Goal: Task Accomplishment & Management: Complete application form

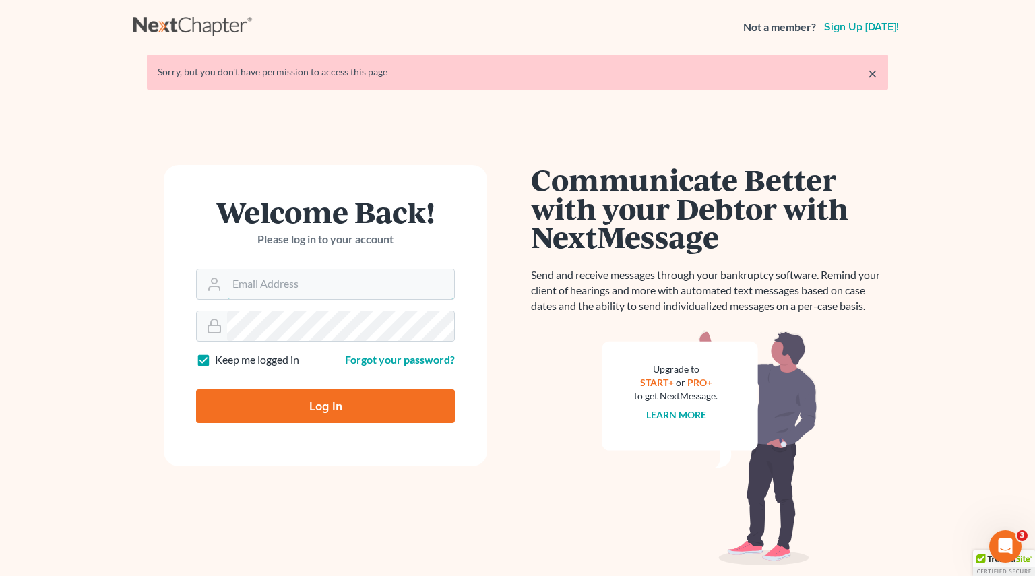
type input "[PERSON_NAME][EMAIL_ADDRESS][PERSON_NAME][DOMAIN_NAME]"
click at [385, 402] on input "Log In" at bounding box center [325, 406] width 259 height 34
type input "Thinking..."
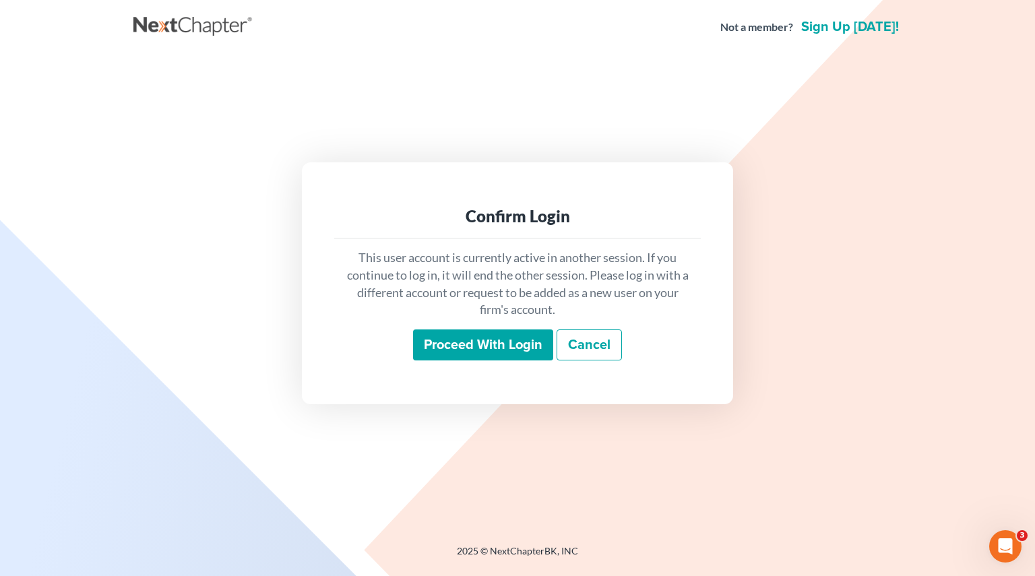
click at [493, 349] on input "Proceed with login" at bounding box center [483, 344] width 140 height 31
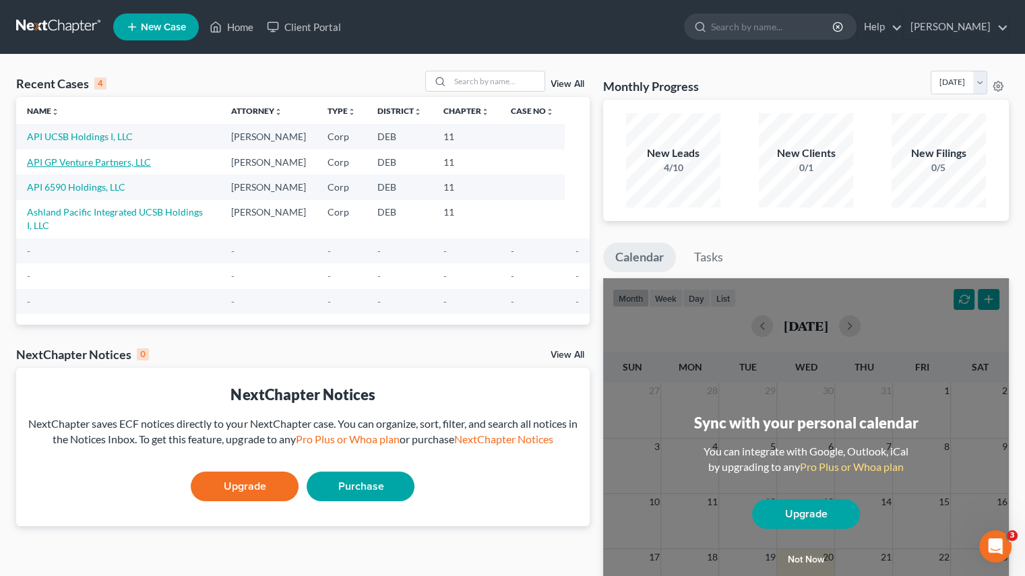
click at [88, 164] on link "API GP Venture Partners, LLC" at bounding box center [89, 161] width 124 height 11
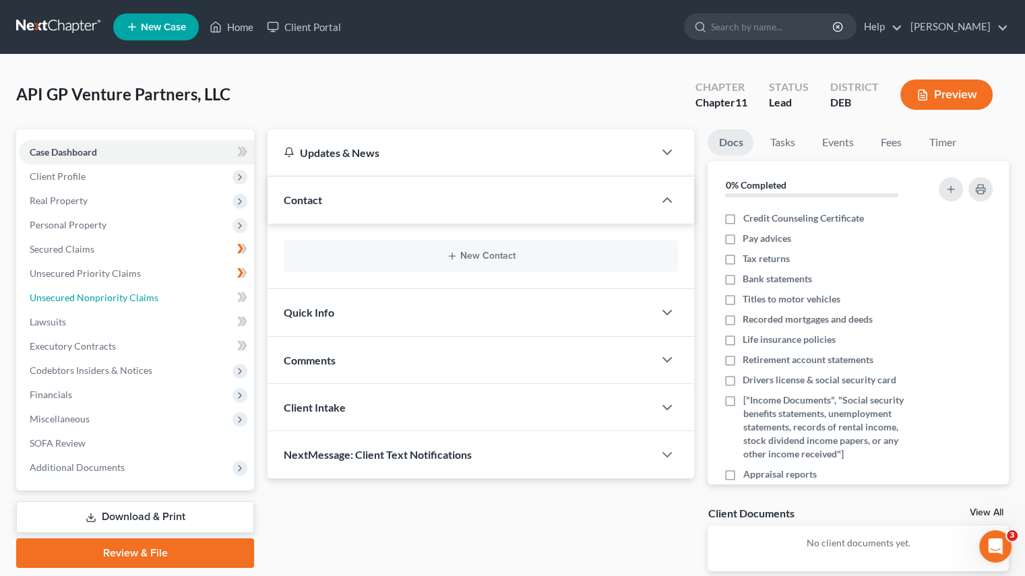
click at [89, 303] on span "Unsecured Nonpriority Claims" at bounding box center [94, 297] width 129 height 11
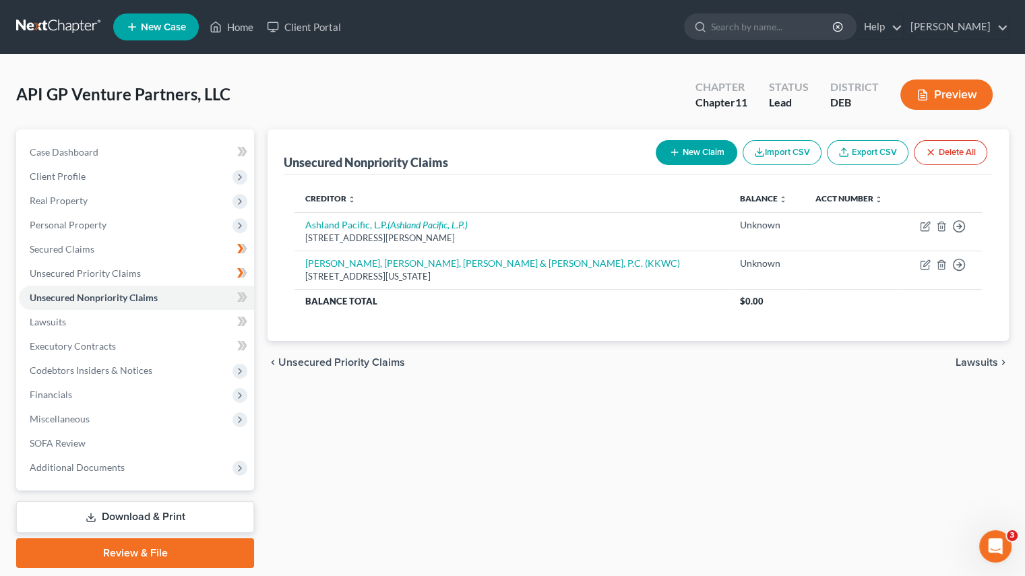
click at [853, 156] on link "Export CSV" at bounding box center [868, 152] width 82 height 25
click at [236, 32] on link "Home" at bounding box center [231, 27] width 57 height 24
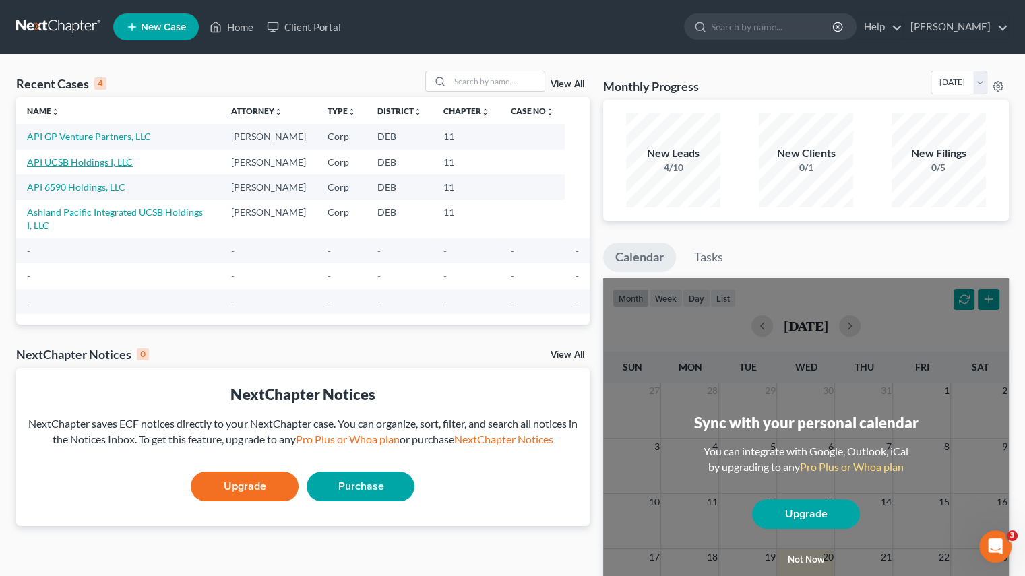
click at [77, 161] on link "API UCSB Holdings I, LLC" at bounding box center [80, 161] width 106 height 11
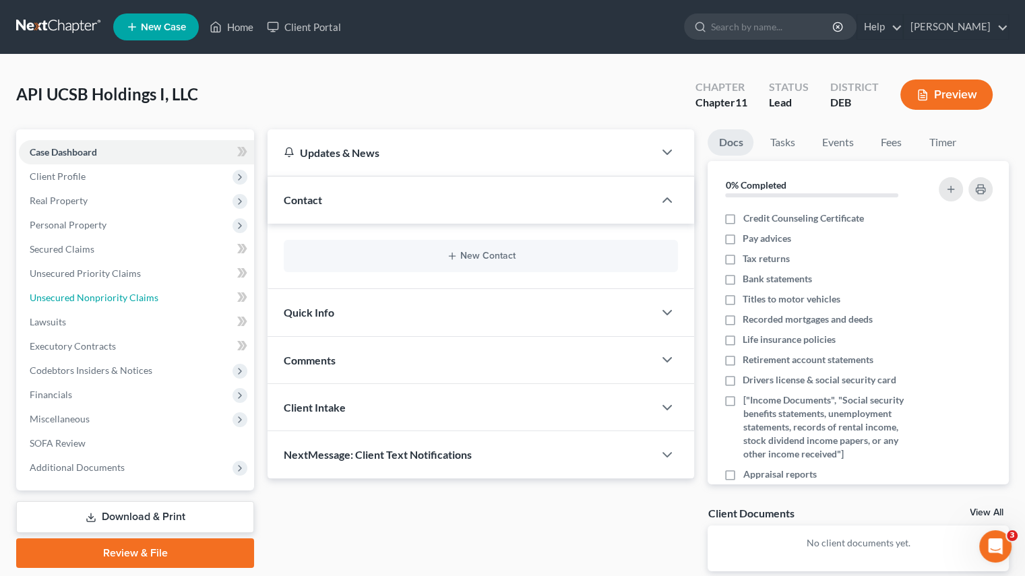
click at [76, 296] on span "Unsecured Nonpriority Claims" at bounding box center [94, 297] width 129 height 11
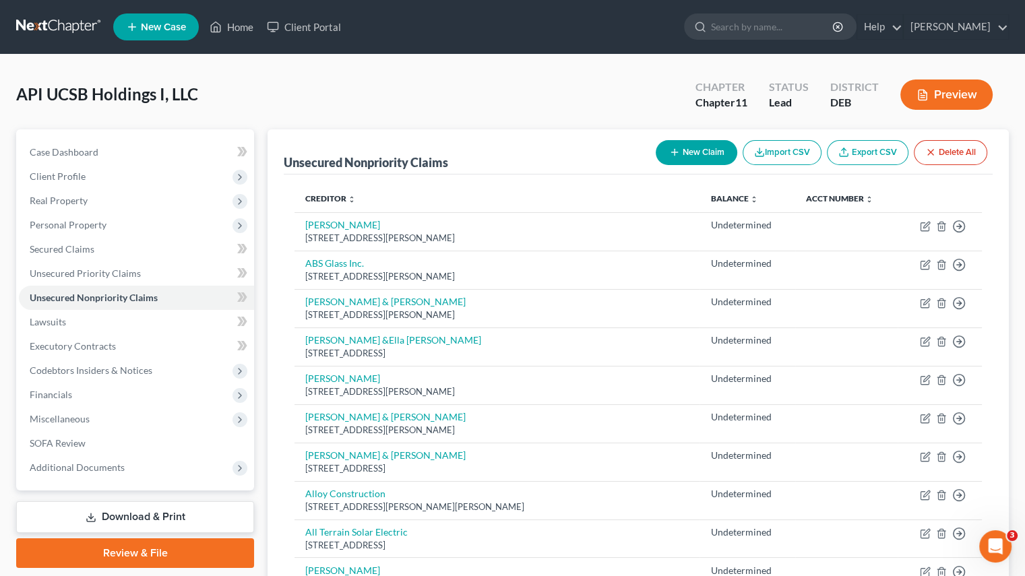
click at [879, 153] on link "Export CSV" at bounding box center [868, 152] width 82 height 25
click at [782, 150] on button "Import CSV" at bounding box center [782, 152] width 79 height 25
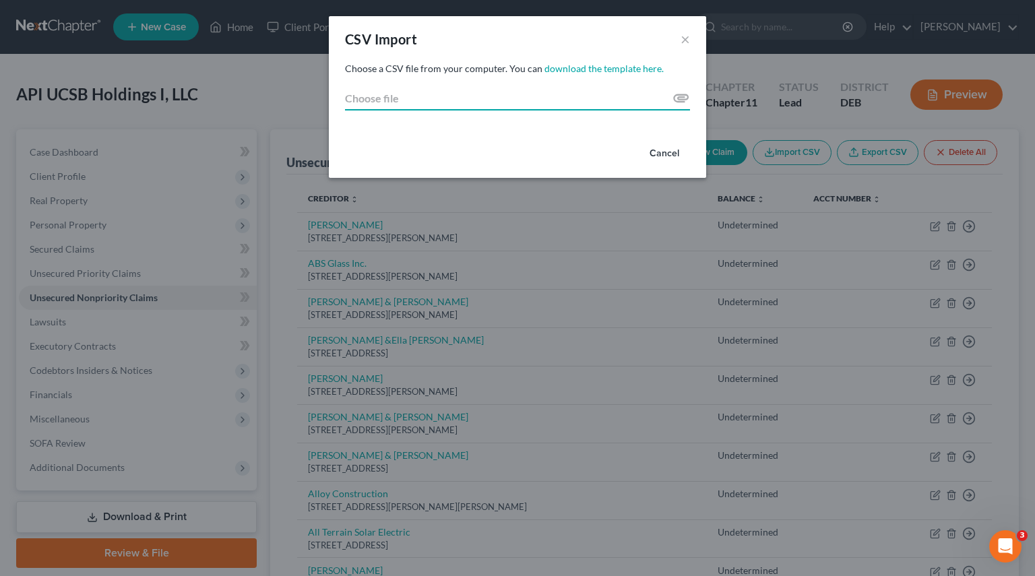
click at [676, 100] on input "Choose file" at bounding box center [517, 98] width 345 height 24
type input "C:\fakepath\API GP Ventiure Partners LLC - export 8-20-25.csv"
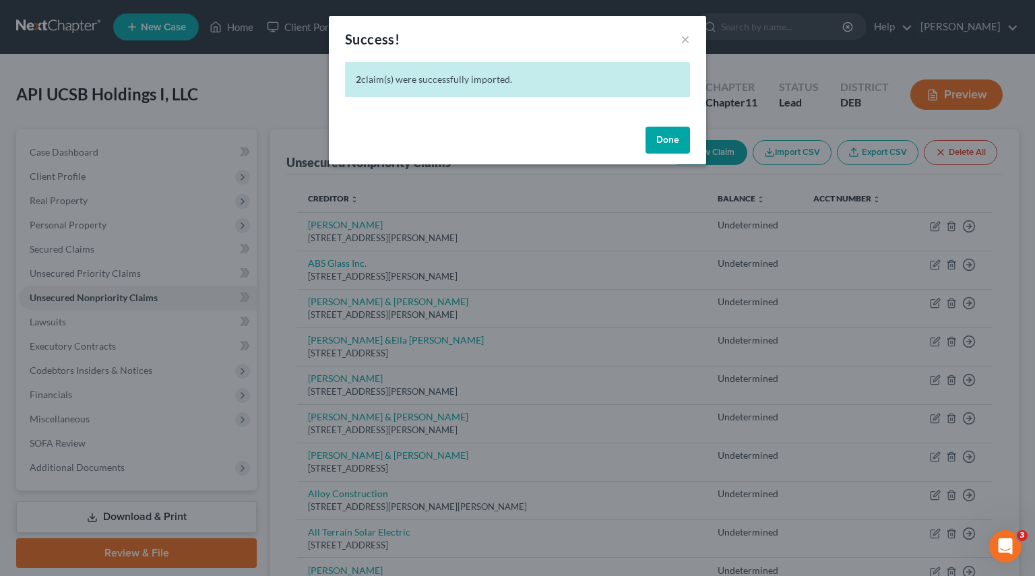
click at [664, 140] on button "Done" at bounding box center [668, 140] width 44 height 27
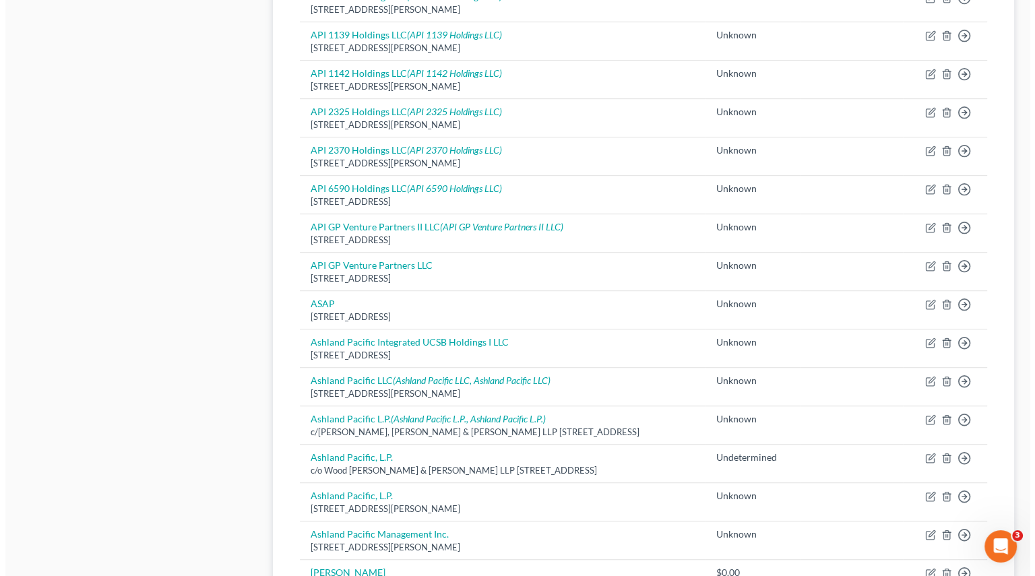
scroll to position [809, 0]
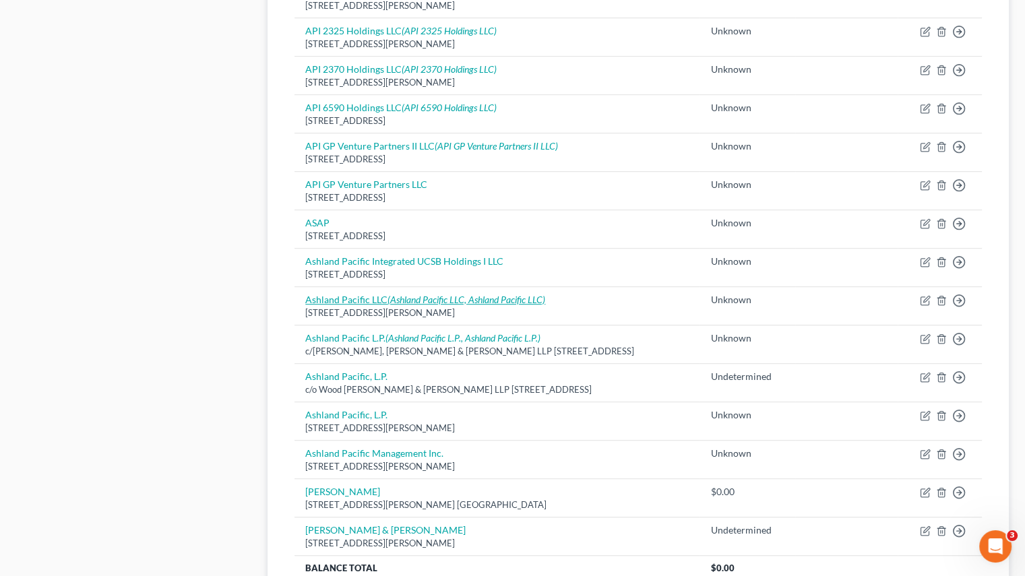
click at [477, 300] on icon "(Ashland Pacific LLC, Ashland Pacific LLC)" at bounding box center [466, 299] width 158 height 11
select select "4"
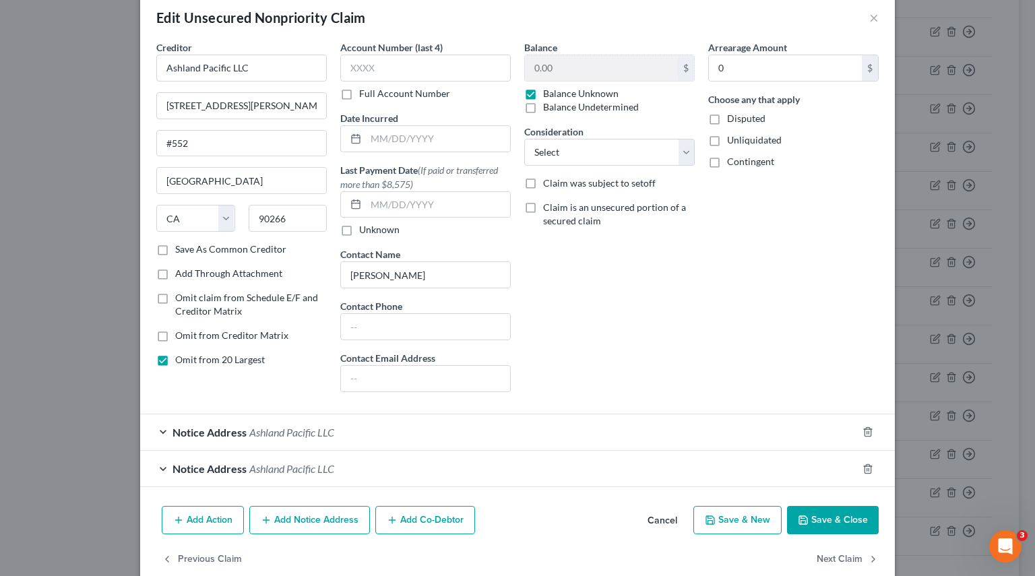
scroll to position [43, 0]
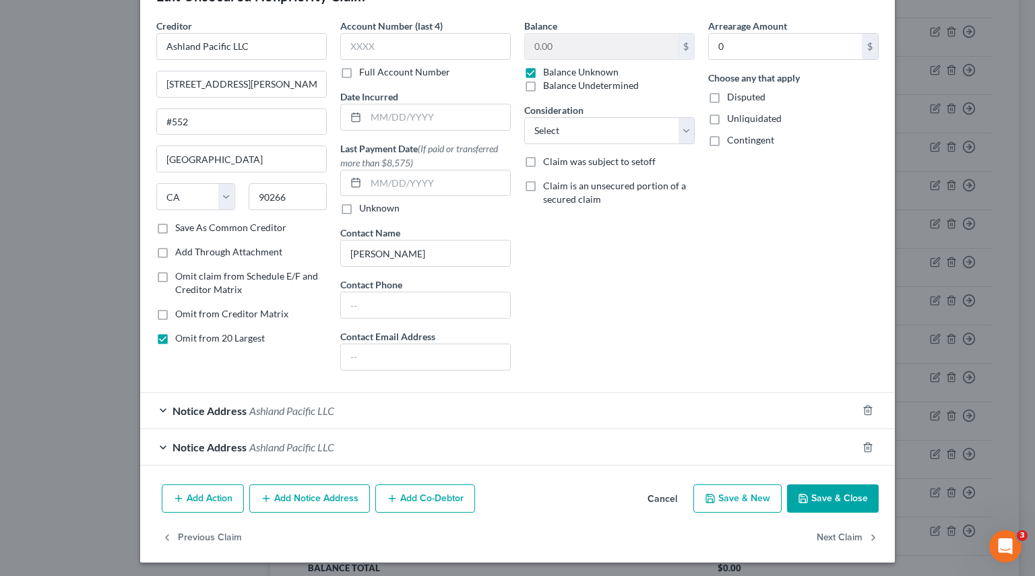
click at [155, 410] on div "Notice Address Ashland Pacific LLC" at bounding box center [498, 411] width 717 height 36
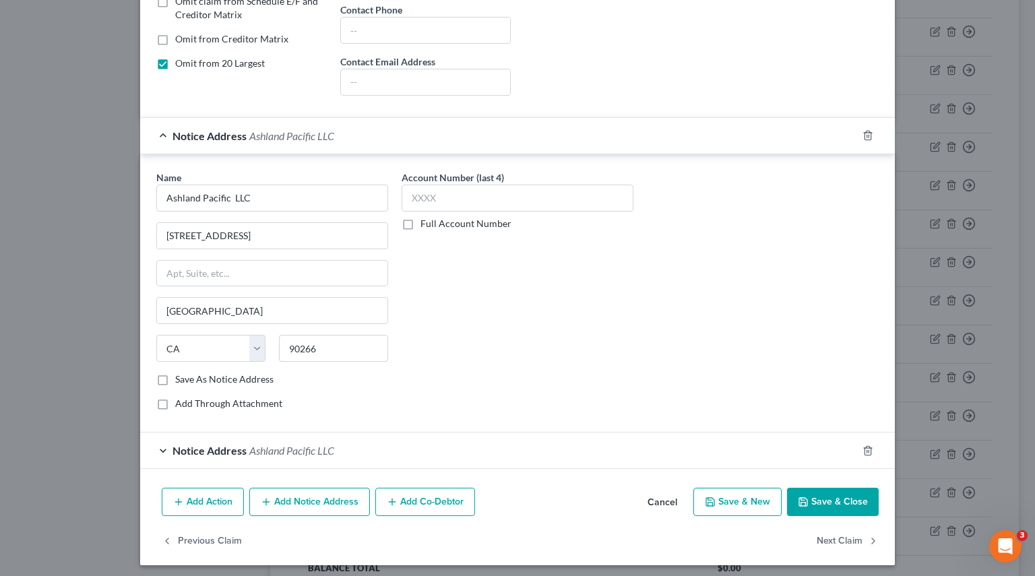
scroll to position [320, 0]
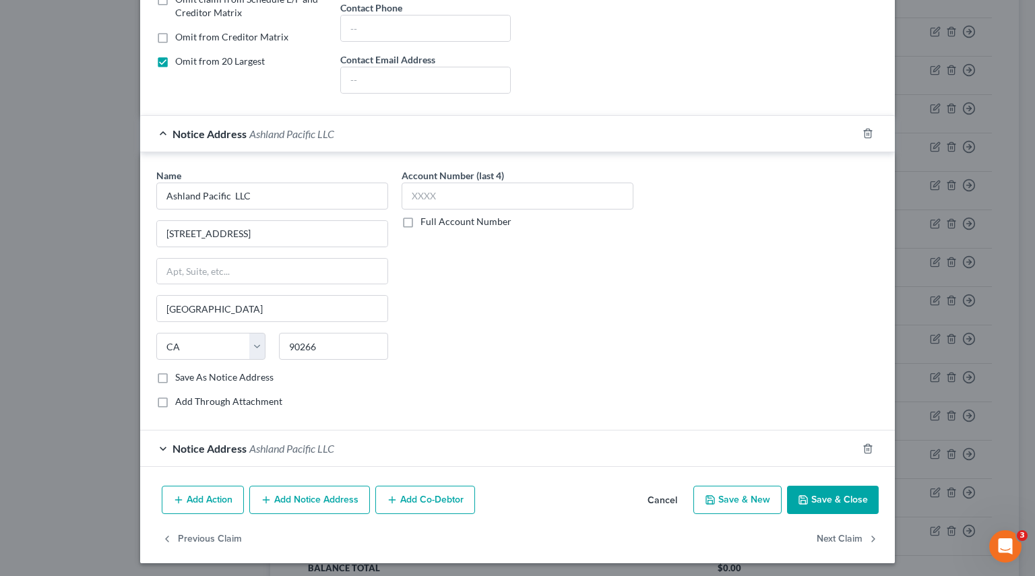
click at [159, 449] on div "Notice Address Ashland Pacific LLC" at bounding box center [498, 449] width 717 height 36
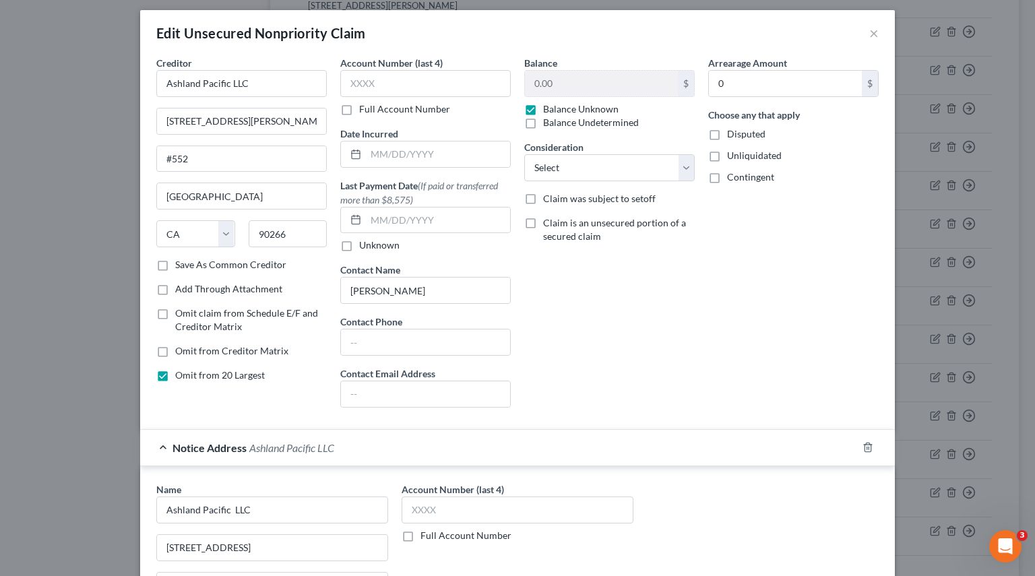
scroll to position [0, 0]
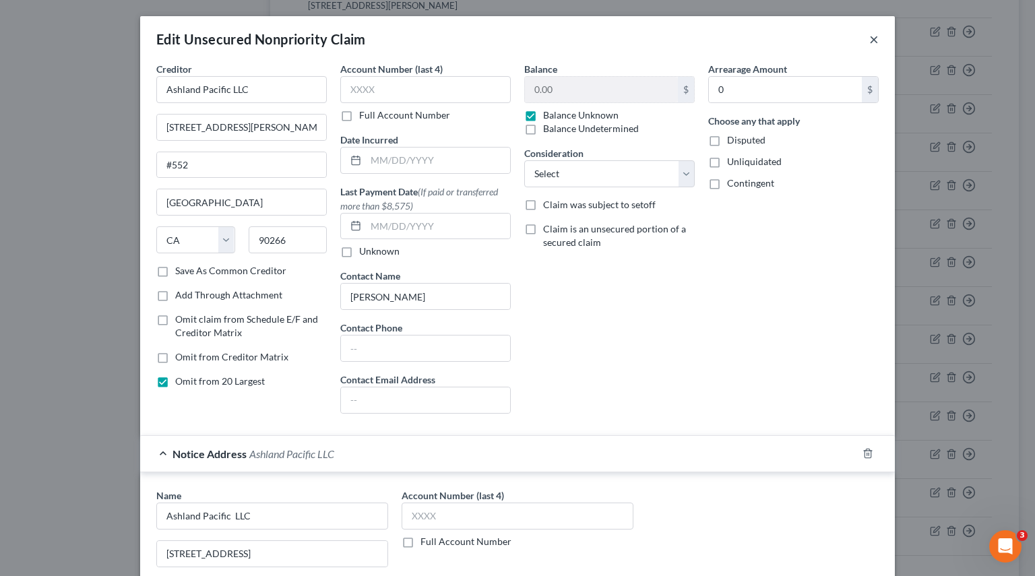
click at [869, 37] on button "×" at bounding box center [873, 39] width 9 height 16
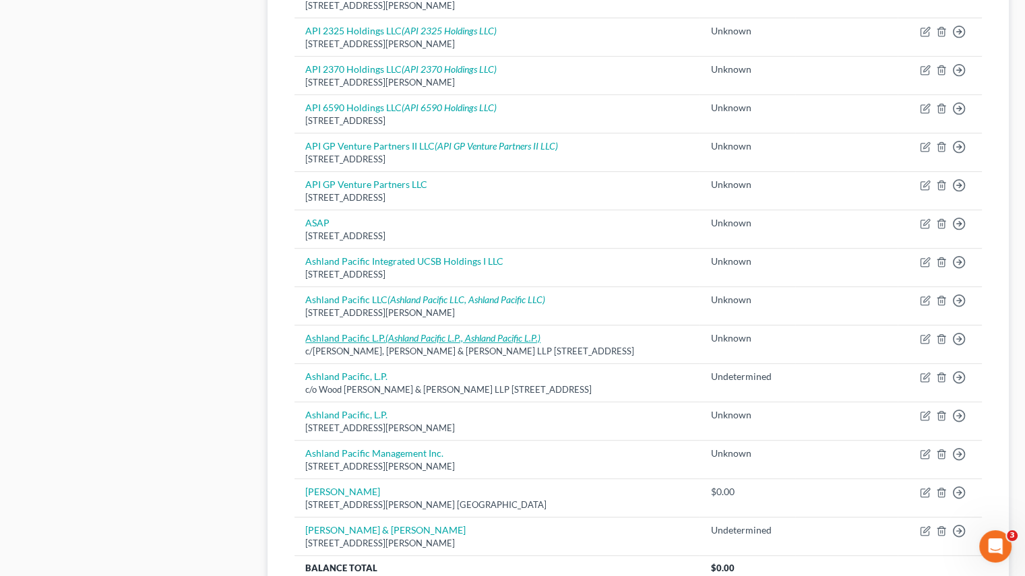
click at [361, 338] on link "Ashland Pacific L.P. (Ashland Pacific L.P., Ashland Pacific L.P.)" at bounding box center [422, 337] width 235 height 11
select select "7"
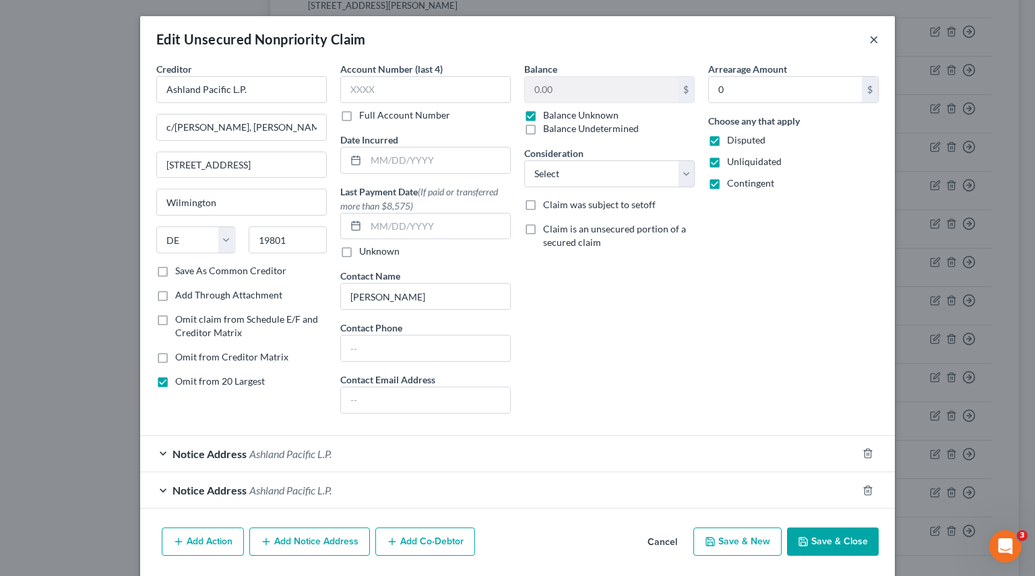
click at [873, 42] on button "×" at bounding box center [873, 39] width 9 height 16
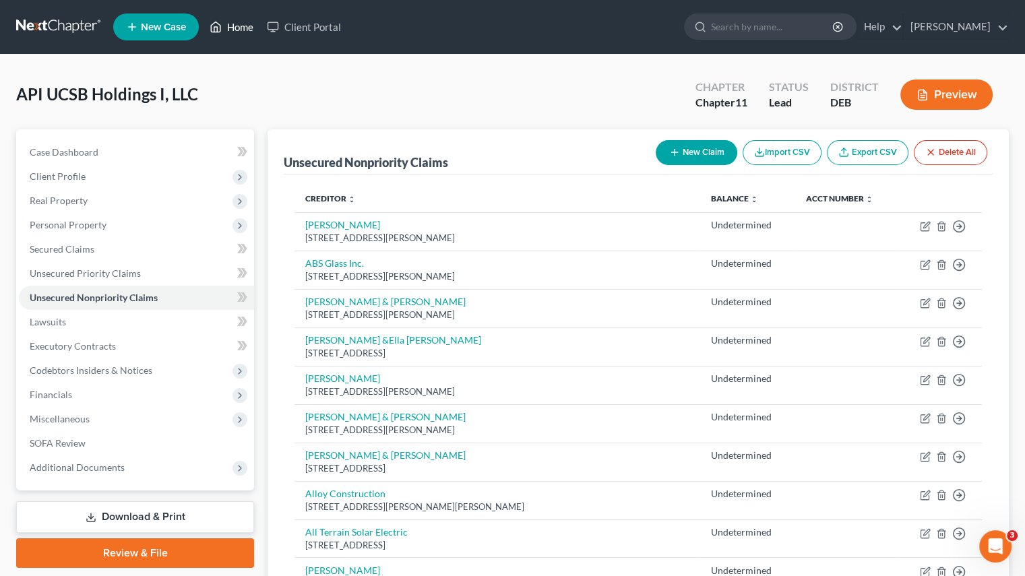
click at [224, 22] on link "Home" at bounding box center [231, 27] width 57 height 24
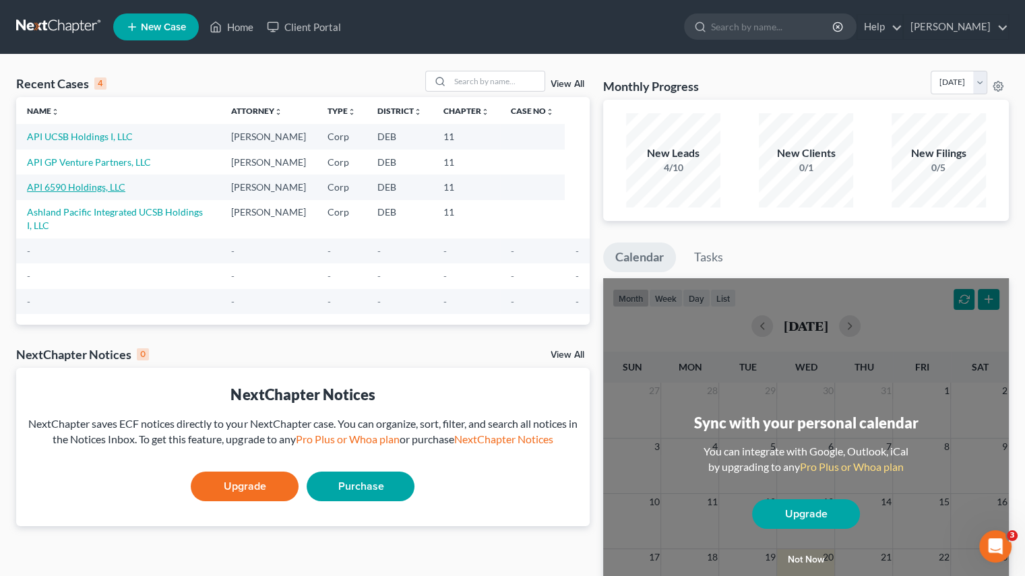
click at [82, 187] on link "API 6590 Holdings, LLC" at bounding box center [76, 186] width 98 height 11
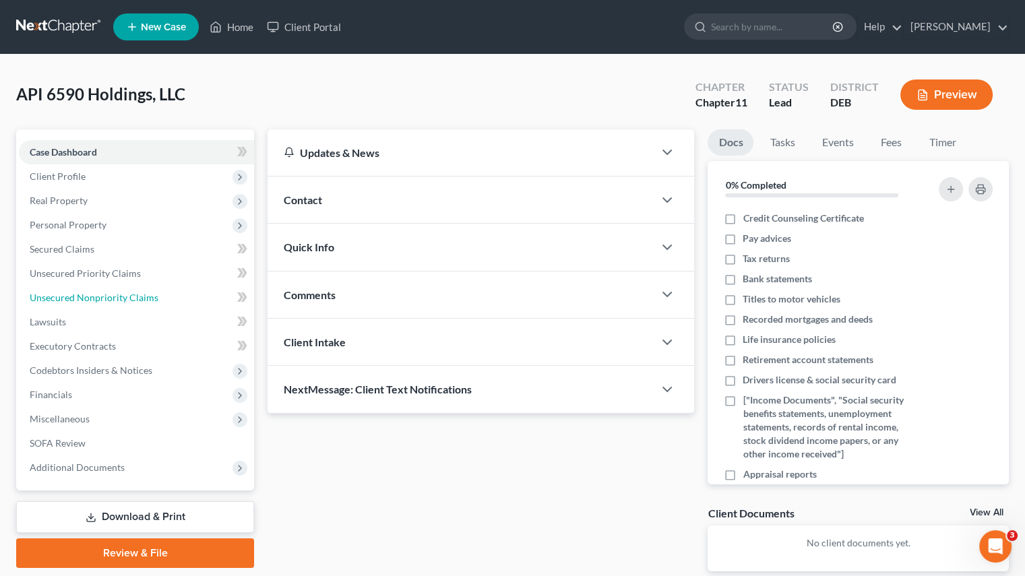
click at [100, 302] on span "Unsecured Nonpriority Claims" at bounding box center [94, 297] width 129 height 11
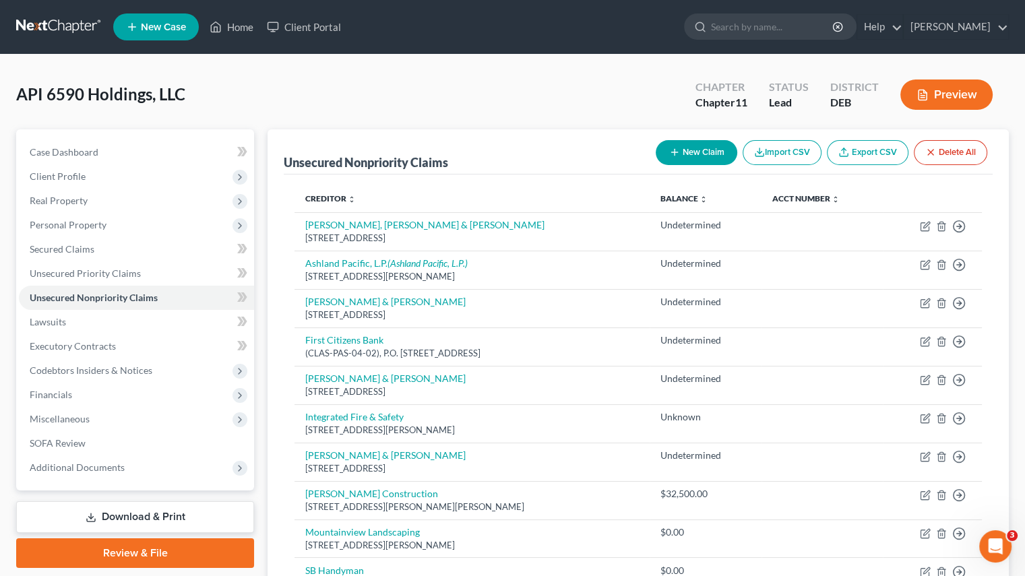
click at [885, 152] on link "Export CSV" at bounding box center [868, 152] width 82 height 25
drag, startPoint x: 230, startPoint y: 28, endPoint x: 228, endPoint y: 102, distance: 74.1
click at [230, 28] on link "Home" at bounding box center [231, 27] width 57 height 24
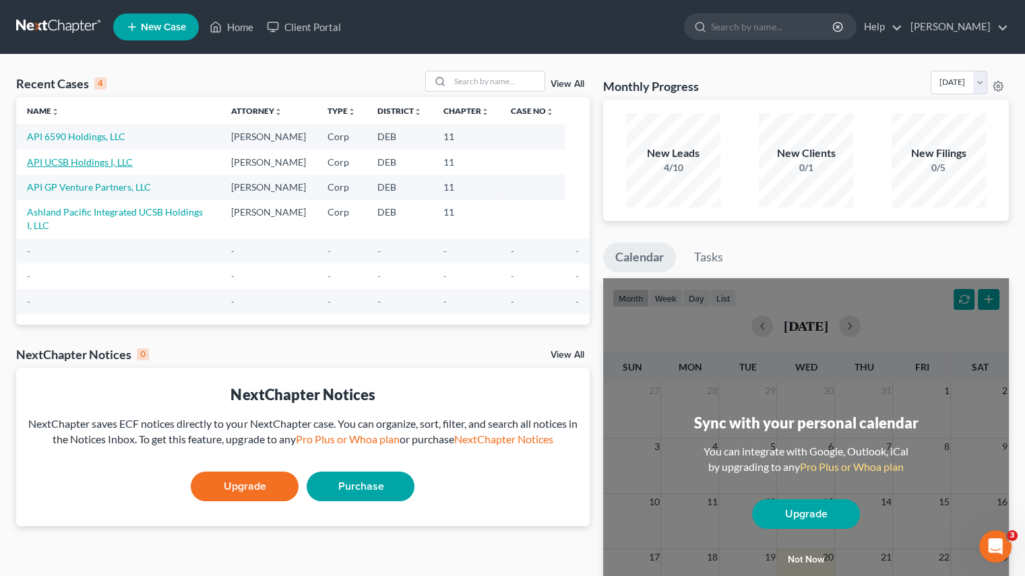
click at [74, 164] on link "API UCSB Holdings I, LLC" at bounding box center [80, 161] width 106 height 11
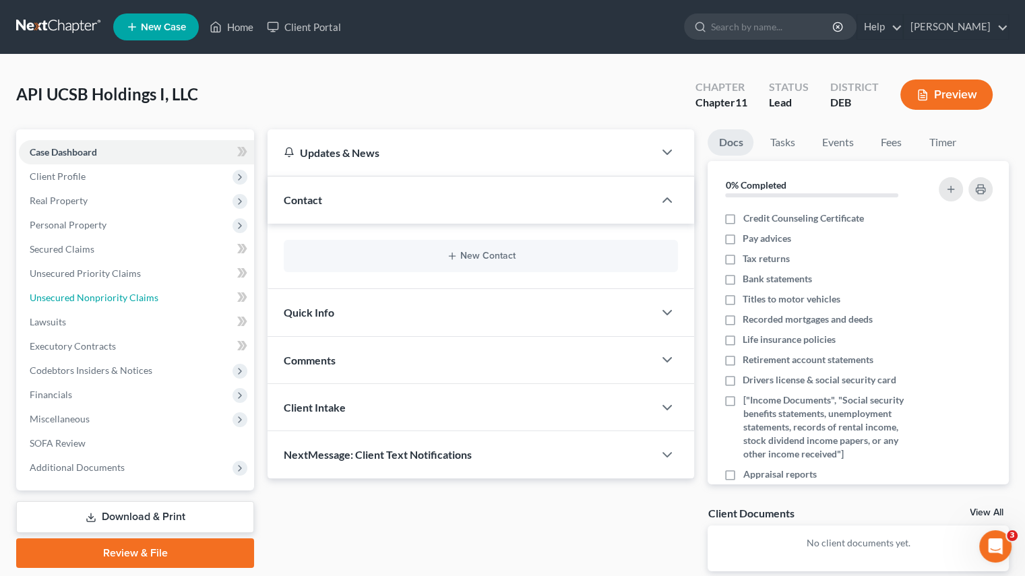
click at [65, 297] on span "Unsecured Nonpriority Claims" at bounding box center [94, 297] width 129 height 11
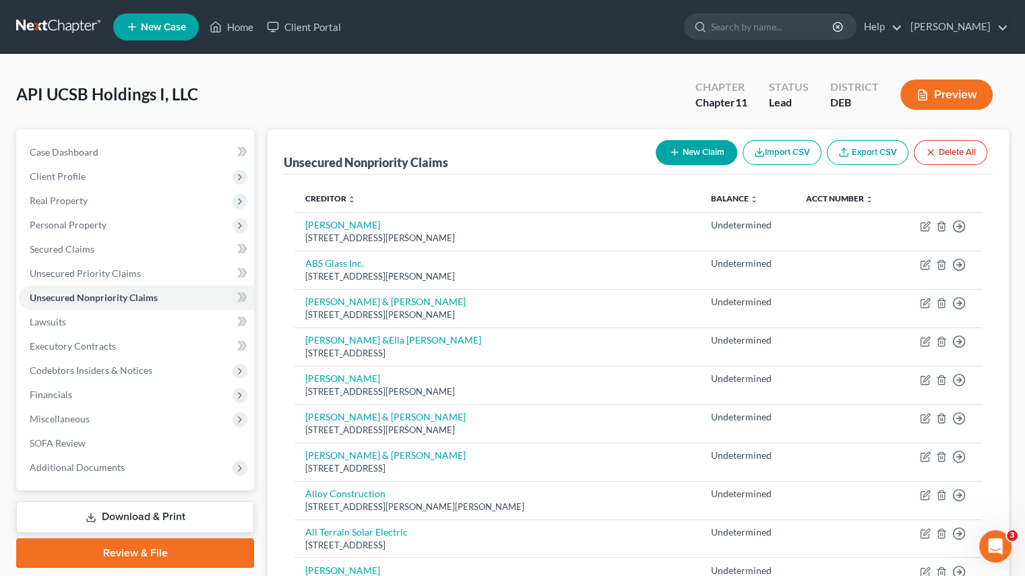
click at [873, 155] on link "Export CSV" at bounding box center [868, 152] width 82 height 25
click at [771, 153] on button "Import CSV" at bounding box center [782, 152] width 79 height 25
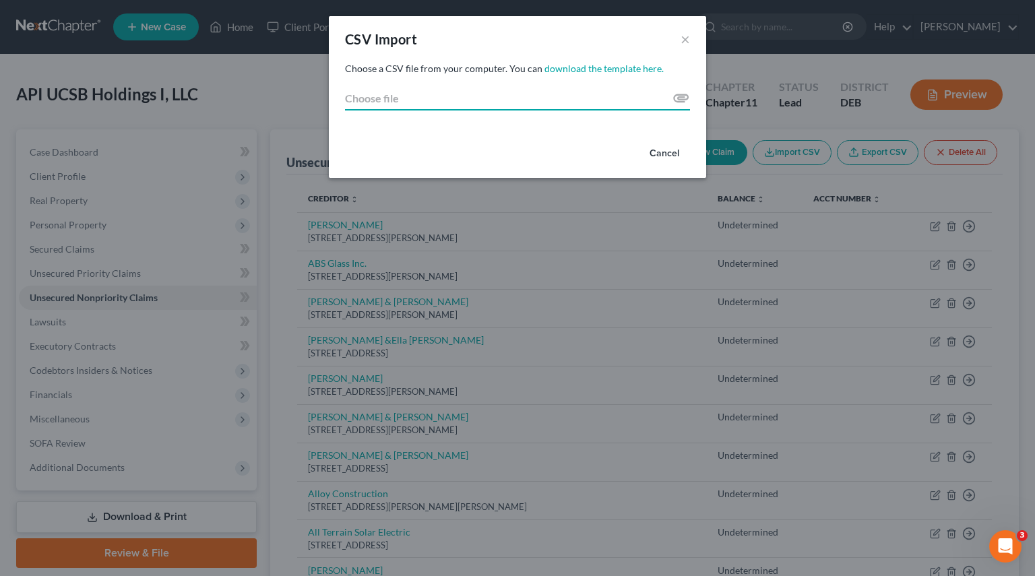
click at [681, 101] on input "Choose file" at bounding box center [517, 98] width 345 height 24
type input "C:\fakepath\API 6590 Holdings- export 08-20-2025- un sec.csv"
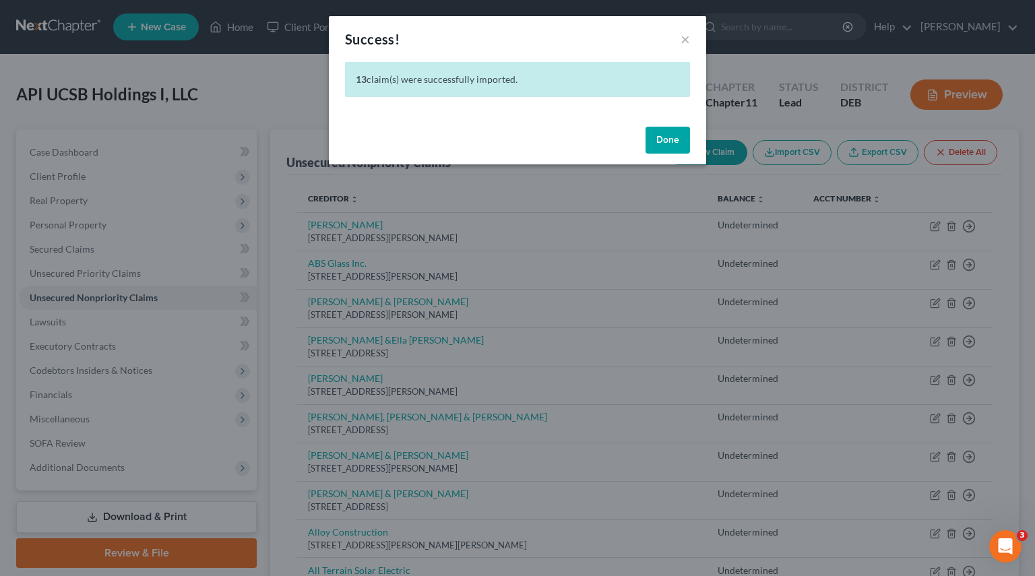
drag, startPoint x: 670, startPoint y: 139, endPoint x: 655, endPoint y: 148, distance: 17.8
click at [670, 139] on button "Done" at bounding box center [668, 140] width 44 height 27
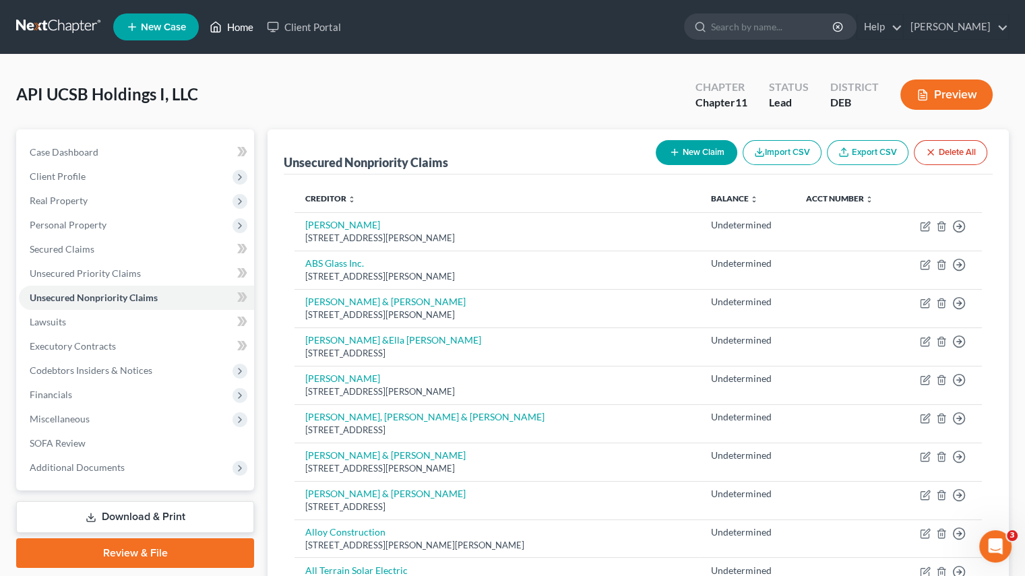
drag, startPoint x: 224, startPoint y: 26, endPoint x: 218, endPoint y: 88, distance: 61.6
click at [224, 26] on link "Home" at bounding box center [231, 27] width 57 height 24
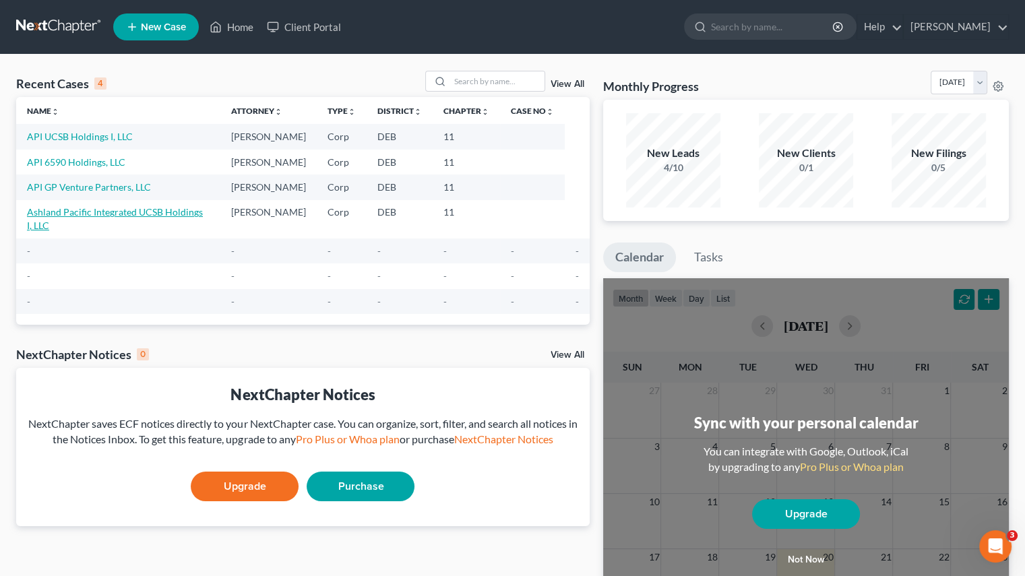
click at [124, 208] on link "Ashland Pacific Integrated UCSB Holdings I, LLC" at bounding box center [115, 218] width 176 height 25
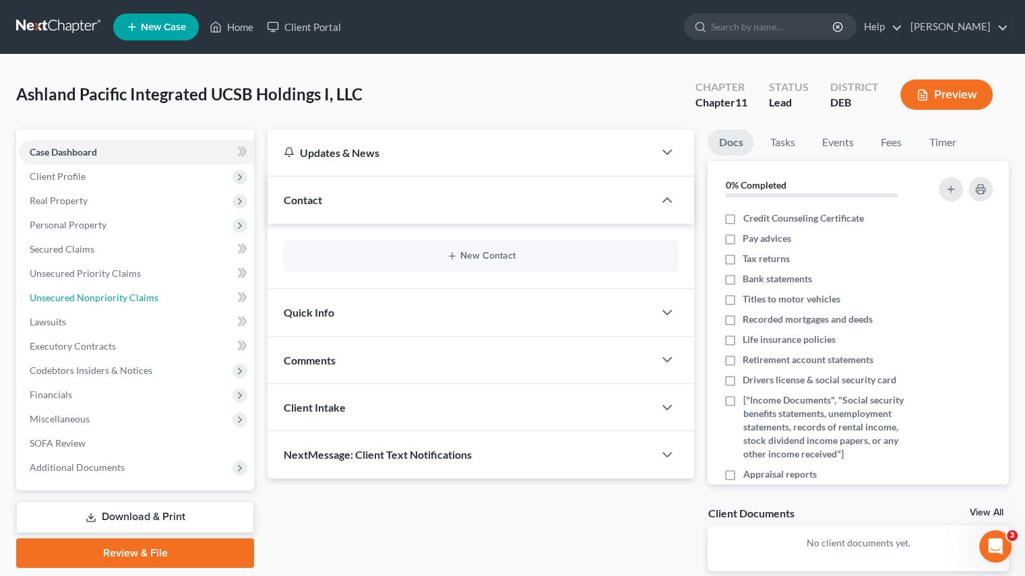
click at [125, 289] on link "Unsecured Nonpriority Claims" at bounding box center [136, 298] width 235 height 24
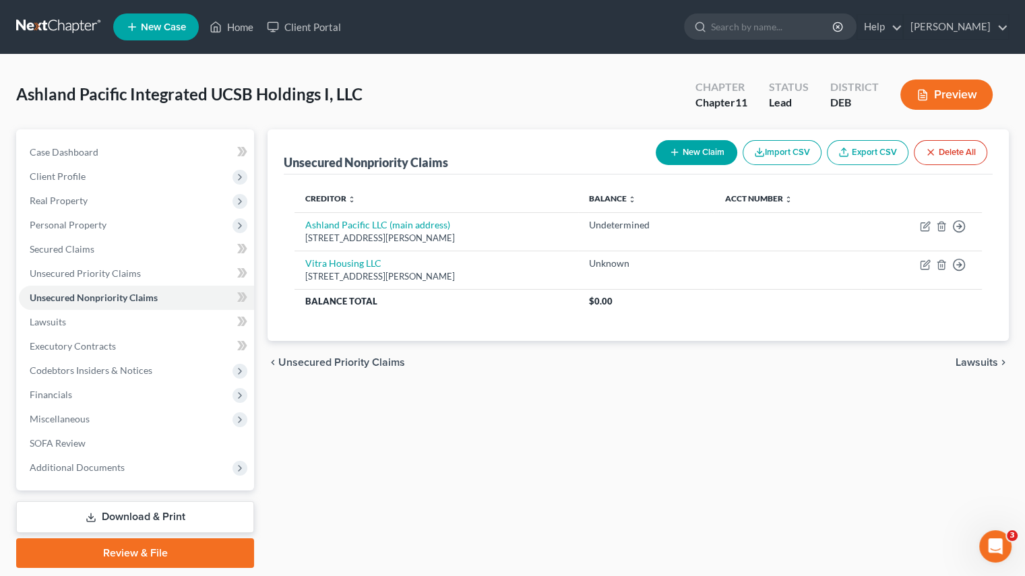
click at [876, 155] on link "Export CSV" at bounding box center [868, 152] width 82 height 25
drag, startPoint x: 224, startPoint y: 26, endPoint x: 231, endPoint y: 76, distance: 51.1
click at [224, 26] on link "Home" at bounding box center [231, 27] width 57 height 24
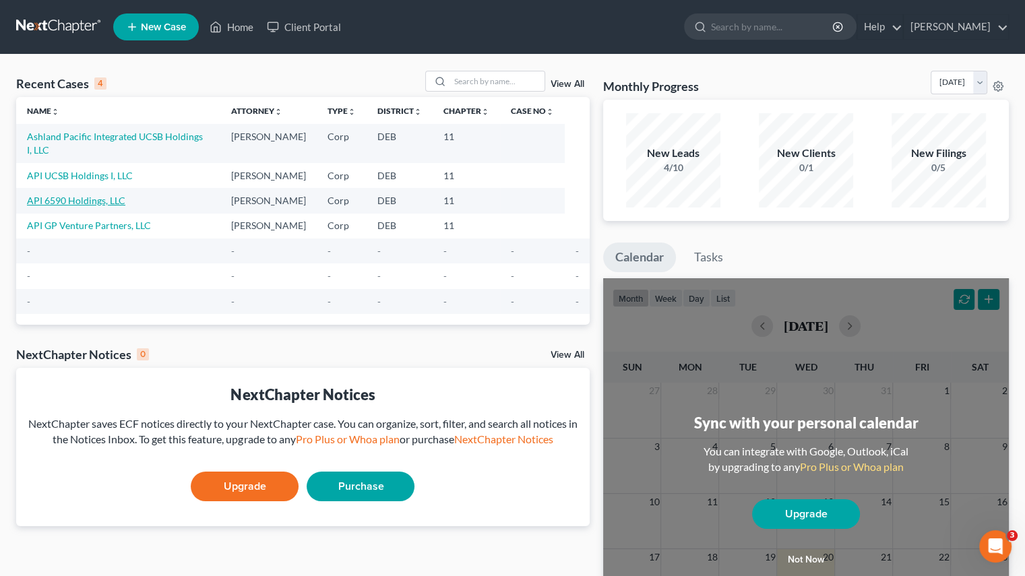
click at [61, 195] on link "API 6590 Holdings, LLC" at bounding box center [76, 200] width 98 height 11
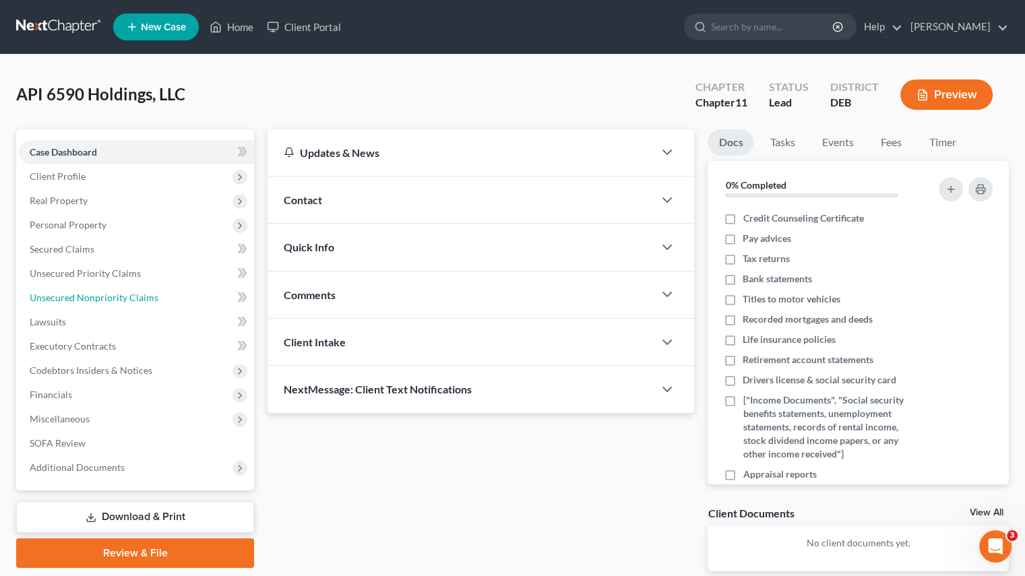
click at [104, 295] on span "Unsecured Nonpriority Claims" at bounding box center [94, 297] width 129 height 11
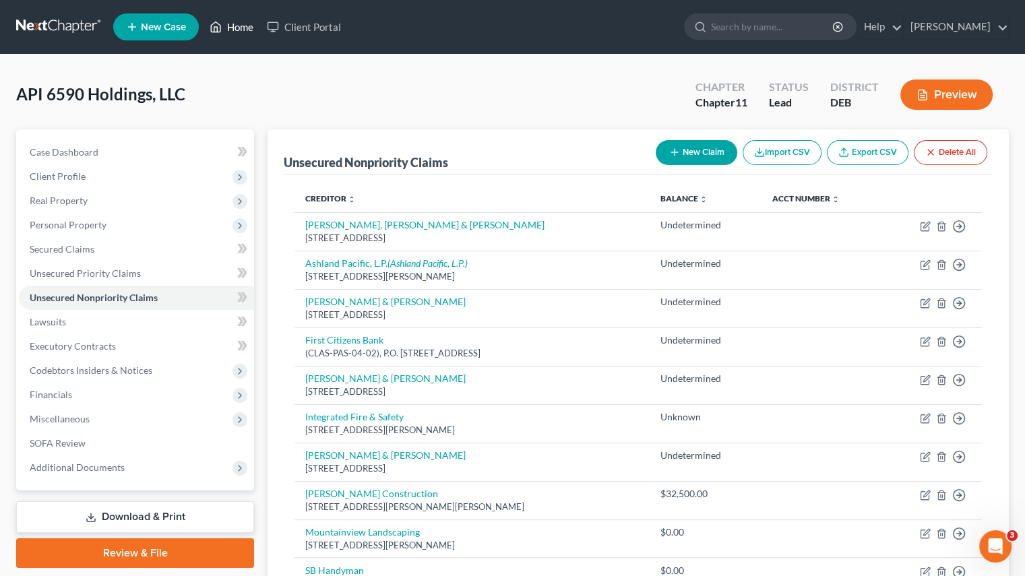
click at [228, 30] on link "Home" at bounding box center [231, 27] width 57 height 24
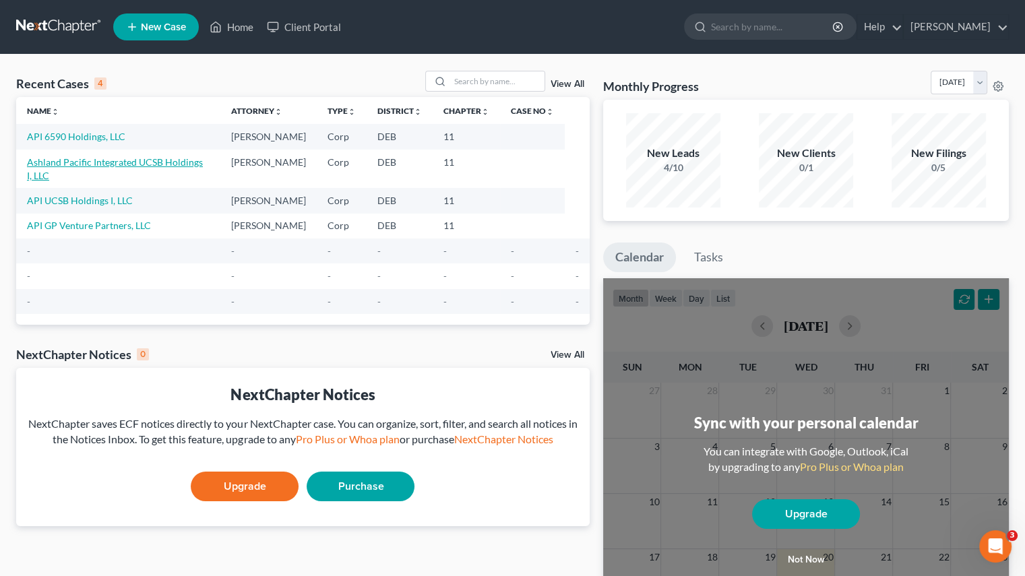
click at [89, 166] on link "Ashland Pacific Integrated UCSB Holdings I, LLC" at bounding box center [115, 168] width 176 height 25
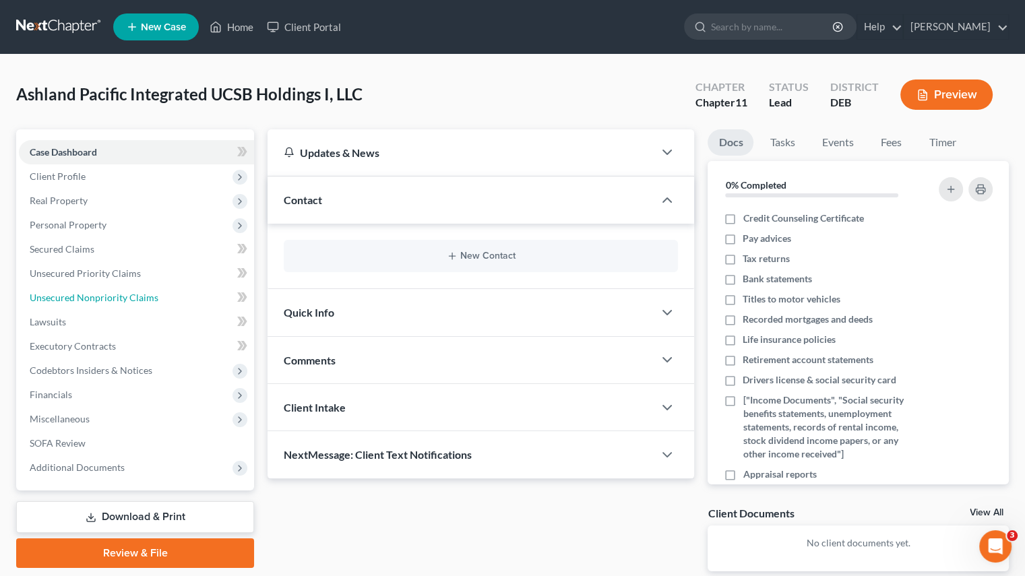
click at [102, 294] on span "Unsecured Nonpriority Claims" at bounding box center [94, 297] width 129 height 11
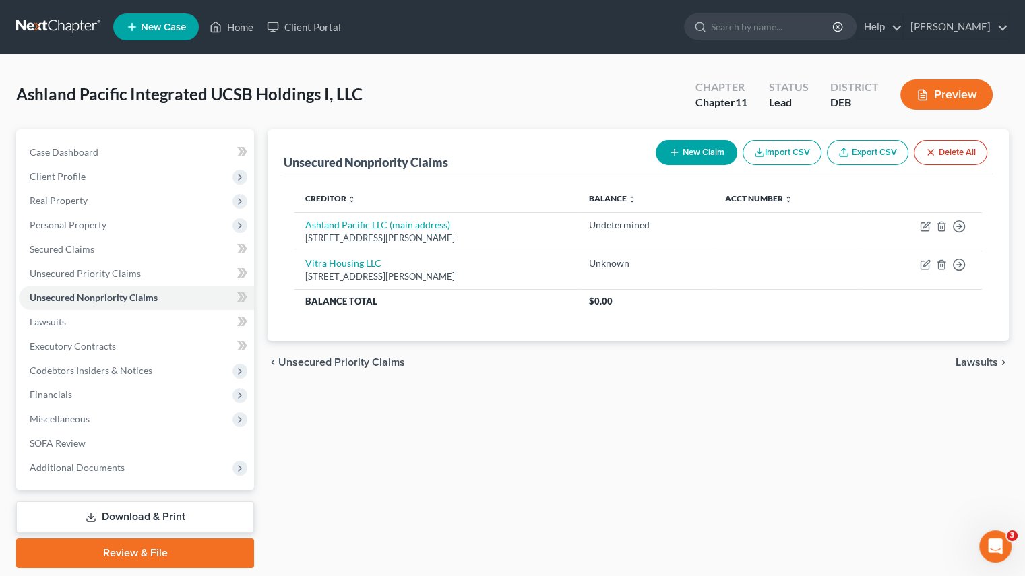
click at [884, 154] on link "Export CSV" at bounding box center [868, 152] width 82 height 25
drag, startPoint x: 249, startPoint y: 26, endPoint x: 226, endPoint y: 51, distance: 33.4
click at [249, 26] on link "Home" at bounding box center [231, 27] width 57 height 24
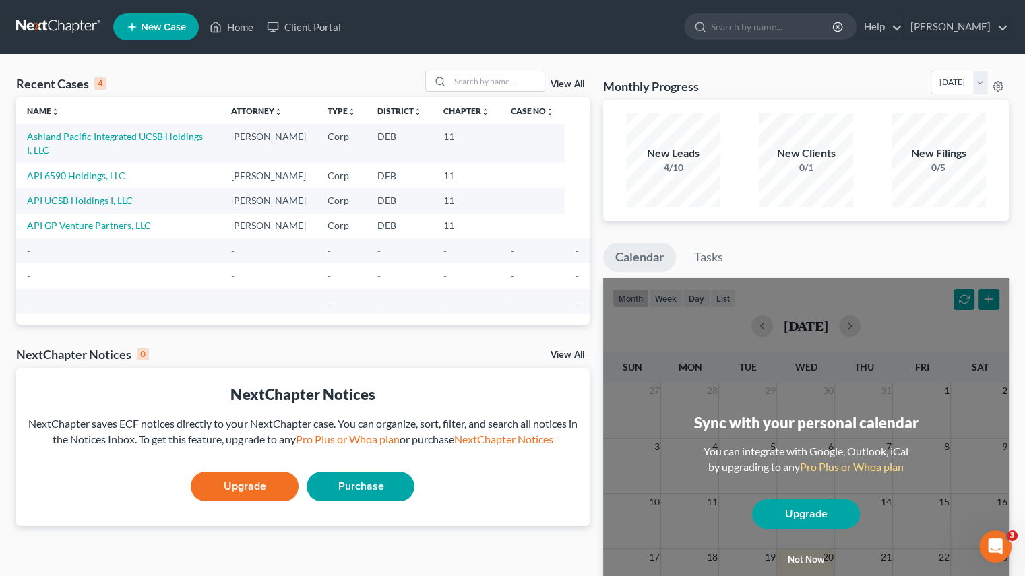
drag, startPoint x: 96, startPoint y: 193, endPoint x: 103, endPoint y: 193, distance: 7.4
click at [95, 193] on td "API UCSB Holdings I, LLC" at bounding box center [118, 200] width 204 height 25
click at [114, 195] on link "API UCSB Holdings I, LLC" at bounding box center [80, 200] width 106 height 11
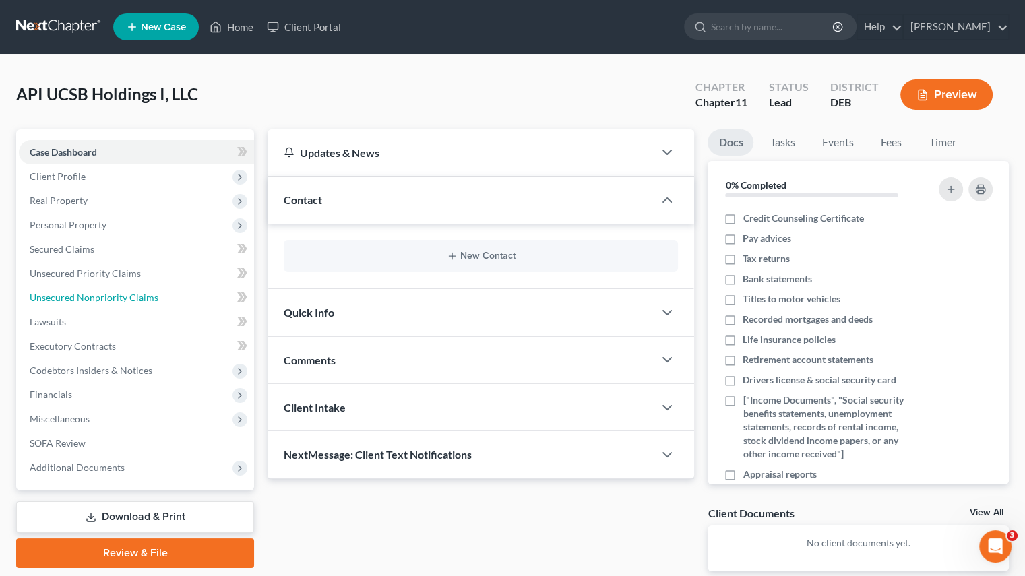
click at [133, 301] on span "Unsecured Nonpriority Claims" at bounding box center [94, 297] width 129 height 11
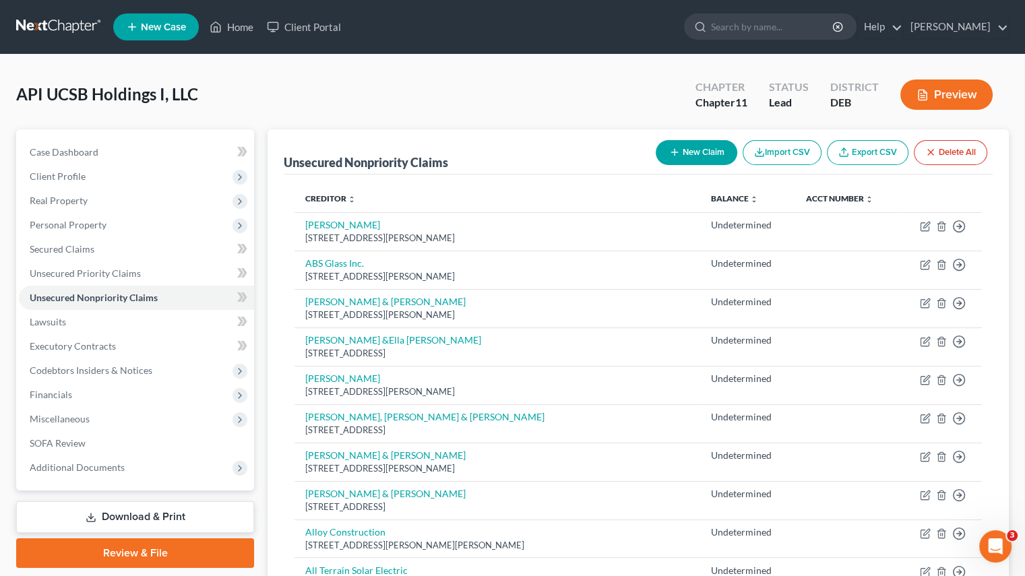
click at [781, 146] on button "Import CSV" at bounding box center [782, 152] width 79 height 25
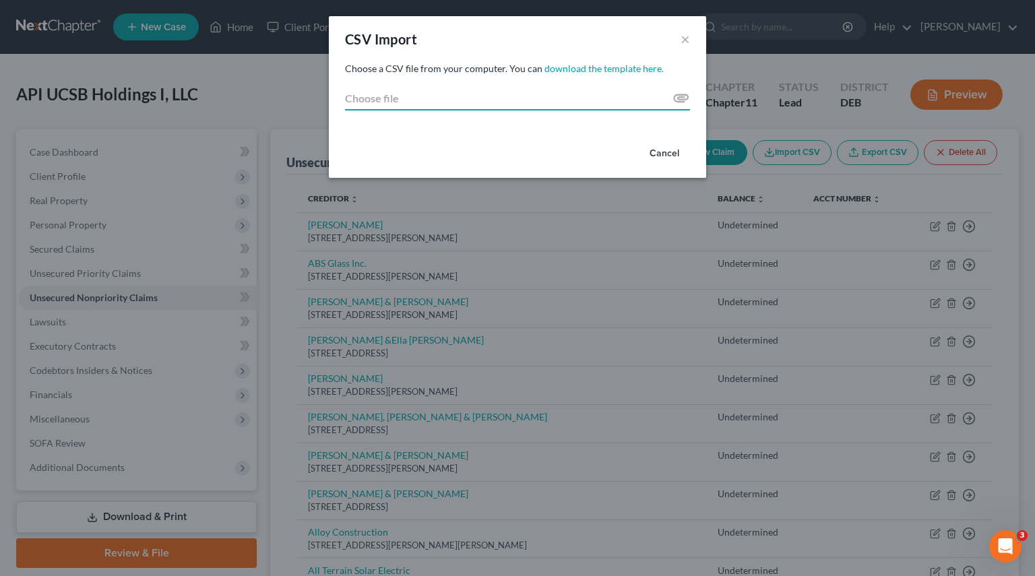
click at [680, 93] on input "Choose file" at bounding box center [517, 98] width 345 height 24
type input "C:\fakepath\Ashland Pacific - export 8-20-2025 - nonP.csv"
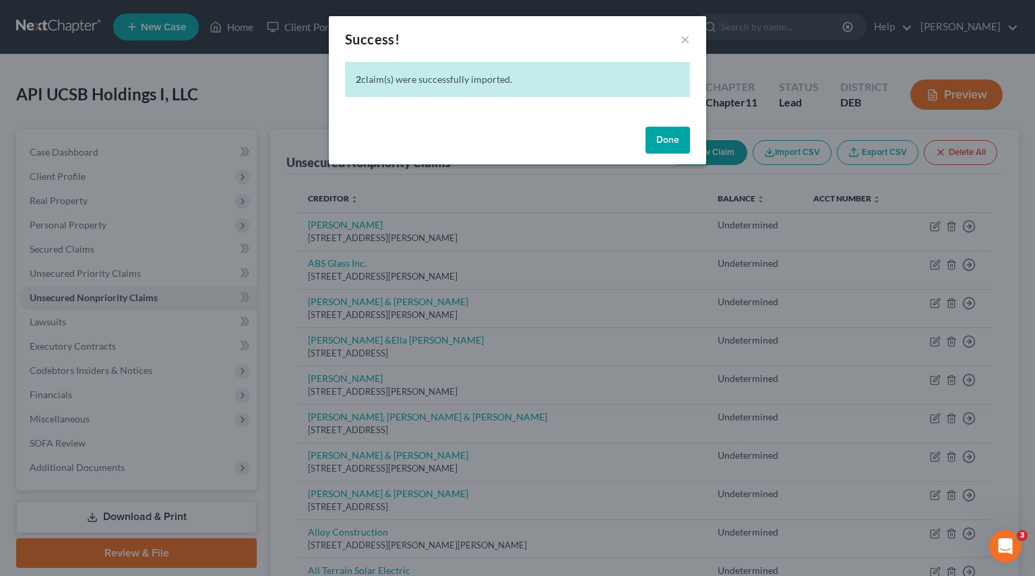
drag, startPoint x: 653, startPoint y: 141, endPoint x: 453, endPoint y: 150, distance: 200.3
click at [653, 141] on button "Done" at bounding box center [668, 140] width 44 height 27
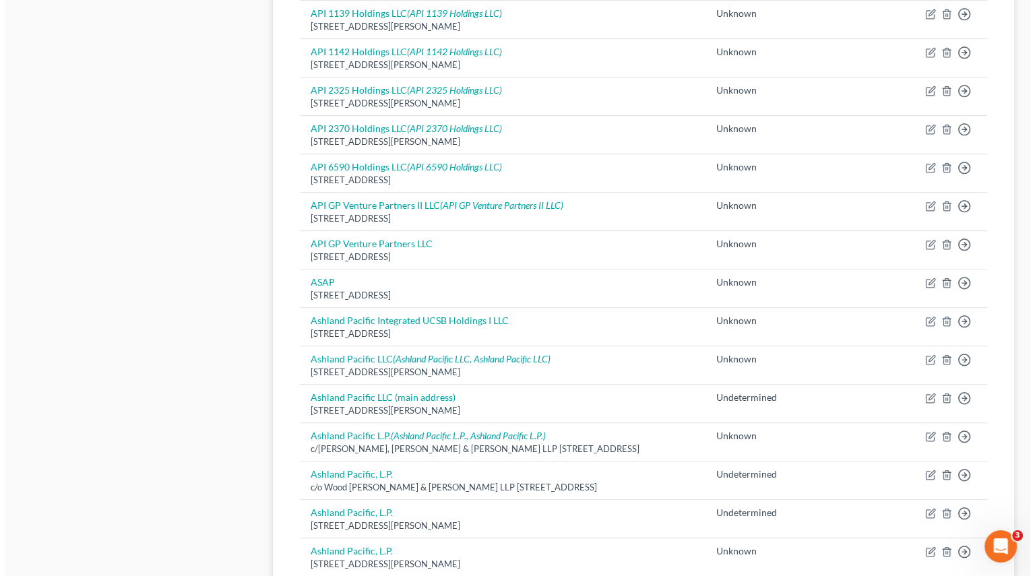
scroll to position [809, 0]
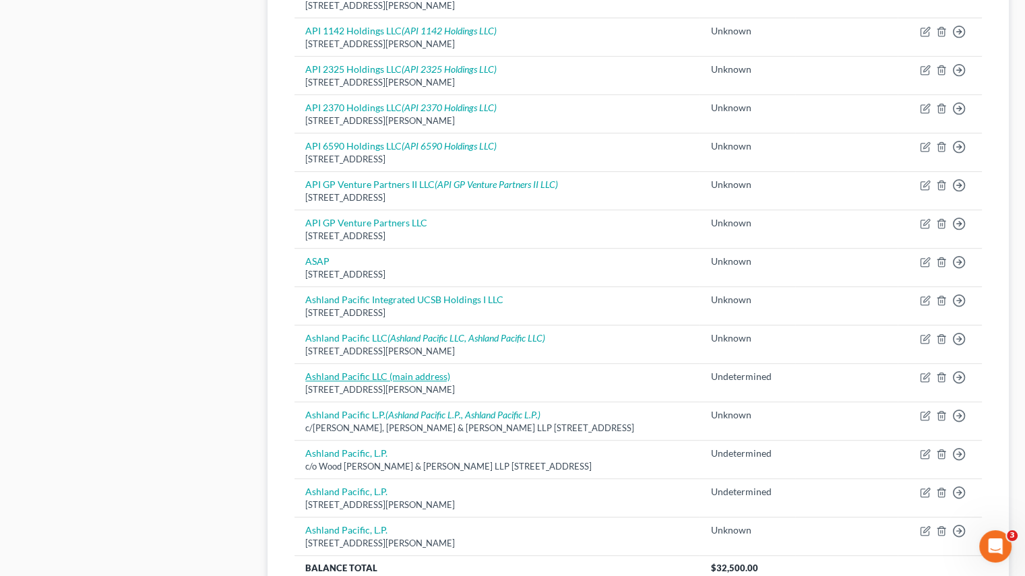
click at [404, 371] on link "Ashland Pacific LLC (main address)" at bounding box center [377, 376] width 145 height 11
select select "4"
select select "2"
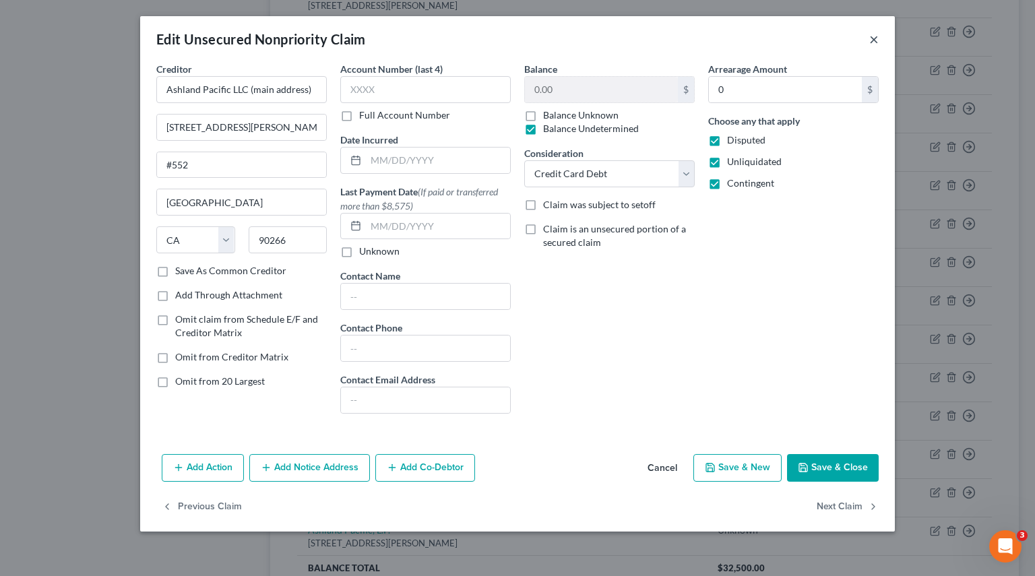
click at [875, 40] on button "×" at bounding box center [873, 39] width 9 height 16
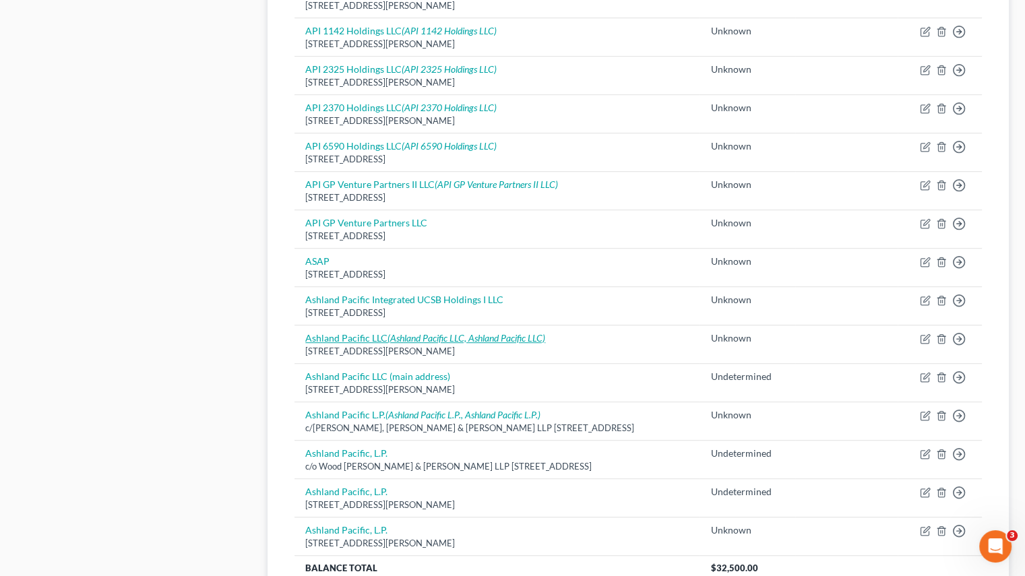
click at [373, 336] on link "Ashland Pacific LLC (Ashland Pacific LLC, Ashland Pacific LLC)" at bounding box center [425, 337] width 240 height 11
select select "4"
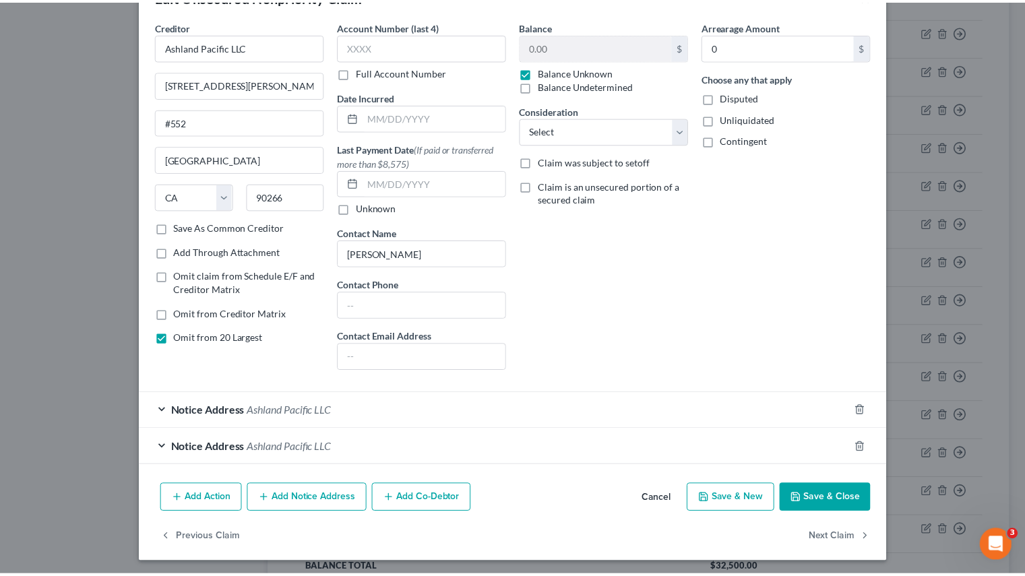
scroll to position [0, 0]
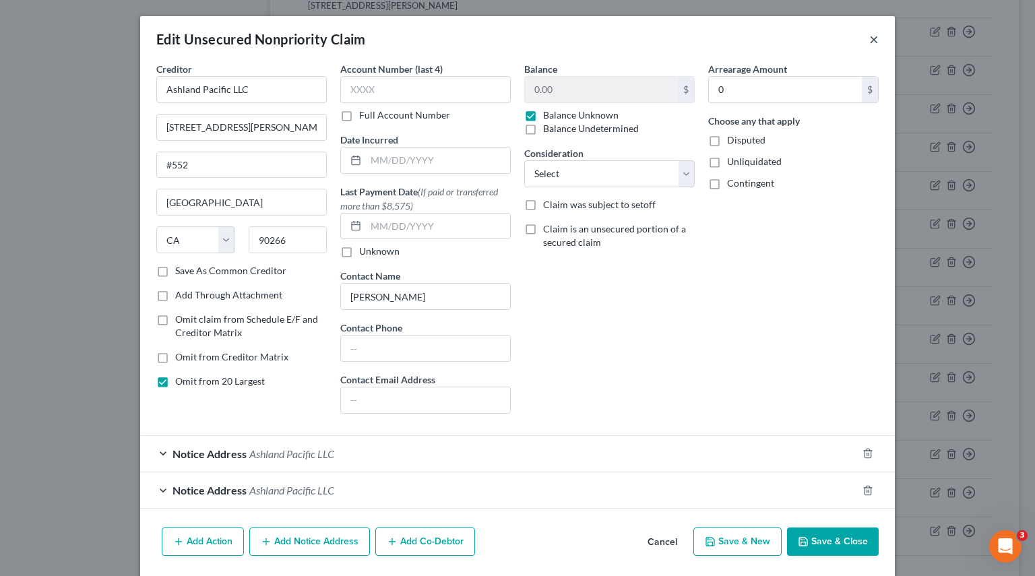
click at [871, 37] on button "×" at bounding box center [873, 39] width 9 height 16
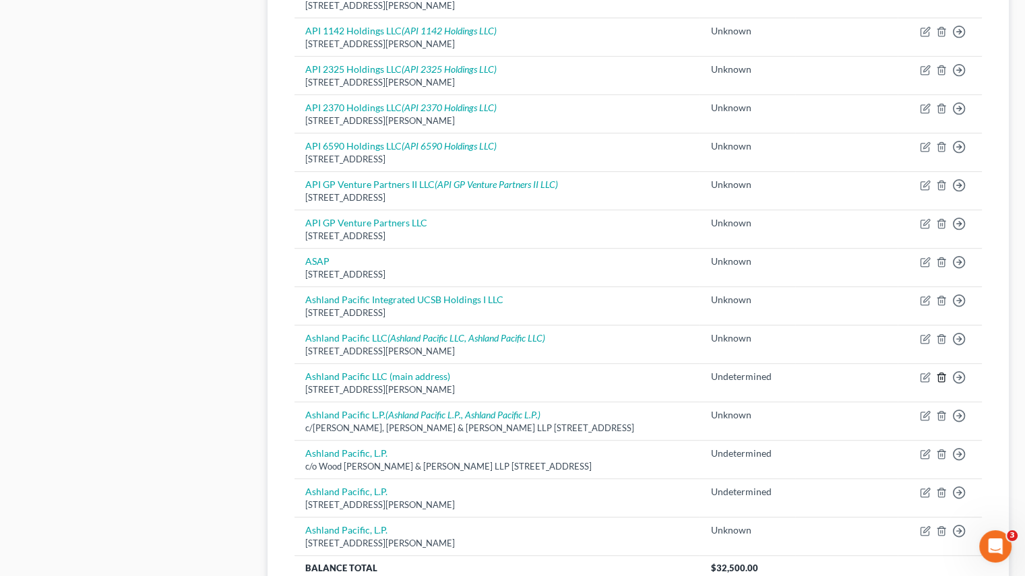
click at [943, 373] on icon "button" at bounding box center [941, 377] width 6 height 9
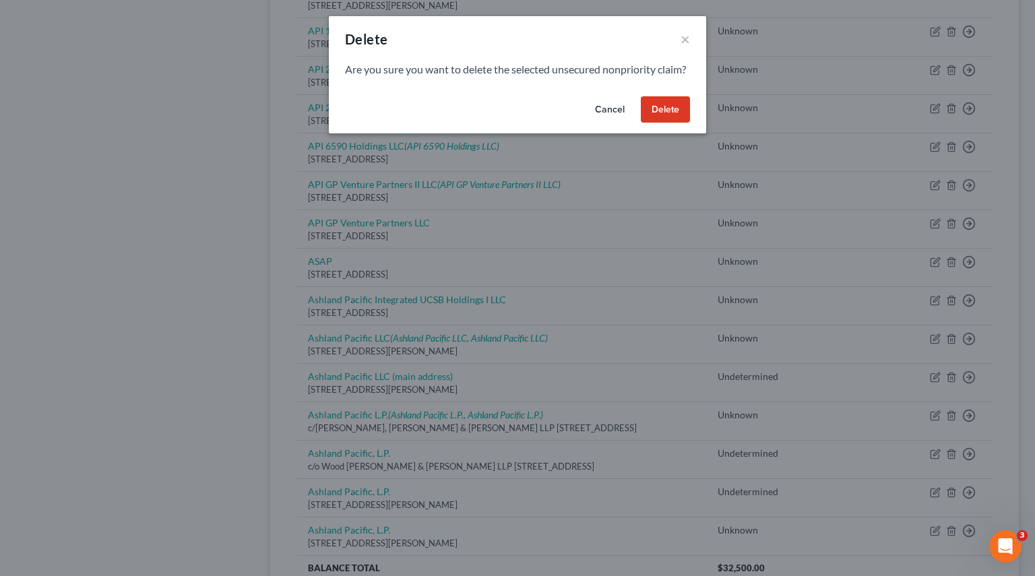
click at [669, 119] on button "Delete" at bounding box center [665, 109] width 49 height 27
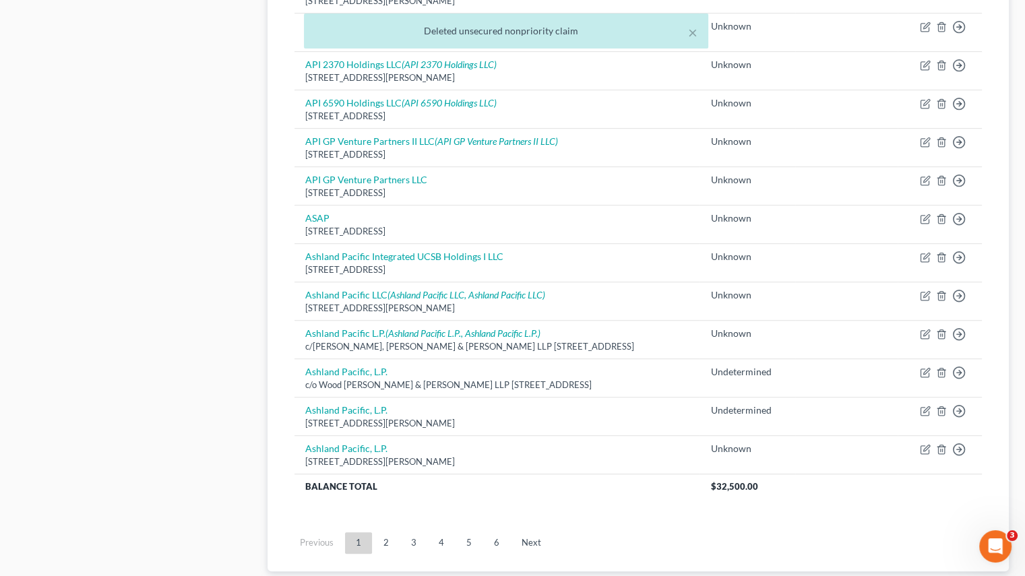
scroll to position [876, 0]
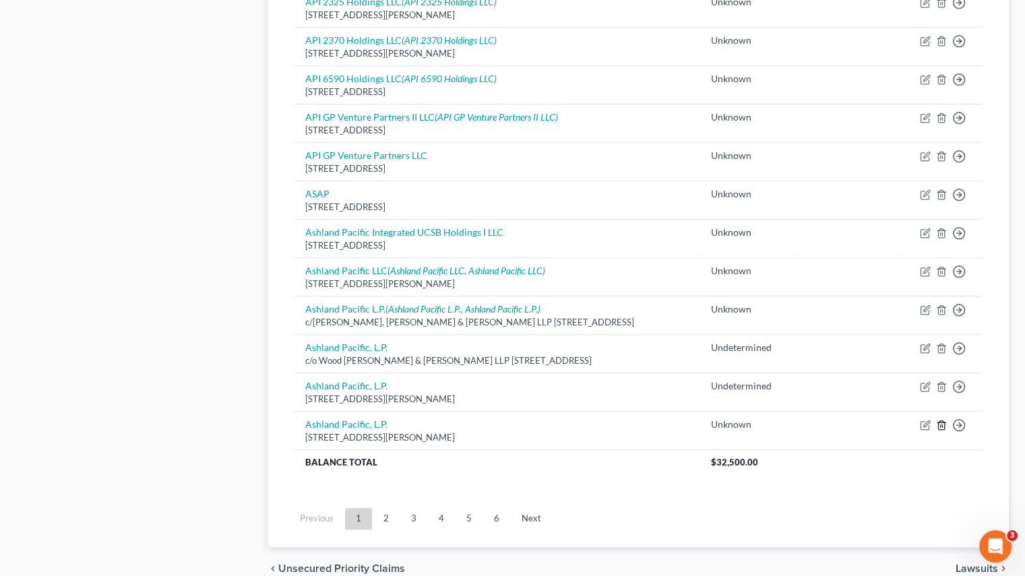
click at [944, 425] on icon "button" at bounding box center [941, 424] width 6 height 9
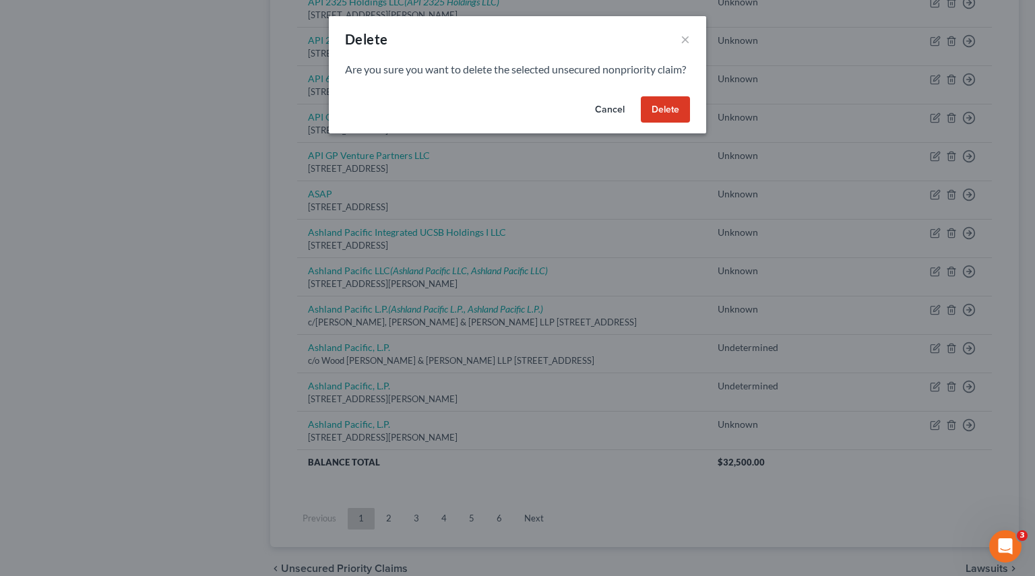
click at [676, 123] on button "Delete" at bounding box center [665, 109] width 49 height 27
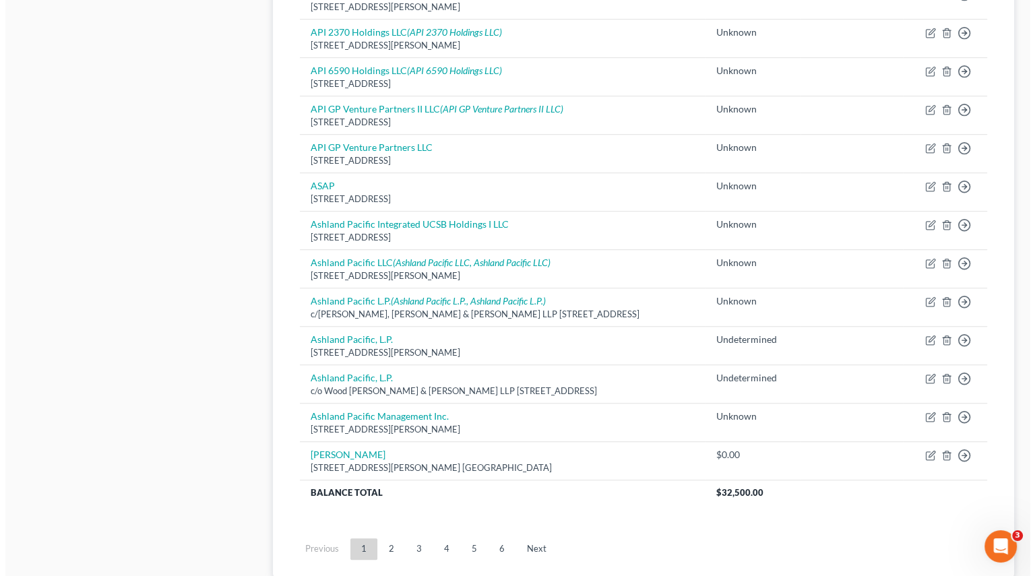
scroll to position [908, 0]
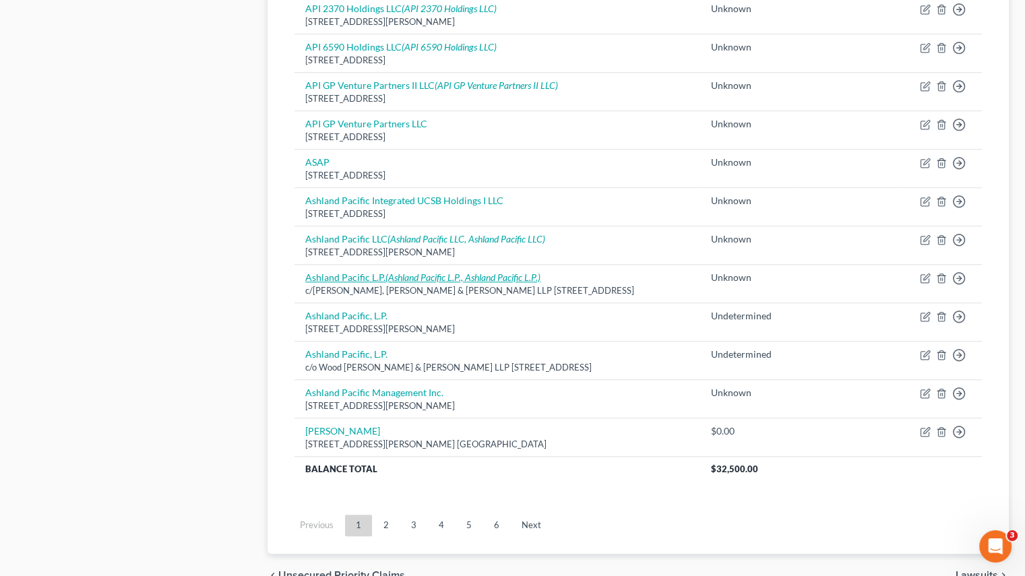
click at [406, 274] on icon "(Ashland Pacific L.P., Ashland Pacific L.P.)" at bounding box center [462, 277] width 155 height 11
select select "7"
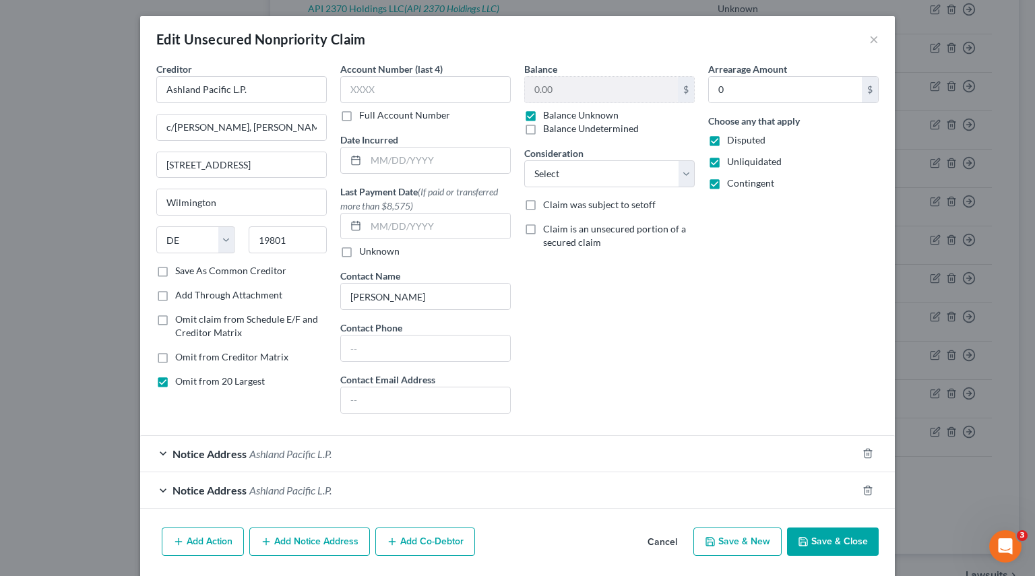
scroll to position [43, 0]
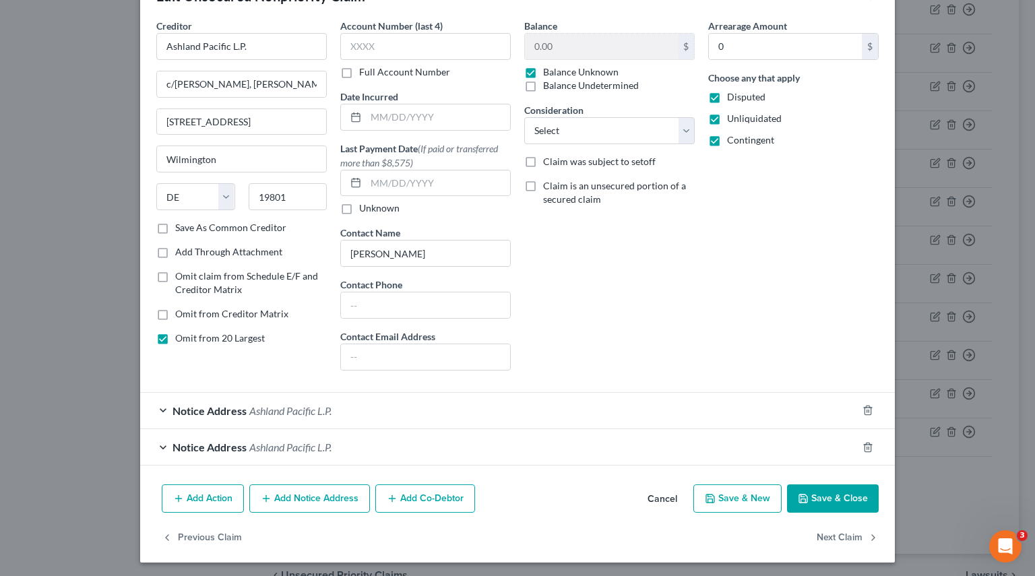
click at [162, 406] on div "Notice Address [GEOGRAPHIC_DATA] L.P." at bounding box center [498, 411] width 717 height 36
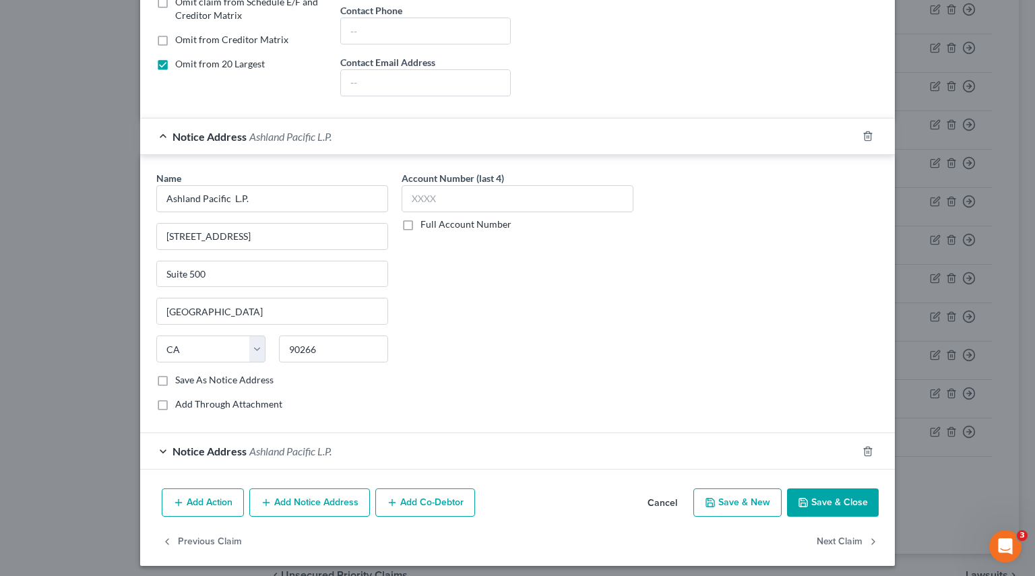
scroll to position [320, 0]
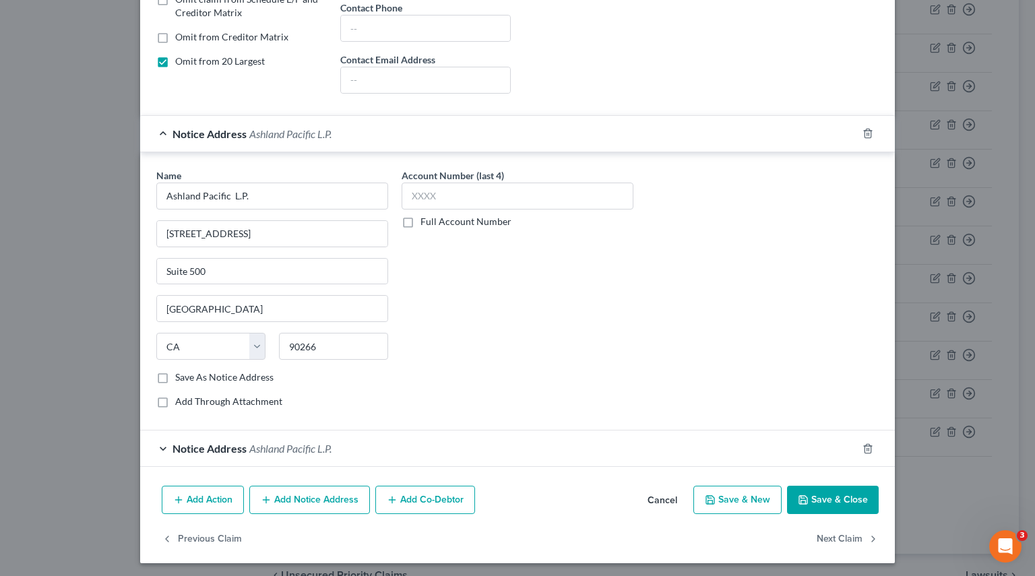
click at [159, 444] on div "Notice Address [GEOGRAPHIC_DATA] L.P." at bounding box center [498, 449] width 717 height 36
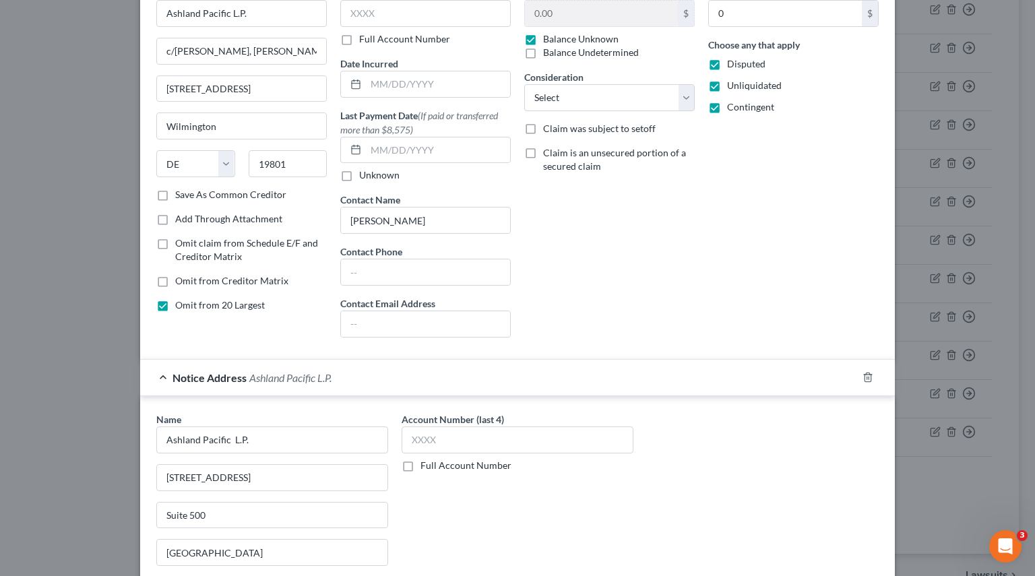
scroll to position [0, 0]
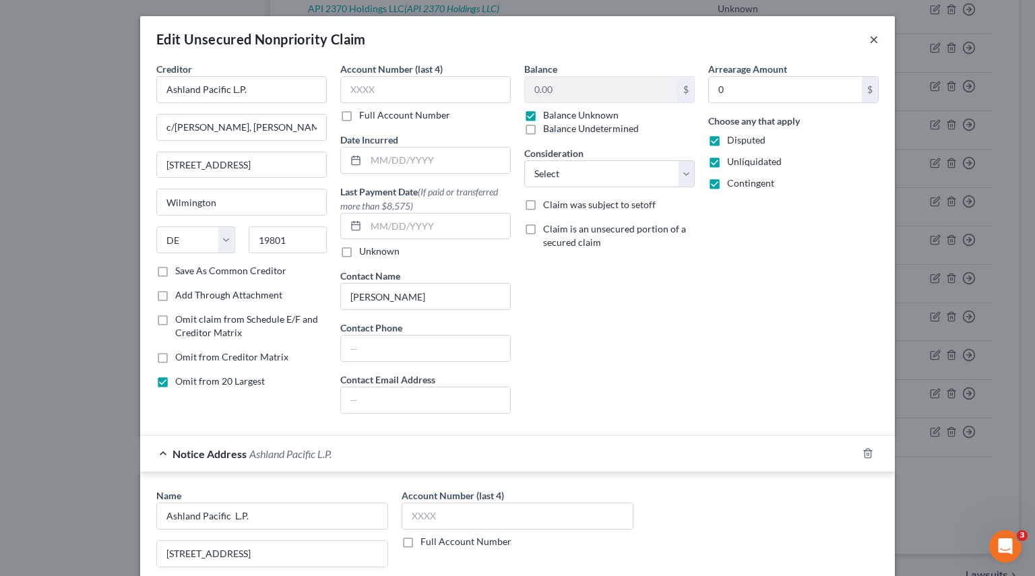
drag, startPoint x: 868, startPoint y: 42, endPoint x: 868, endPoint y: 55, distance: 12.1
click at [869, 42] on button "×" at bounding box center [873, 39] width 9 height 16
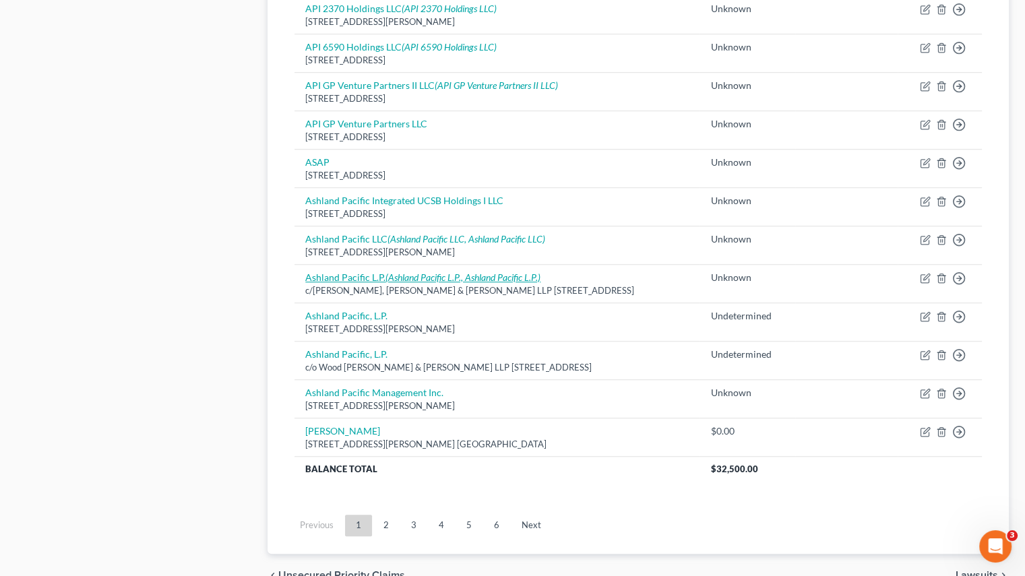
click at [385, 276] on icon "(Ashland Pacific L.P., Ashland Pacific L.P.)" at bounding box center [462, 277] width 155 height 11
select select "7"
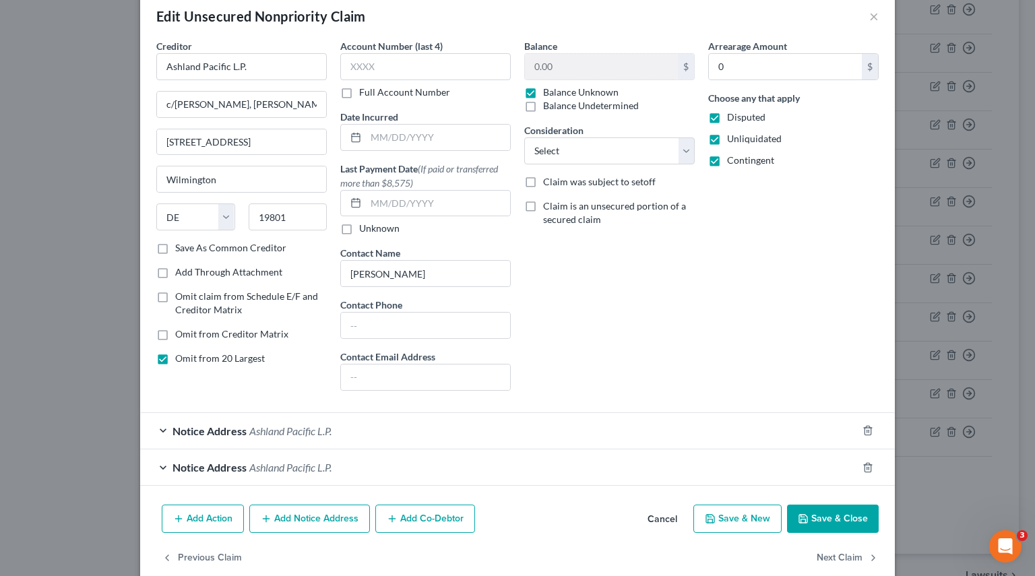
scroll to position [43, 0]
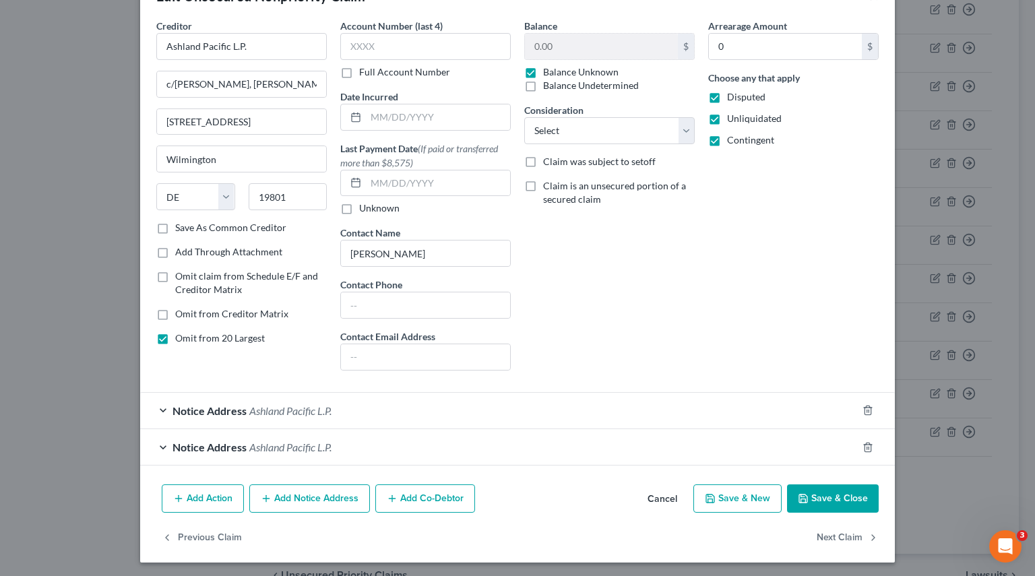
click at [159, 443] on div "Notice Address [GEOGRAPHIC_DATA] L.P." at bounding box center [498, 447] width 717 height 36
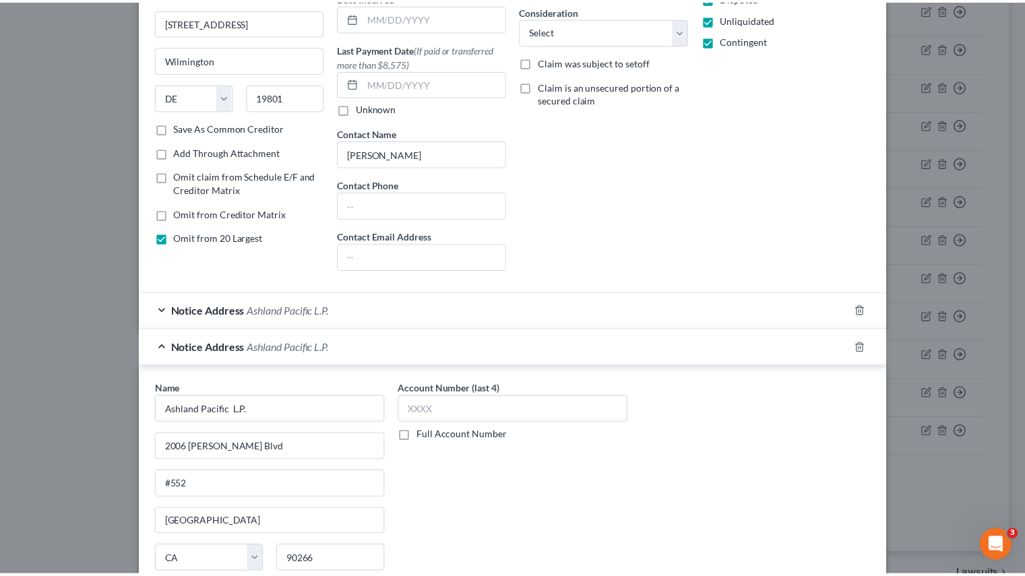
scroll to position [0, 0]
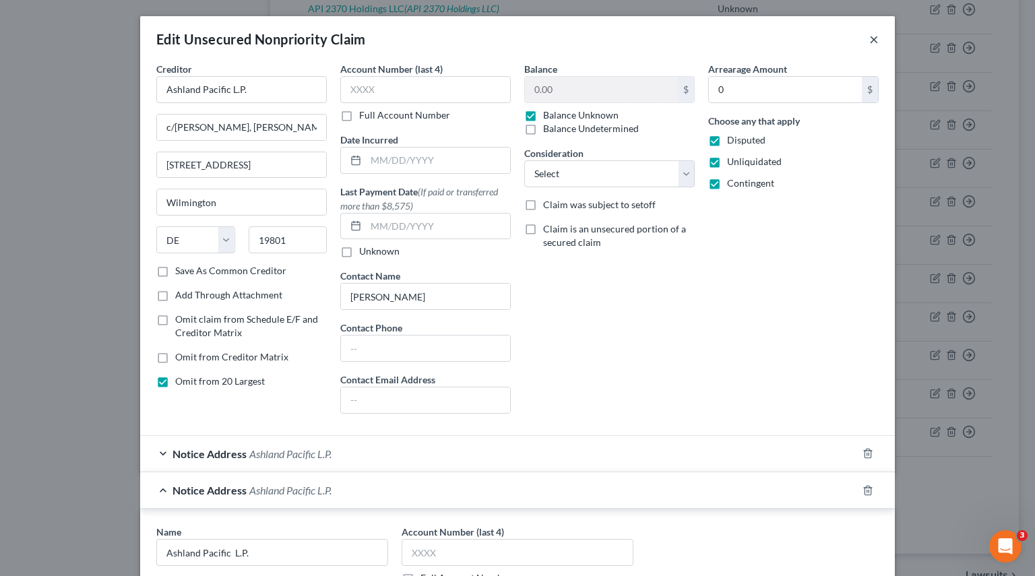
click at [869, 32] on button "×" at bounding box center [873, 39] width 9 height 16
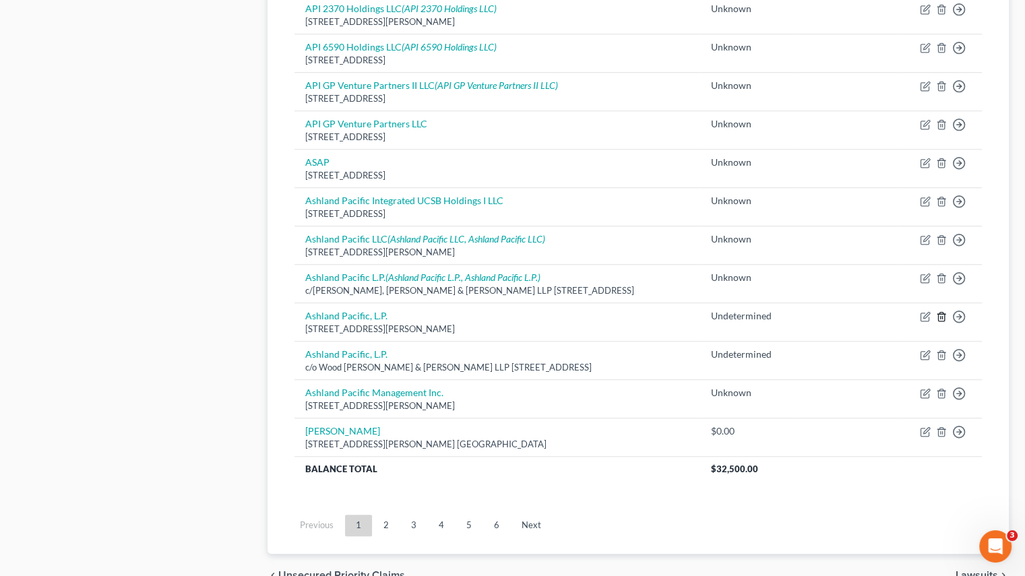
click at [943, 313] on icon "button" at bounding box center [941, 316] width 11 height 11
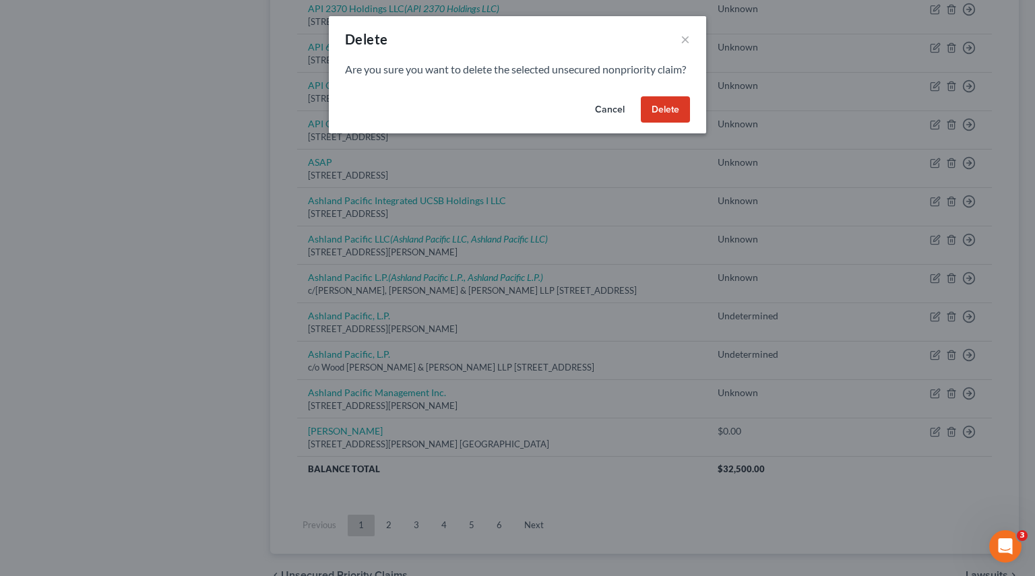
click at [664, 123] on button "Delete" at bounding box center [665, 109] width 49 height 27
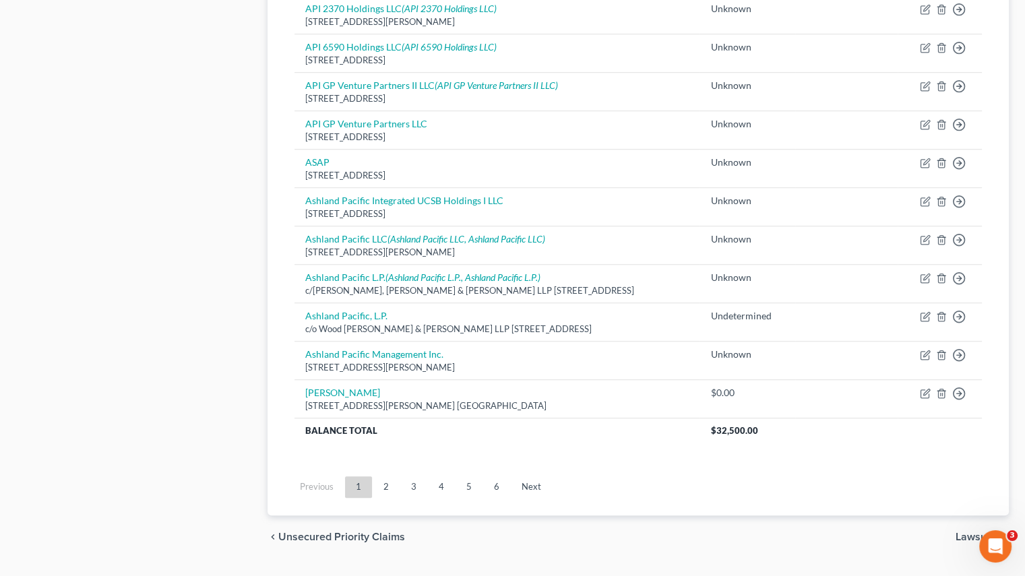
click at [385, 483] on link "2" at bounding box center [386, 487] width 27 height 22
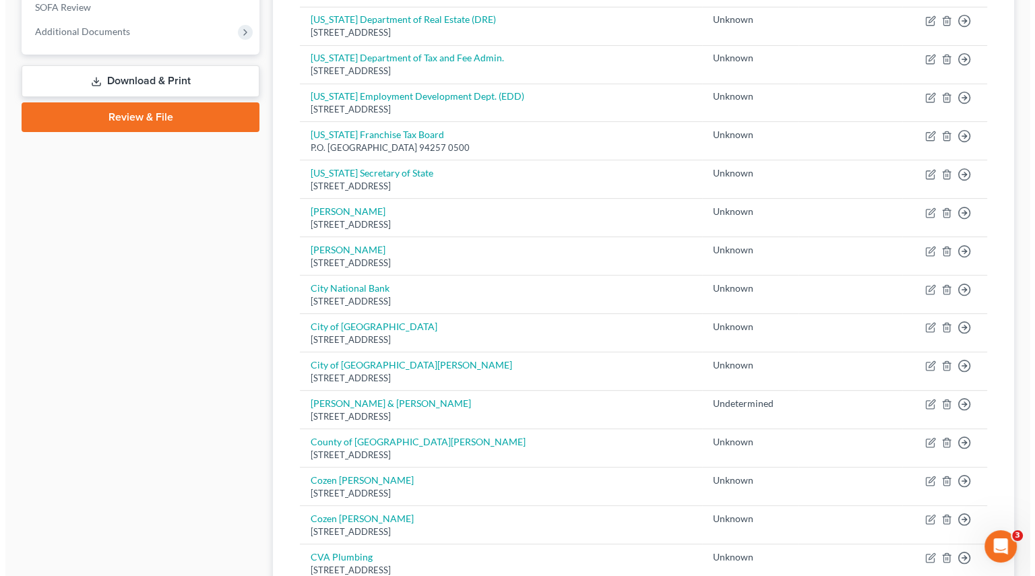
scroll to position [571, 0]
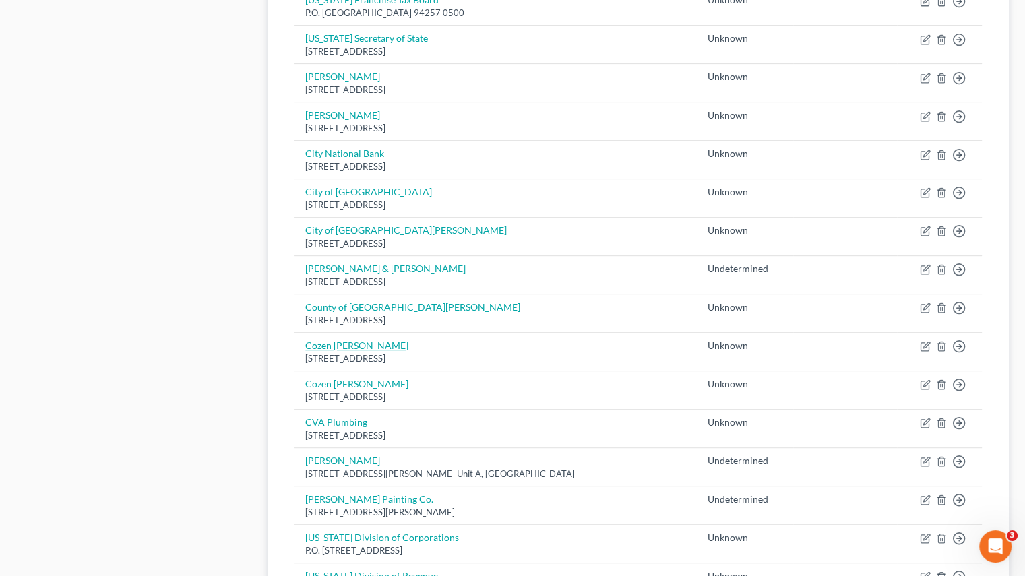
click at [350, 341] on link "Cozen [PERSON_NAME]" at bounding box center [356, 345] width 103 height 11
select select "4"
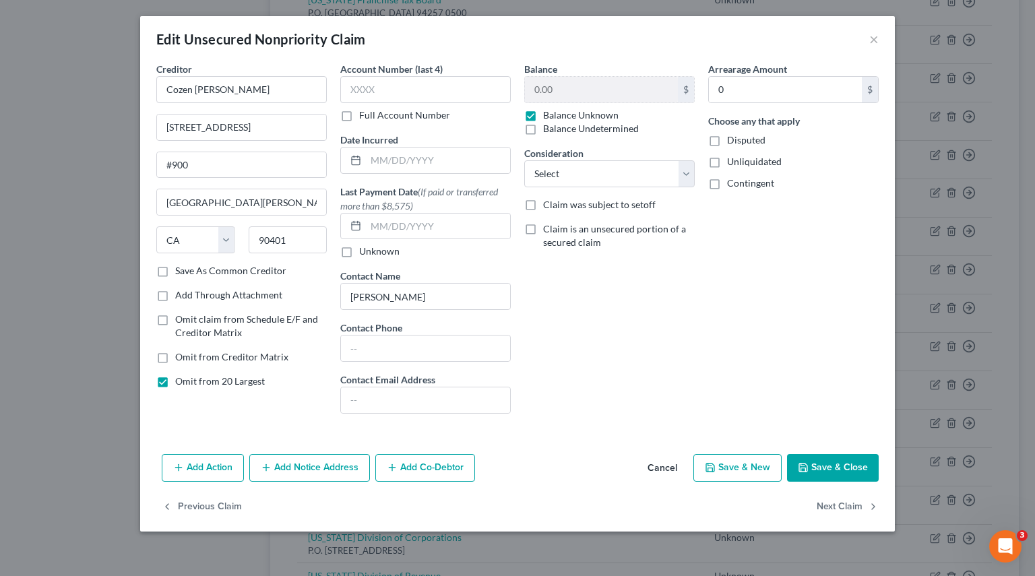
click at [276, 460] on button "Add Notice Address" at bounding box center [309, 468] width 121 height 28
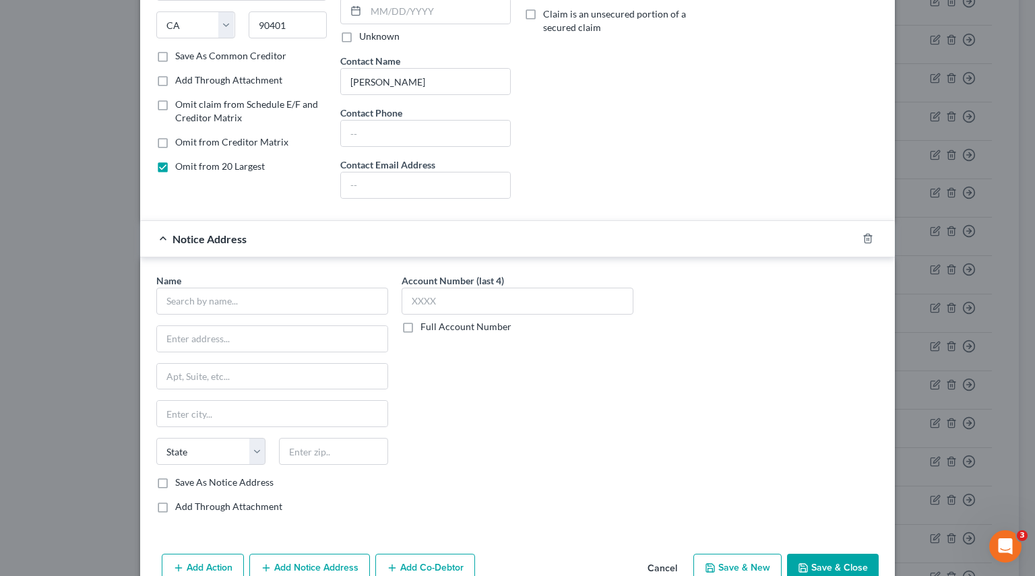
scroll to position [270, 0]
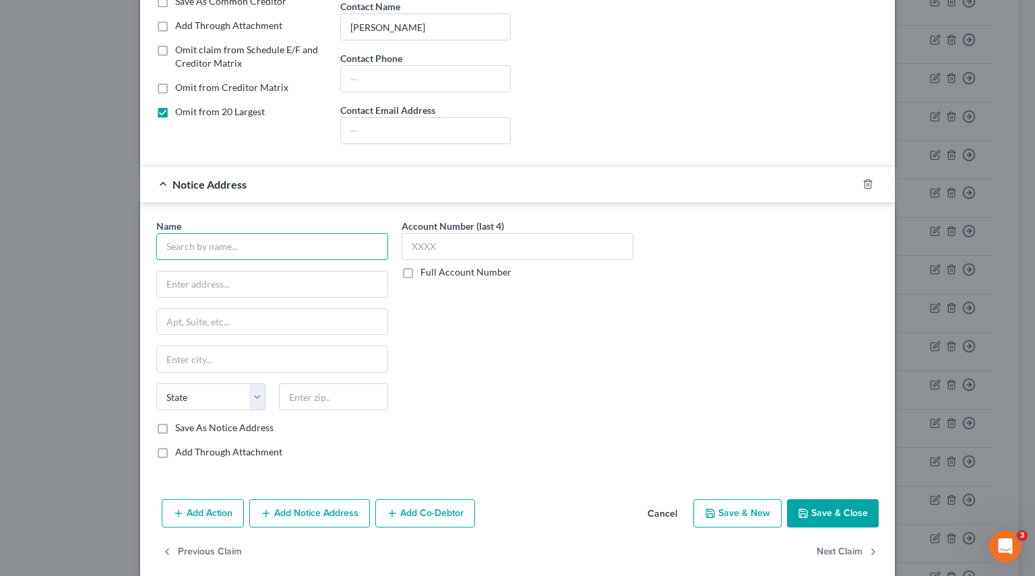
click at [202, 243] on input "text" at bounding box center [272, 246] width 232 height 27
drag, startPoint x: 220, startPoint y: 247, endPoint x: 231, endPoint y: 245, distance: 11.0
click at [220, 247] on input "Cozen" at bounding box center [272, 246] width 232 height 27
click at [0, 231] on html "Home New Case Client Portal [PERSON_NAME] [PERSON_NAME][EMAIL_ADDRESS][PERSON_N…" at bounding box center [517, 207] width 1035 height 1556
paste input "[PERSON_NAME]"
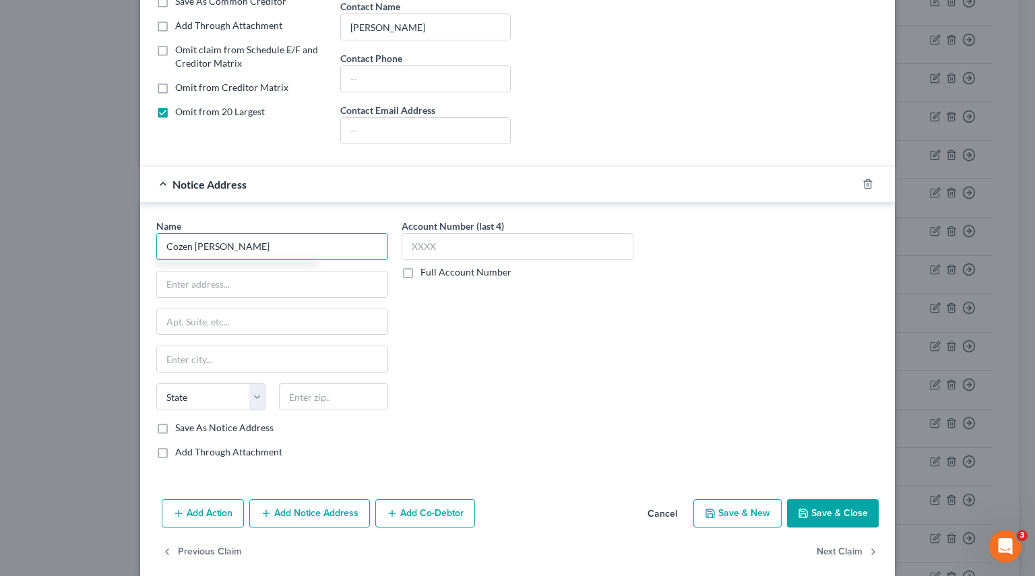
type input "Cozen [PERSON_NAME]"
click at [210, 282] on input "text" at bounding box center [272, 285] width 230 height 26
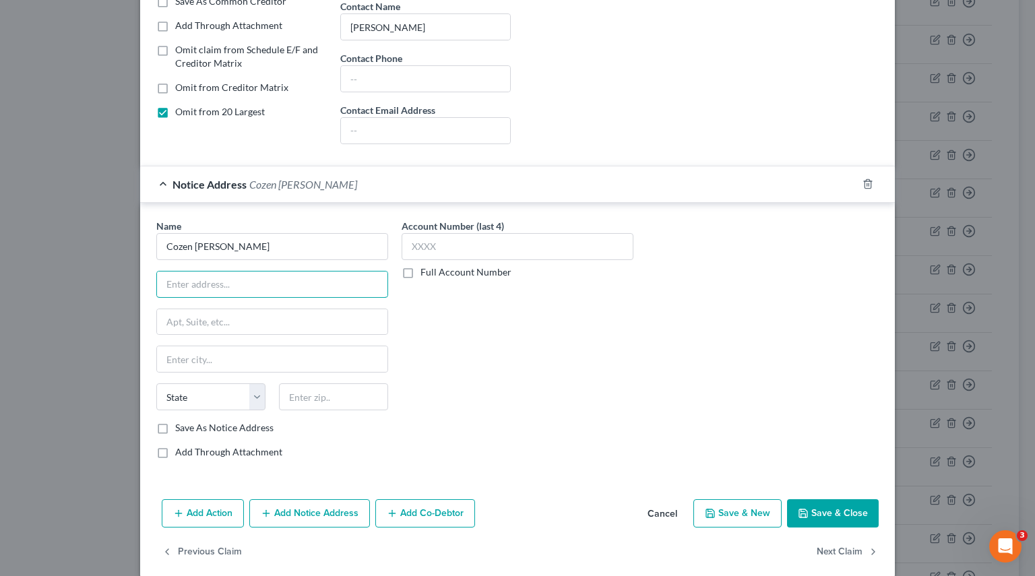
paste input "[STREET_ADDRESS]"
drag, startPoint x: 228, startPoint y: 282, endPoint x: 266, endPoint y: 283, distance: 37.8
click at [266, 283] on input "[STREET_ADDRESS]" at bounding box center [272, 285] width 230 height 26
type input "[STREET_ADDRESS]"
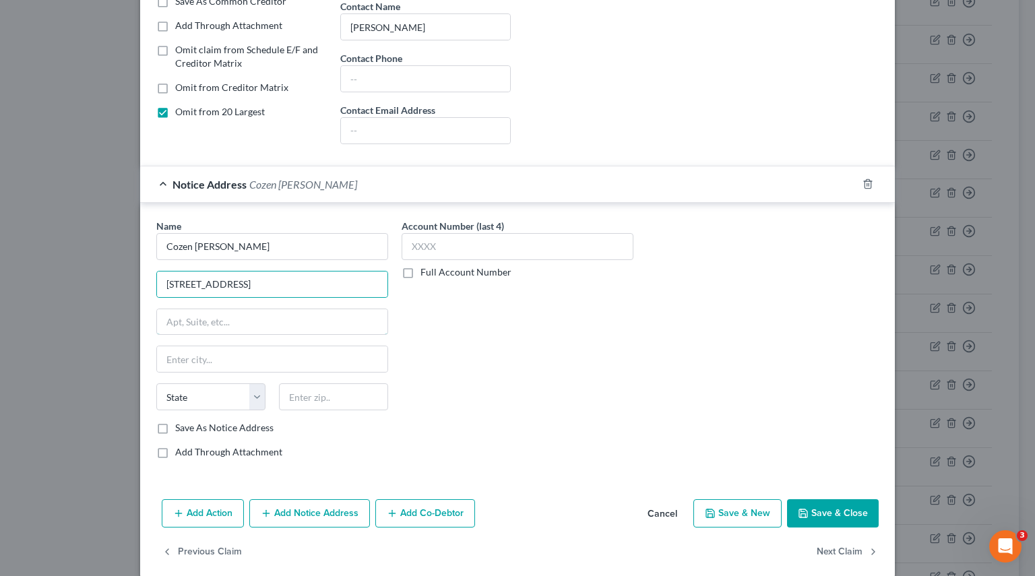
click at [200, 310] on input "text" at bounding box center [272, 322] width 230 height 26
paste input "Suite 850"
type input "Suite 850"
drag, startPoint x: 282, startPoint y: 281, endPoint x: 335, endPoint y: 285, distance: 52.7
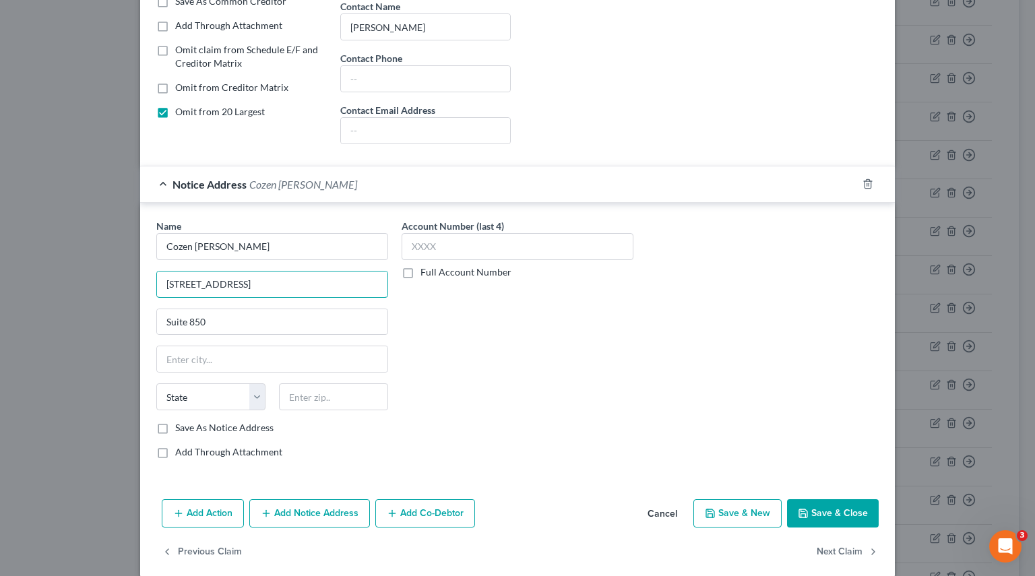
click at [335, 285] on input "[STREET_ADDRESS]" at bounding box center [272, 285] width 230 height 26
click at [206, 353] on input "text" at bounding box center [272, 359] width 230 height 26
paste input "[GEOGRAPHIC_DATA][PERSON_NAME]"
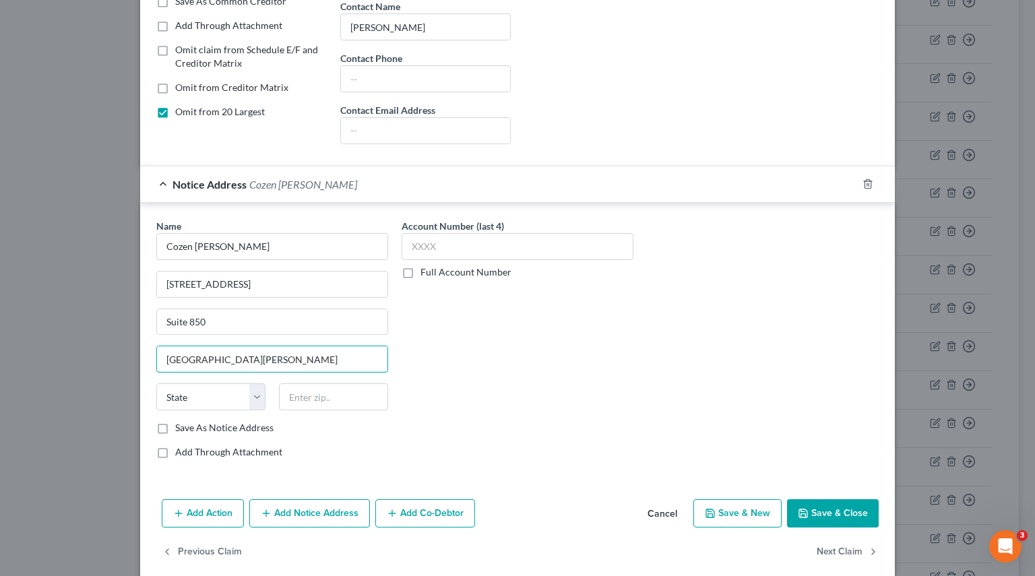
type input "[GEOGRAPHIC_DATA][PERSON_NAME]"
click at [230, 393] on select "State [US_STATE] AK AR AZ CA CO CT DE DC [GEOGRAPHIC_DATA] [GEOGRAPHIC_DATA] GU…" at bounding box center [210, 396] width 109 height 27
select select "4"
click at [156, 383] on select "State [US_STATE] AK AR AZ CA CO CT DE DC [GEOGRAPHIC_DATA] [GEOGRAPHIC_DATA] GU…" at bounding box center [210, 396] width 109 height 27
drag, startPoint x: 340, startPoint y: 282, endPoint x: 234, endPoint y: 274, distance: 105.4
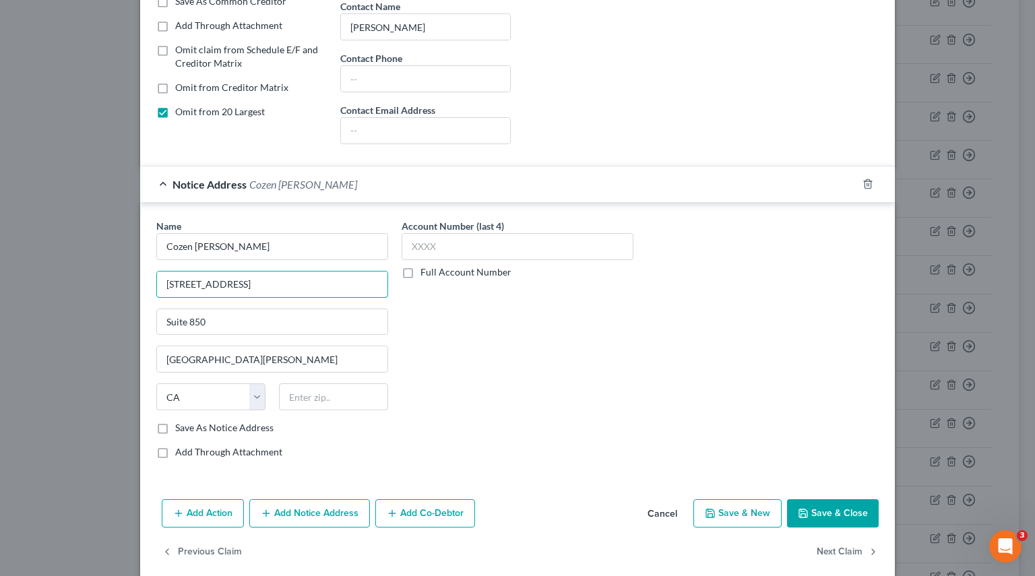
click at [234, 274] on input "[STREET_ADDRESS]" at bounding box center [272, 285] width 230 height 26
type input "[STREET_ADDRESS]"
click at [330, 398] on input "text" at bounding box center [333, 396] width 109 height 27
type input "90401"
drag, startPoint x: 286, startPoint y: 284, endPoint x: 237, endPoint y: 280, distance: 49.4
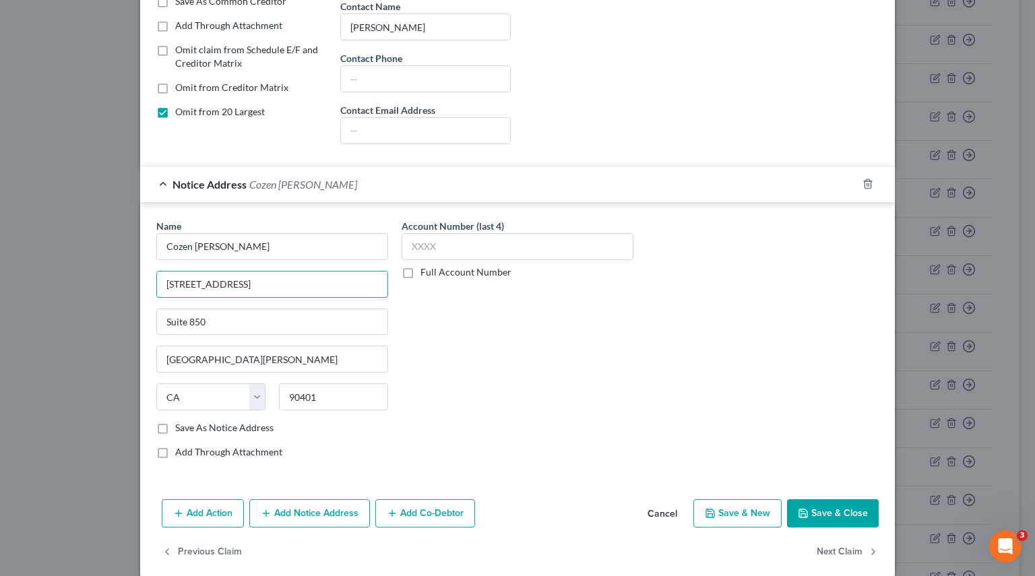
click at [237, 280] on input "[STREET_ADDRESS]" at bounding box center [272, 285] width 230 height 26
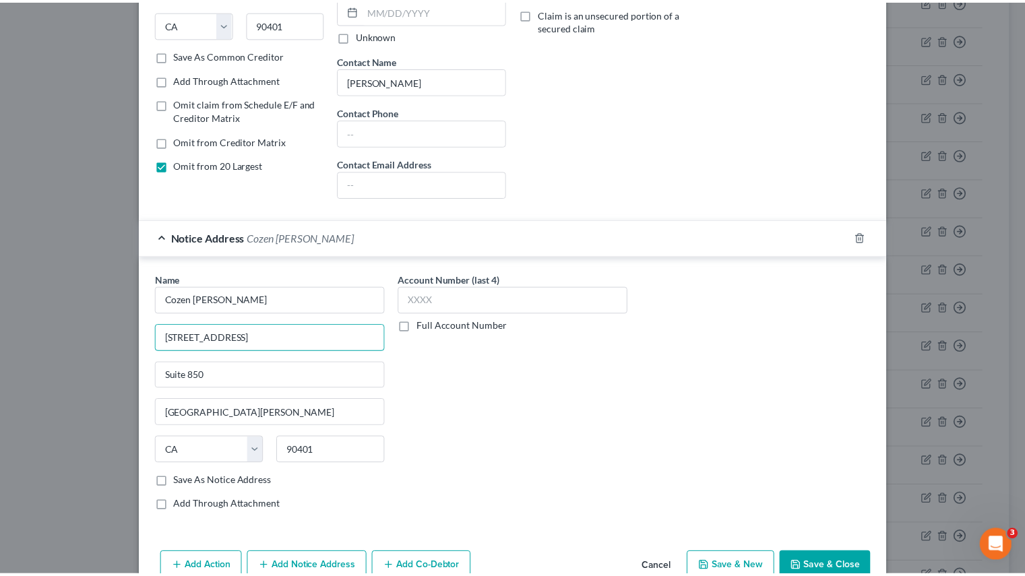
scroll to position [283, 0]
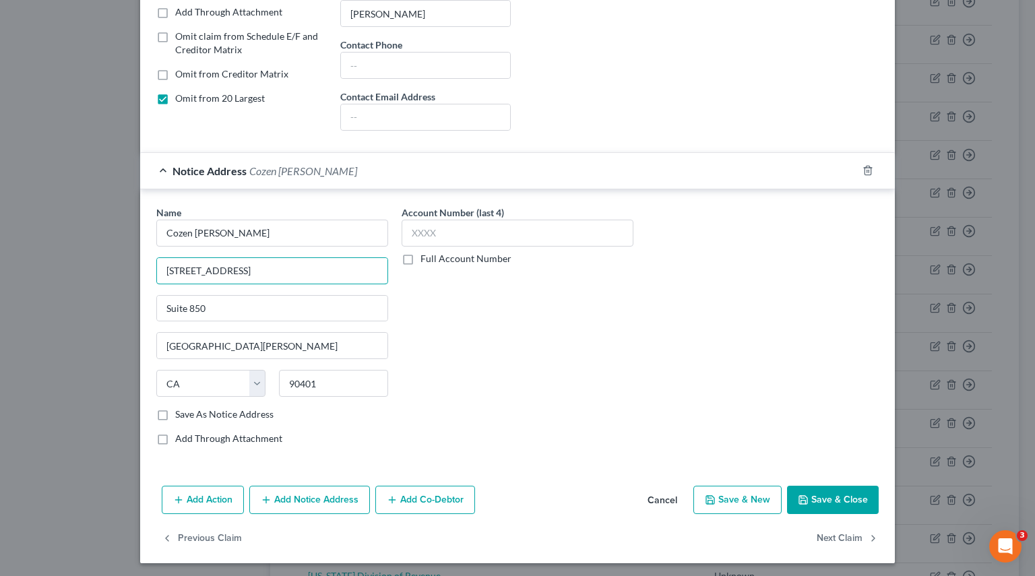
type input "[STREET_ADDRESS]"
click at [175, 409] on label "Save As Notice Address" at bounding box center [224, 414] width 98 height 13
click at [181, 409] on input "Save As Notice Address" at bounding box center [185, 412] width 9 height 9
click at [827, 491] on button "Save & Close" at bounding box center [833, 500] width 92 height 28
checkbox input "false"
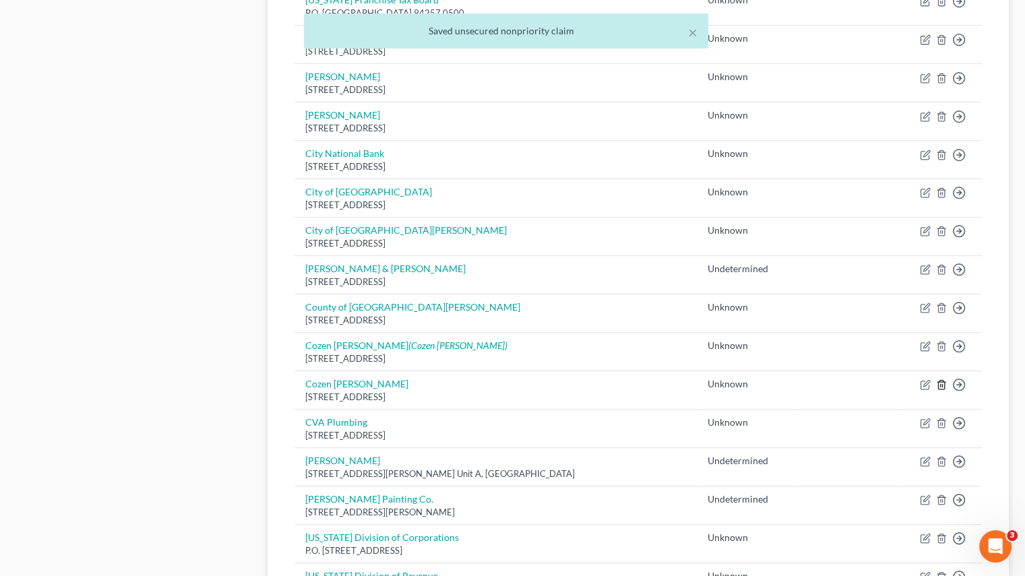
click at [943, 382] on icon "button" at bounding box center [941, 384] width 11 height 11
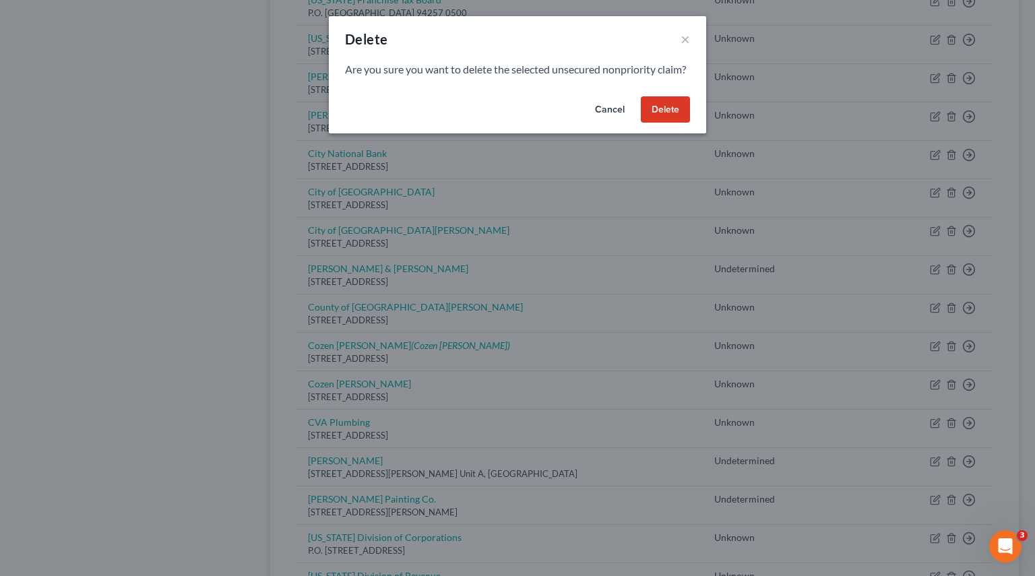
click at [649, 123] on button "Delete" at bounding box center [665, 109] width 49 height 27
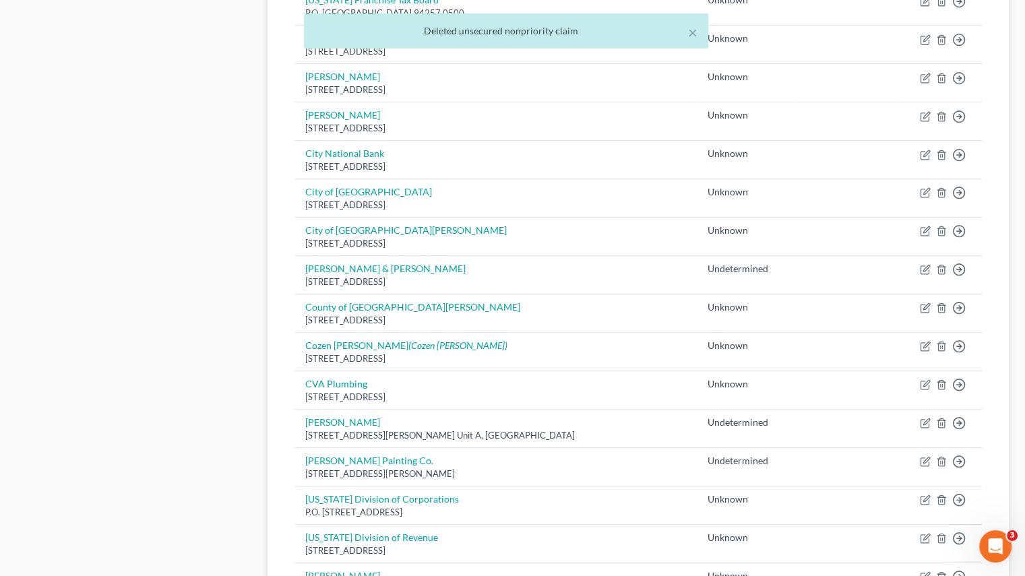
click at [171, 325] on div "Case Dashboard Payments Invoices Payments Payments Credit Report Client Profile" at bounding box center [134, 227] width 251 height 1337
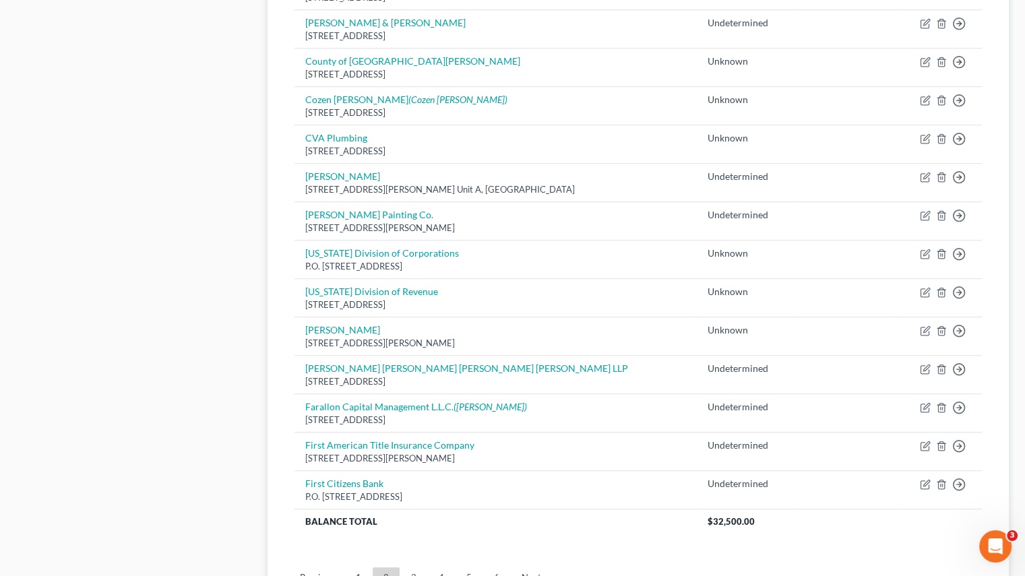
scroll to position [908, 0]
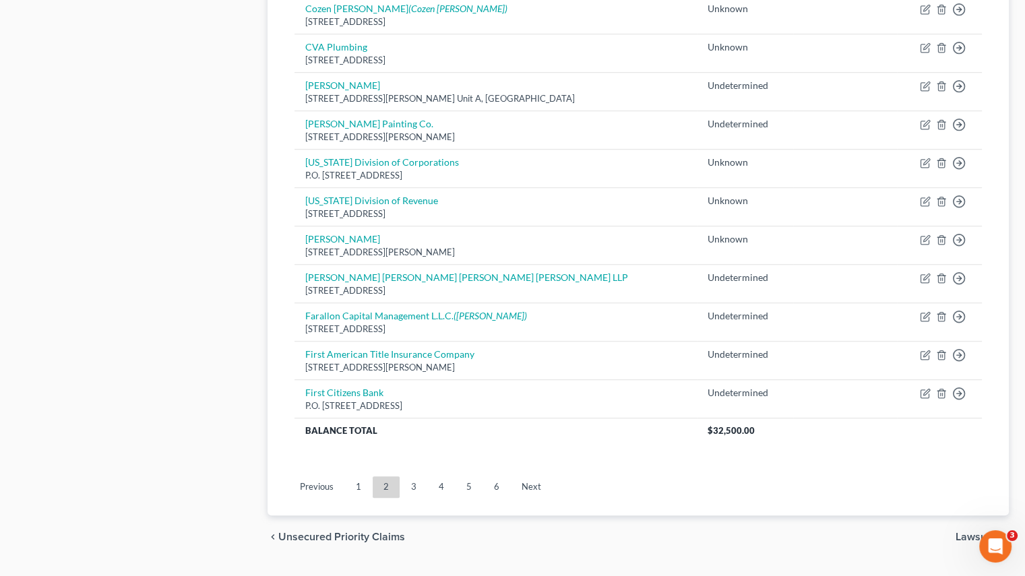
click at [415, 482] on link "3" at bounding box center [413, 487] width 27 height 22
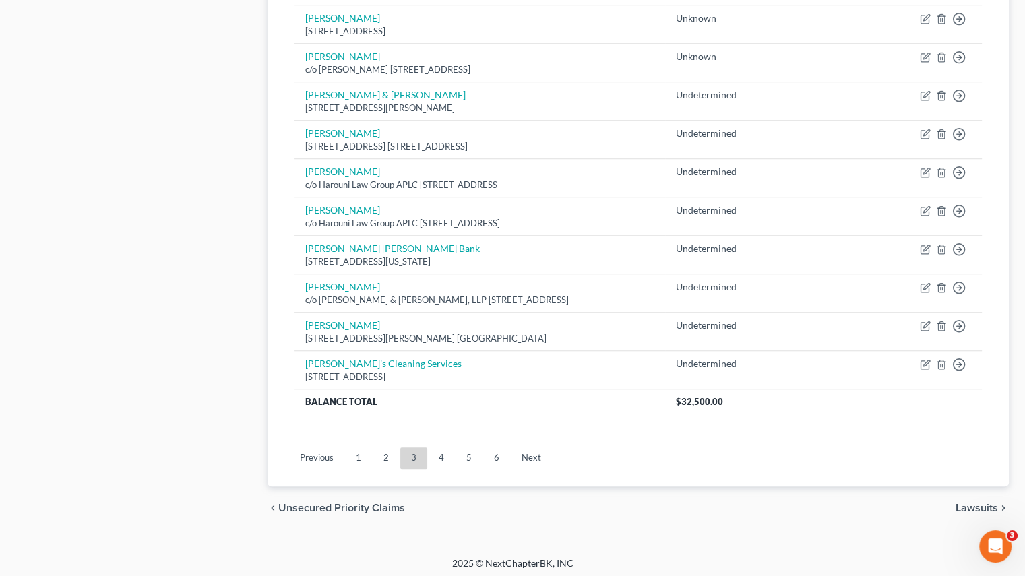
click at [386, 458] on link "2" at bounding box center [386, 458] width 27 height 22
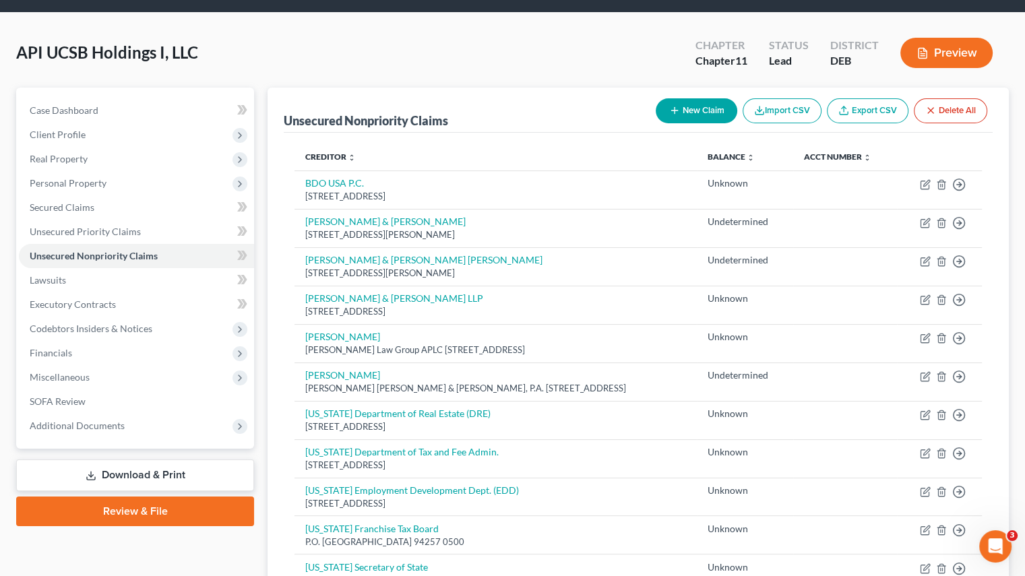
scroll to position [975, 0]
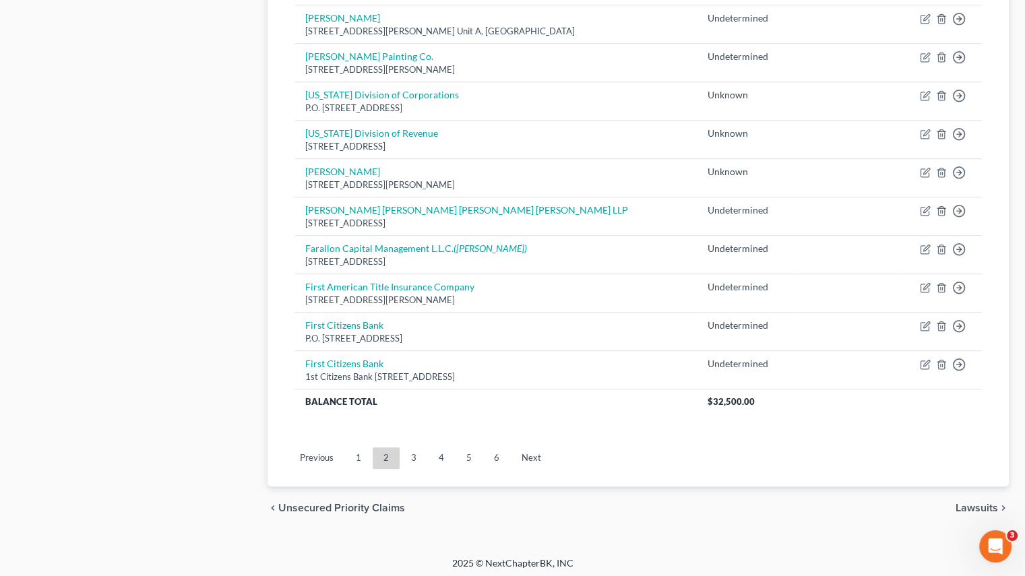
click at [420, 452] on link "3" at bounding box center [413, 458] width 27 height 22
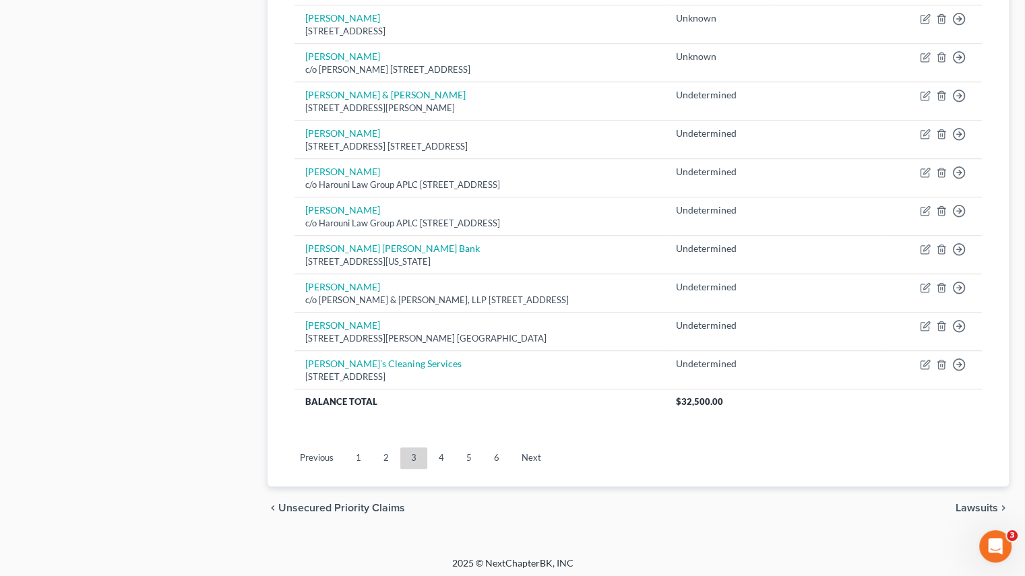
click at [379, 455] on link "2" at bounding box center [386, 458] width 27 height 22
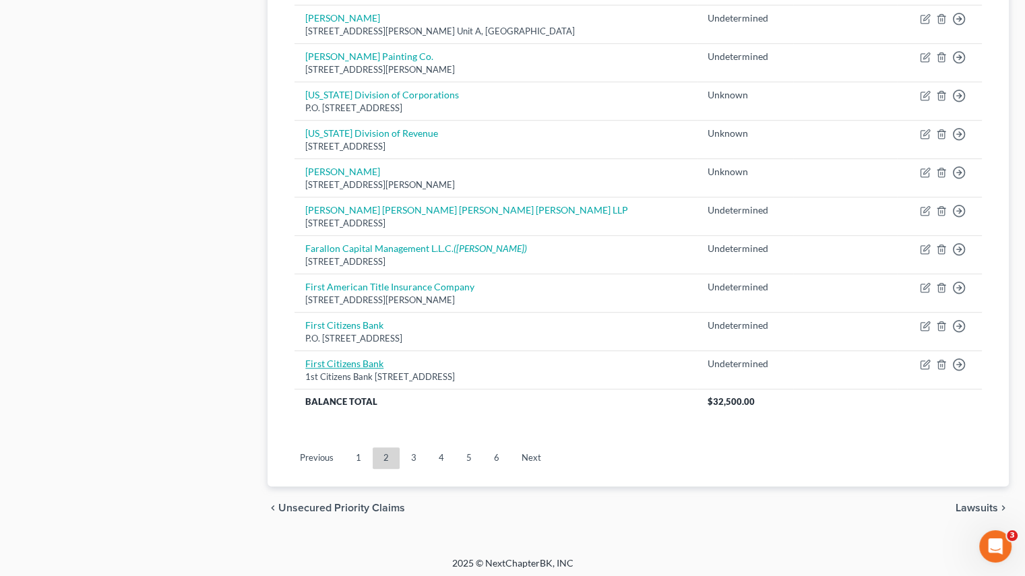
click at [354, 358] on link "First Citizens Bank" at bounding box center [344, 363] width 78 height 11
select select "28"
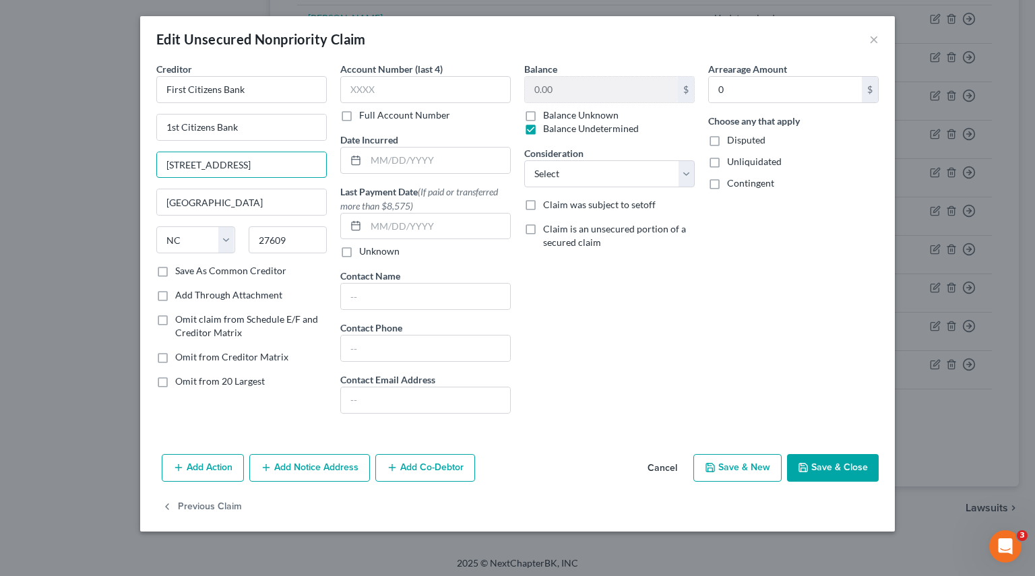
drag, startPoint x: 267, startPoint y: 164, endPoint x: -75, endPoint y: 164, distance: 343.0
drag, startPoint x: 252, startPoint y: 121, endPoint x: -208, endPoint y: 121, distance: 460.2
paste input "[STREET_ADDRESS]"
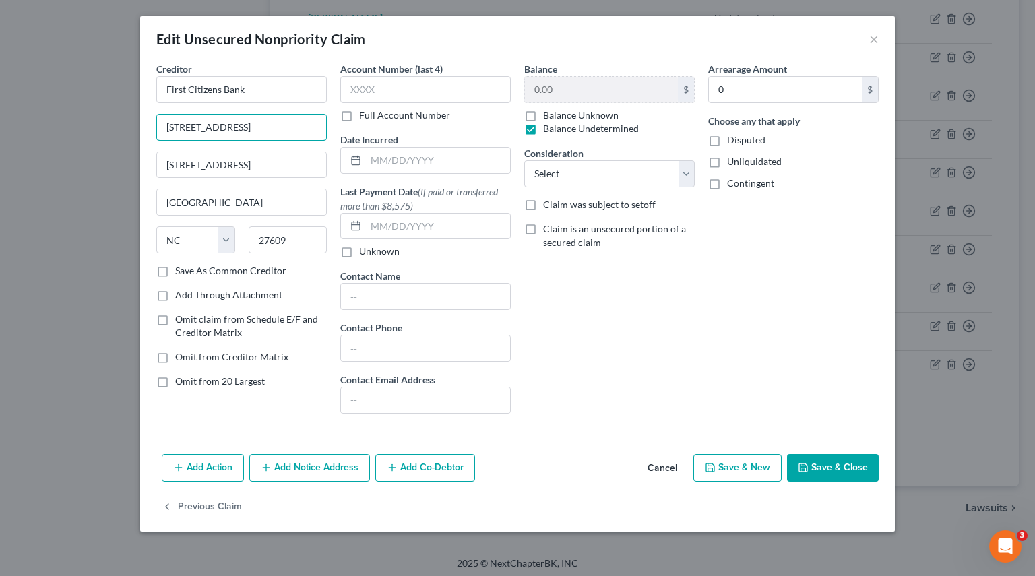
type input "[STREET_ADDRESS]"
drag, startPoint x: 264, startPoint y: 162, endPoint x: -93, endPoint y: 162, distance: 357.1
click at [845, 466] on button "Save & Close" at bounding box center [833, 468] width 92 height 28
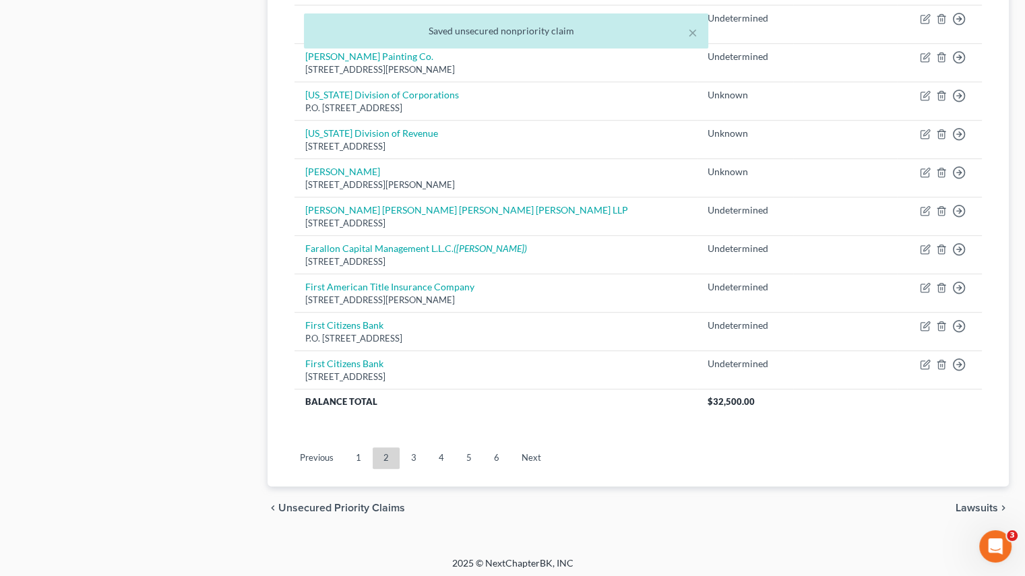
click at [412, 447] on link "3" at bounding box center [413, 458] width 27 height 22
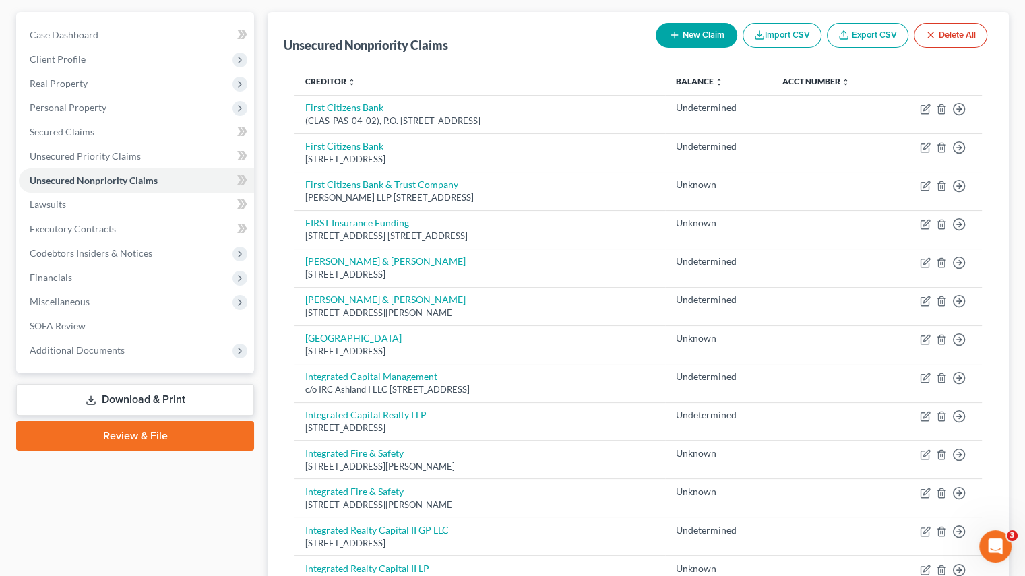
scroll to position [99, 0]
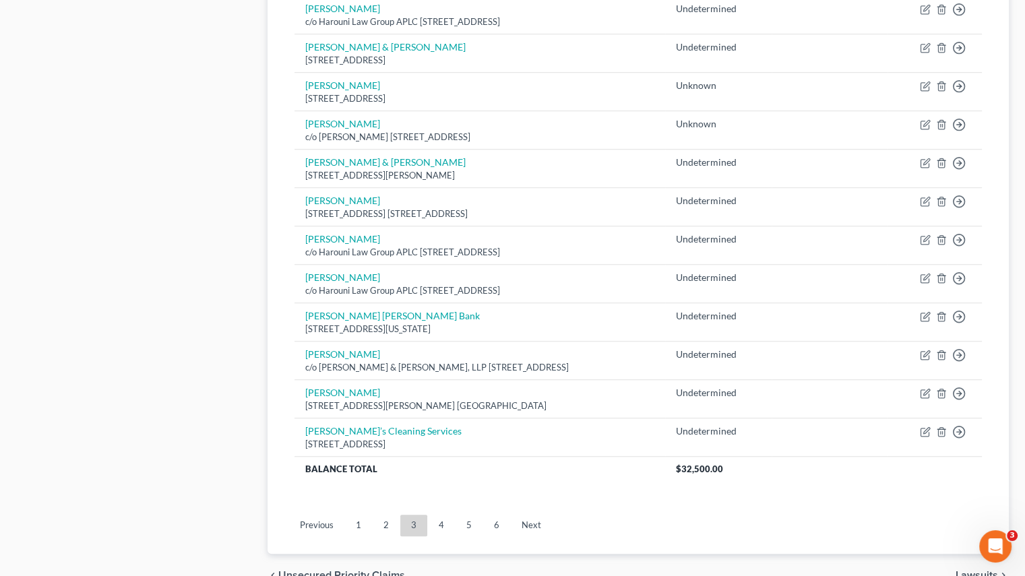
click at [394, 526] on link "2" at bounding box center [386, 526] width 27 height 22
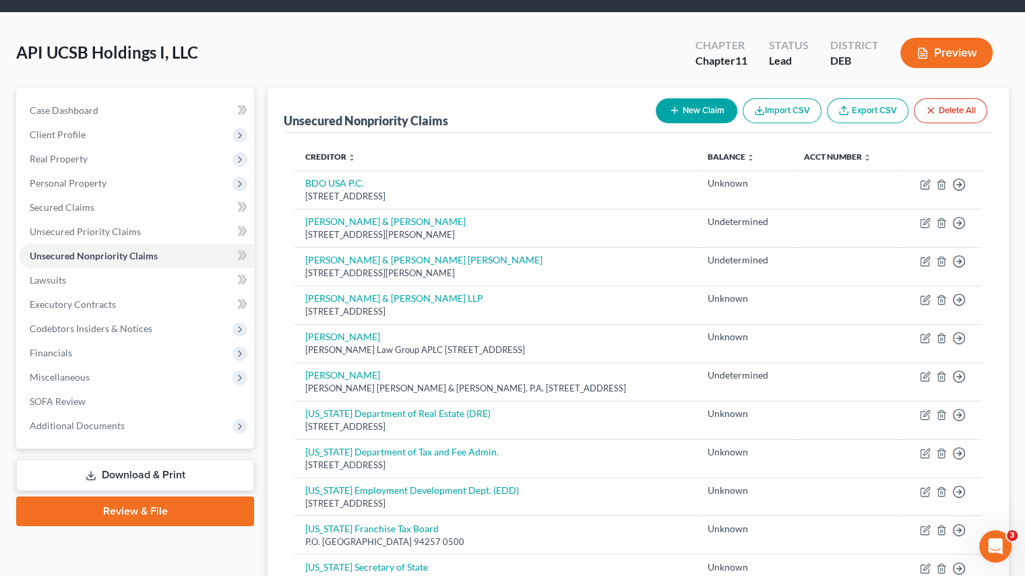
scroll to position [908, 0]
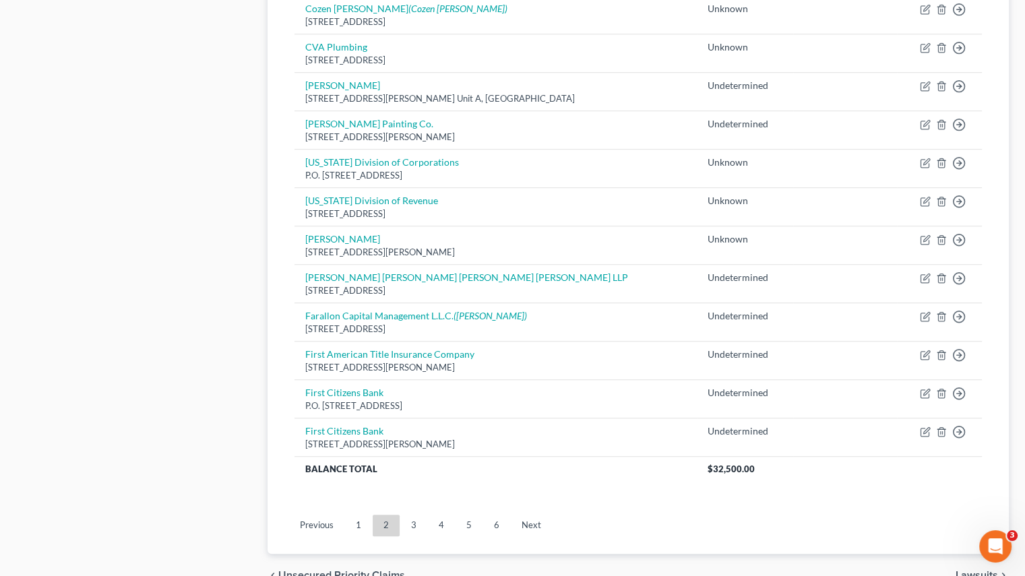
click at [415, 522] on link "3" at bounding box center [413, 526] width 27 height 22
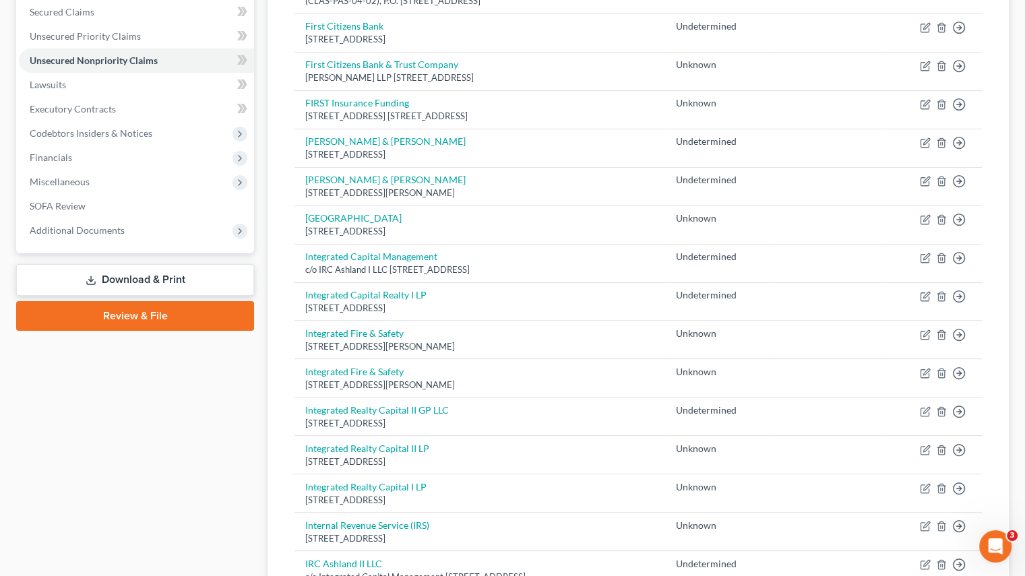
scroll to position [270, 0]
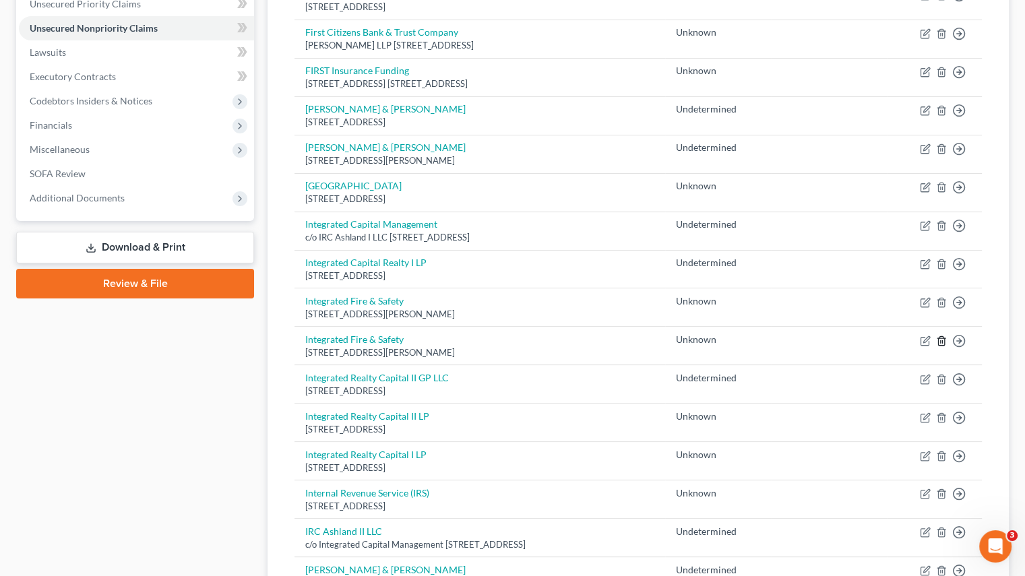
click at [942, 338] on icon "button" at bounding box center [941, 341] width 11 height 11
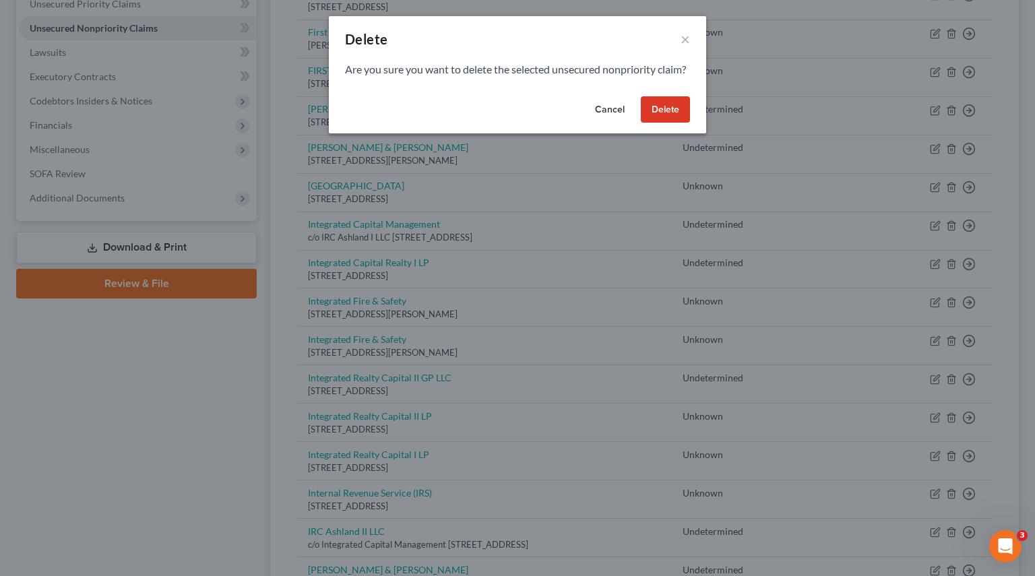
click at [654, 123] on button "Delete" at bounding box center [665, 109] width 49 height 27
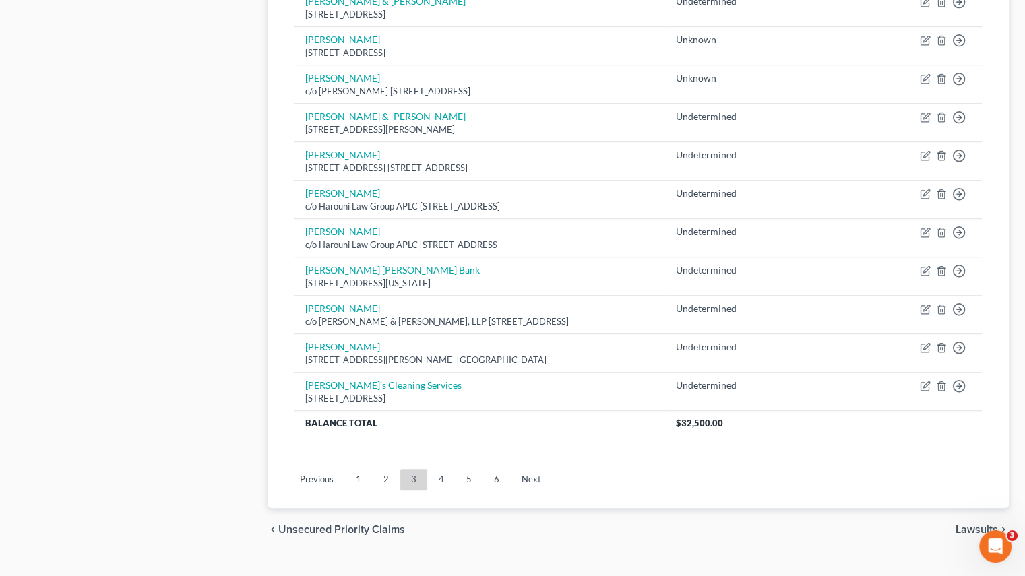
scroll to position [937, 0]
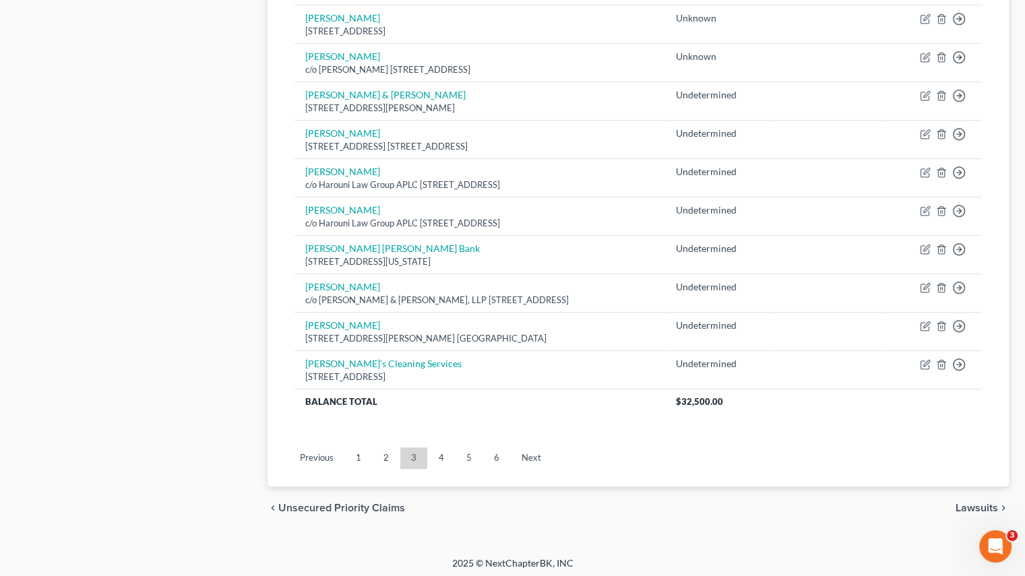
click at [432, 454] on link "4" at bounding box center [441, 458] width 27 height 22
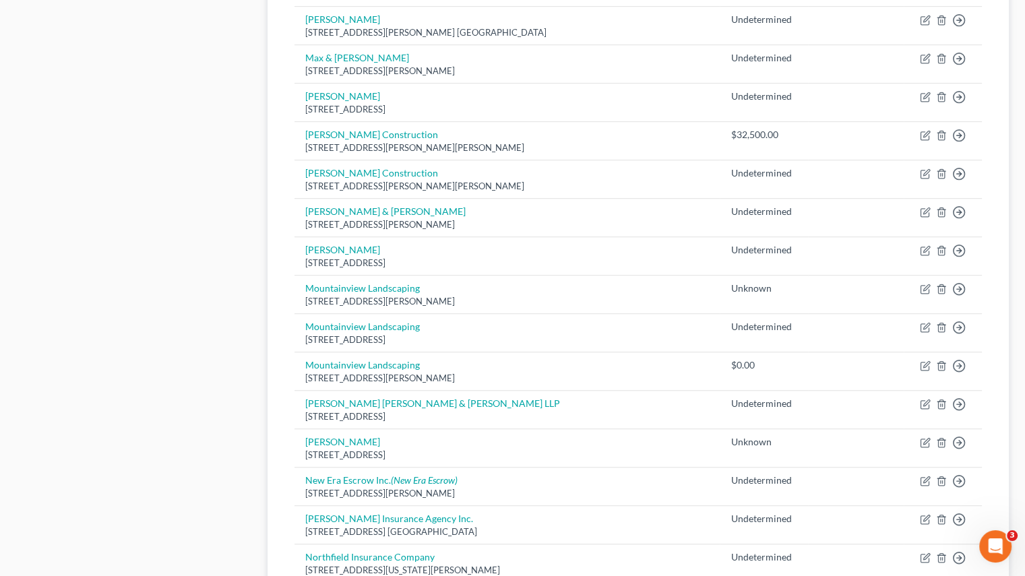
scroll to position [802, 0]
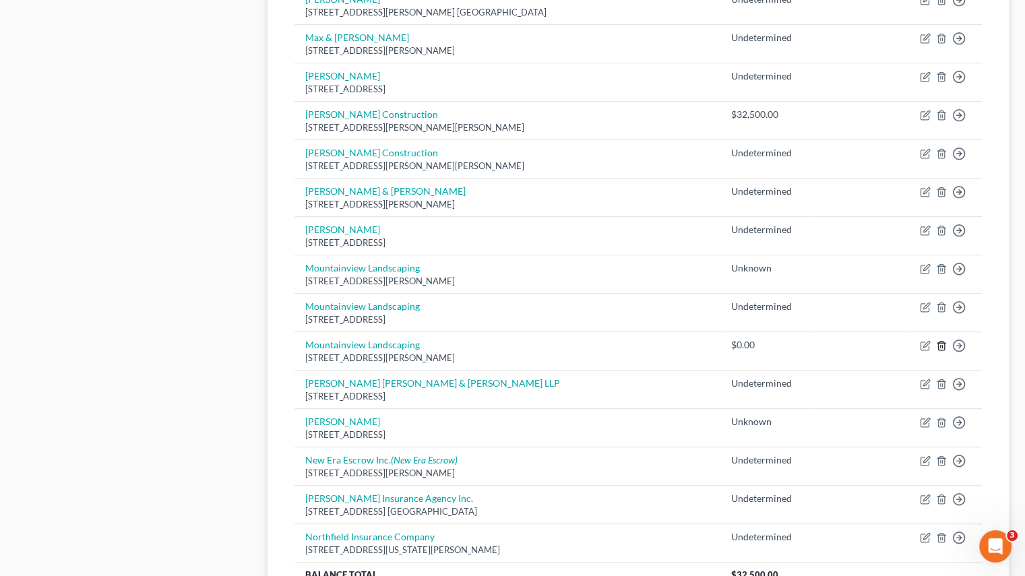
click at [943, 343] on icon "button" at bounding box center [941, 345] width 11 height 11
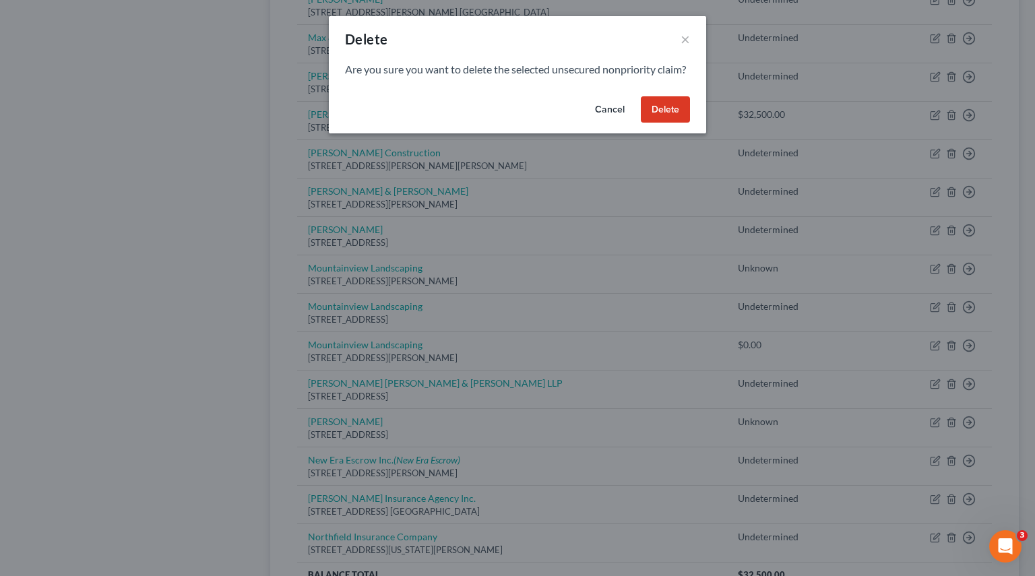
click at [664, 123] on button "Delete" at bounding box center [665, 109] width 49 height 27
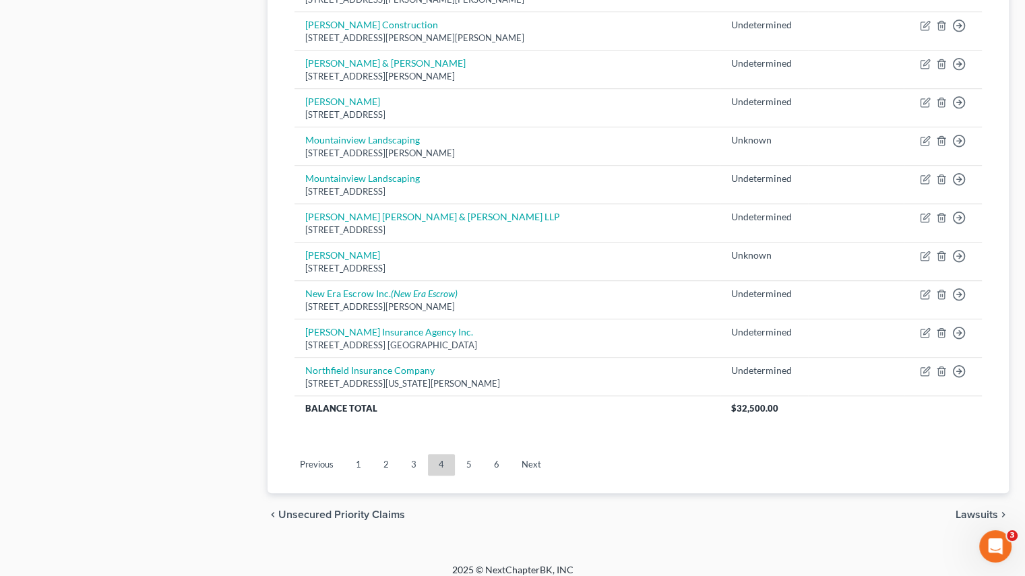
scroll to position [937, 0]
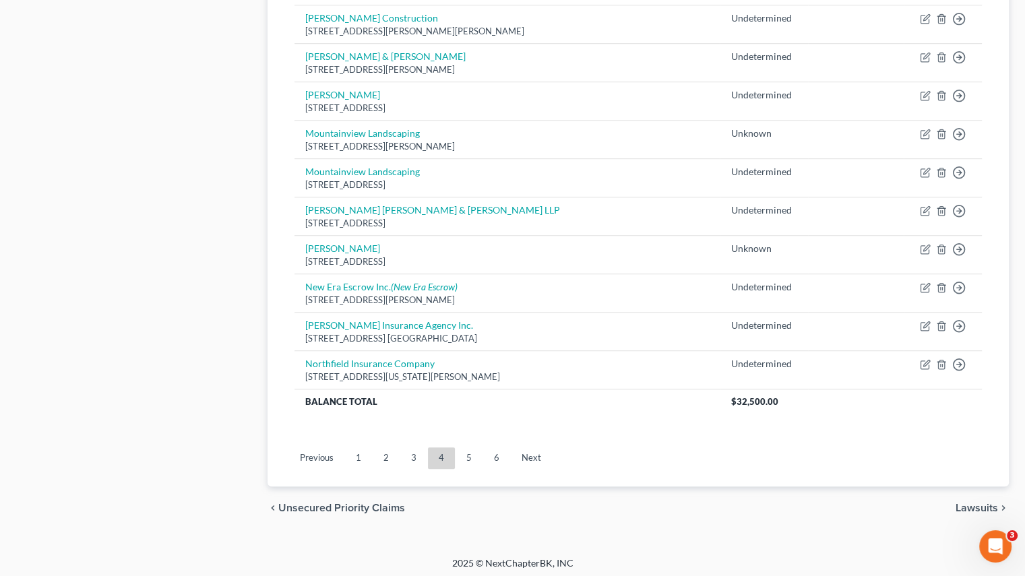
drag, startPoint x: 468, startPoint y: 457, endPoint x: 248, endPoint y: 375, distance: 235.2
click at [468, 457] on link "5" at bounding box center [468, 458] width 27 height 22
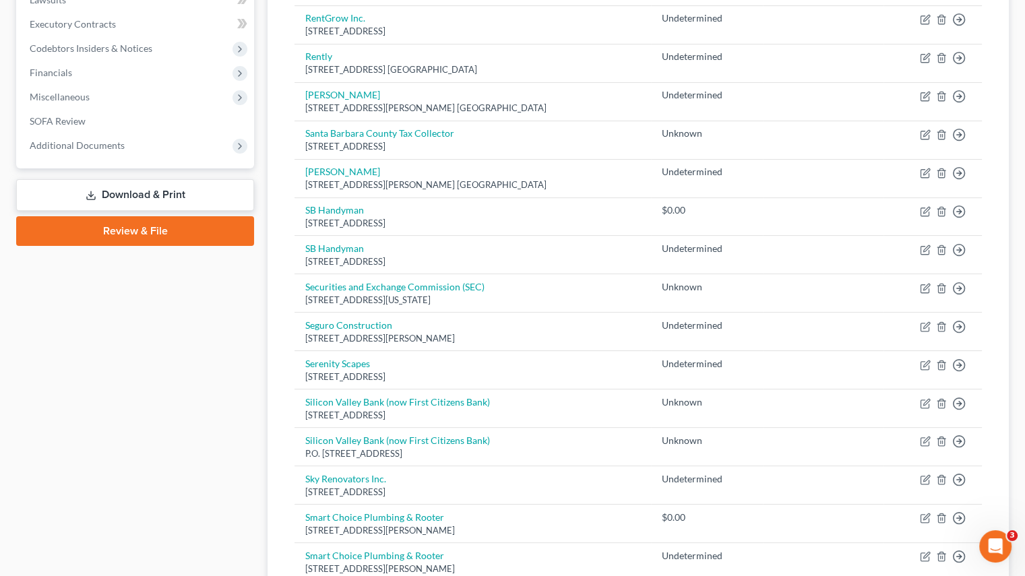
scroll to position [330, 0]
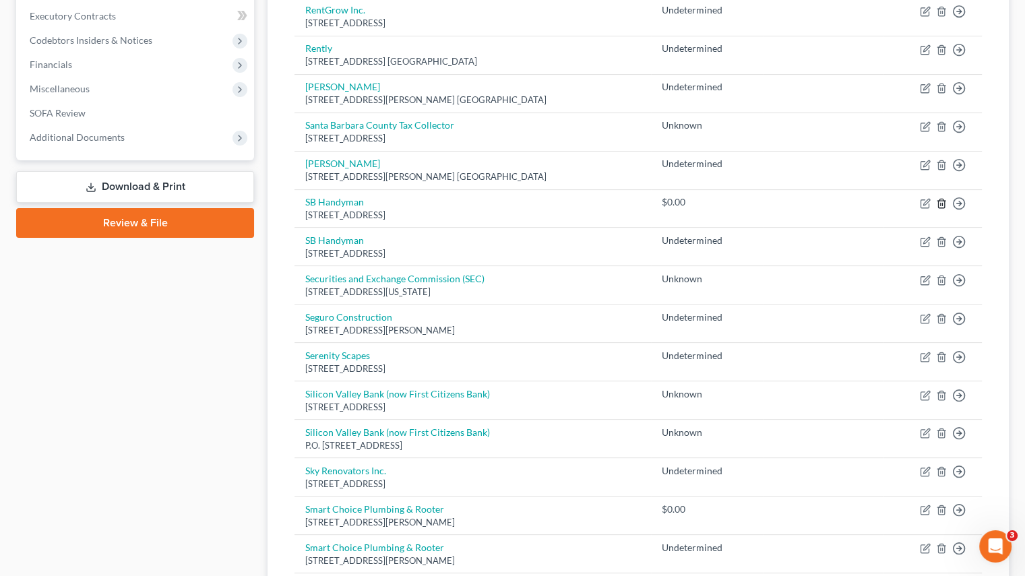
click at [943, 199] on icon "button" at bounding box center [941, 203] width 6 height 9
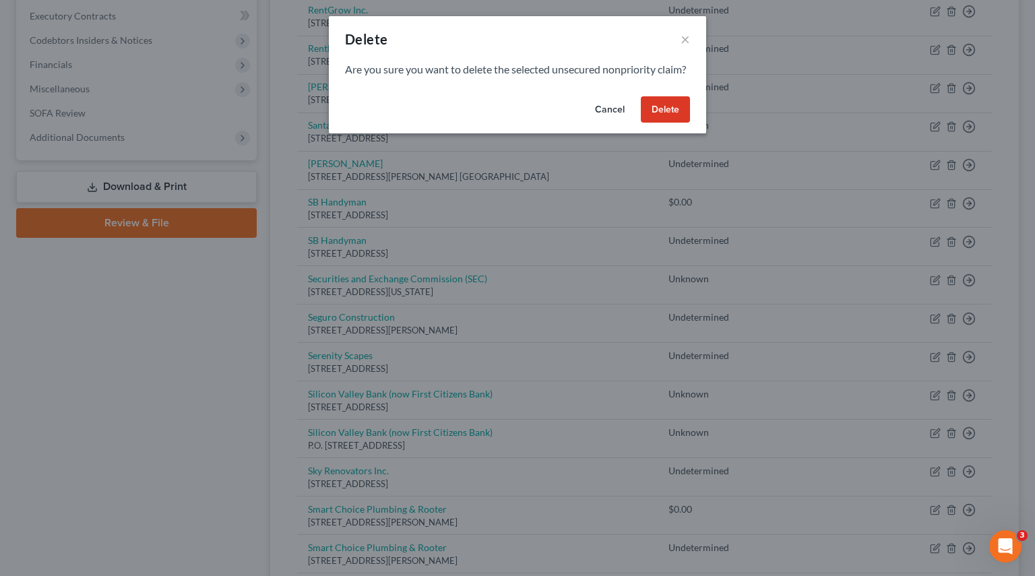
click at [660, 123] on button "Delete" at bounding box center [665, 109] width 49 height 27
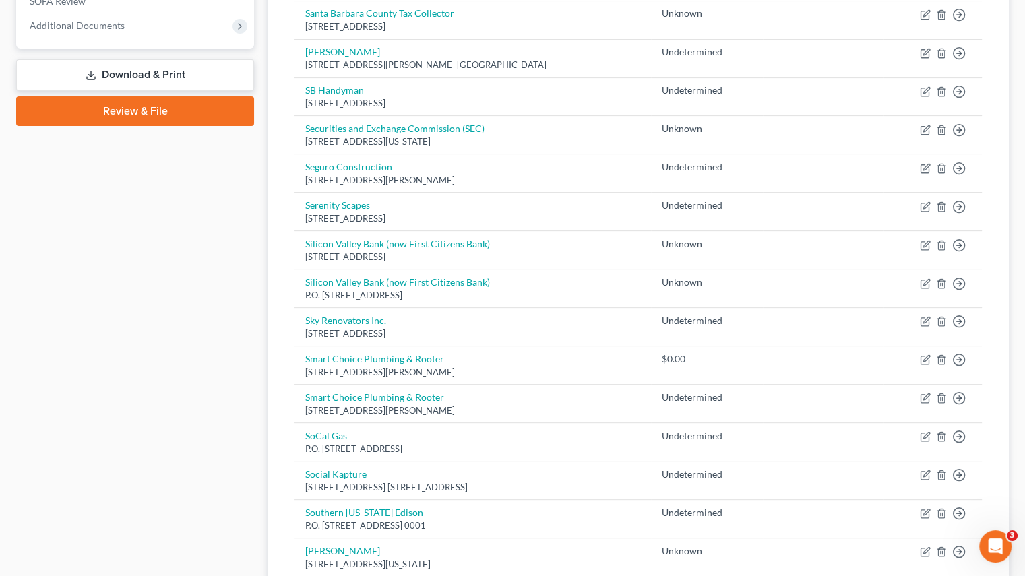
scroll to position [465, 0]
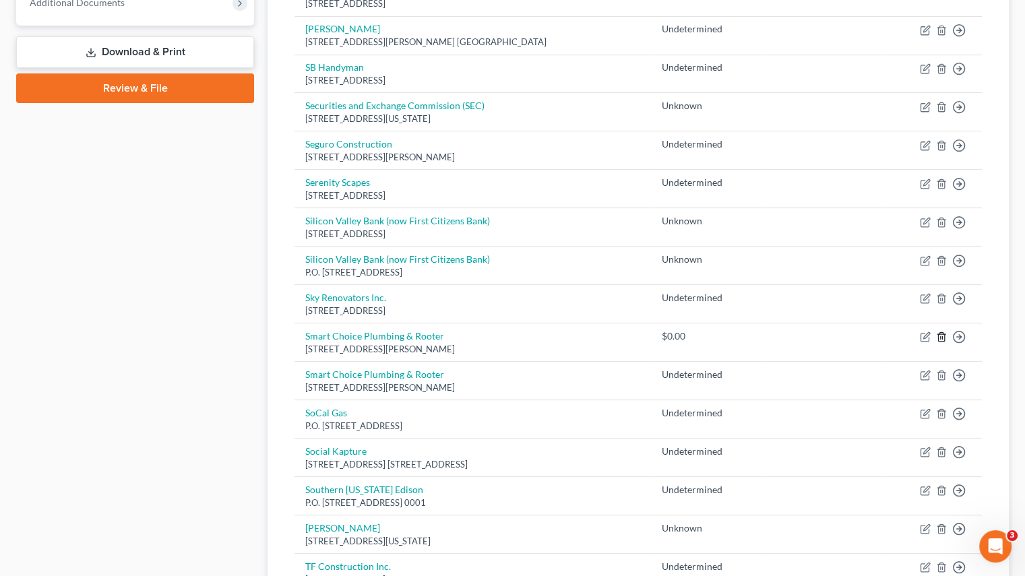
click at [939, 334] on icon "button" at bounding box center [941, 337] width 11 height 11
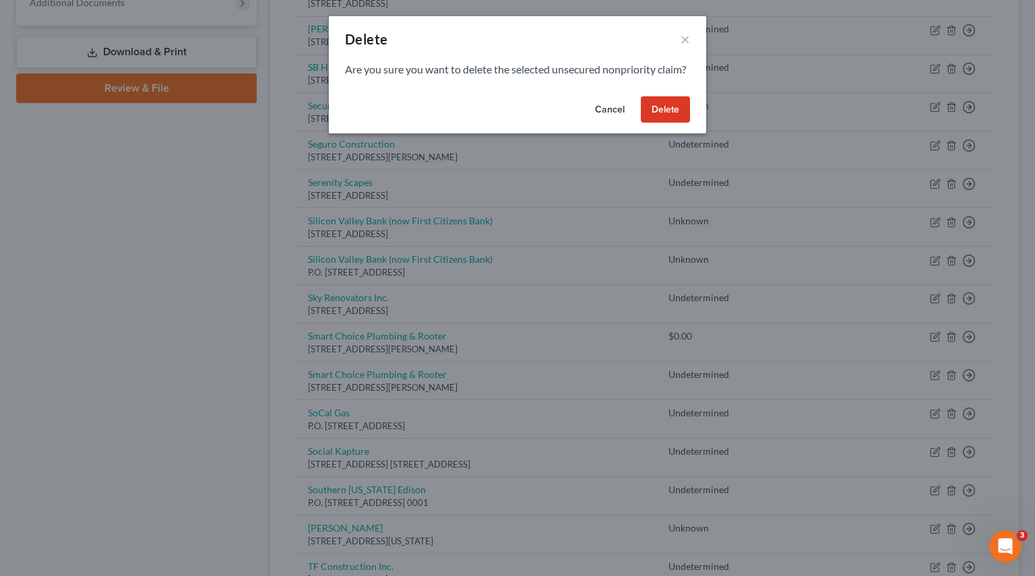
click at [660, 123] on button "Delete" at bounding box center [665, 109] width 49 height 27
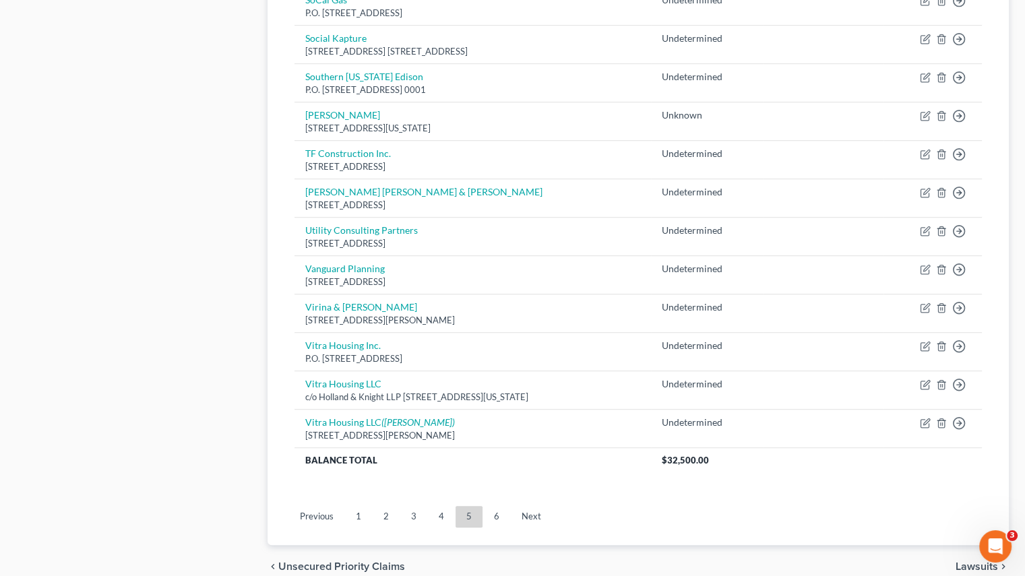
scroll to position [869, 0]
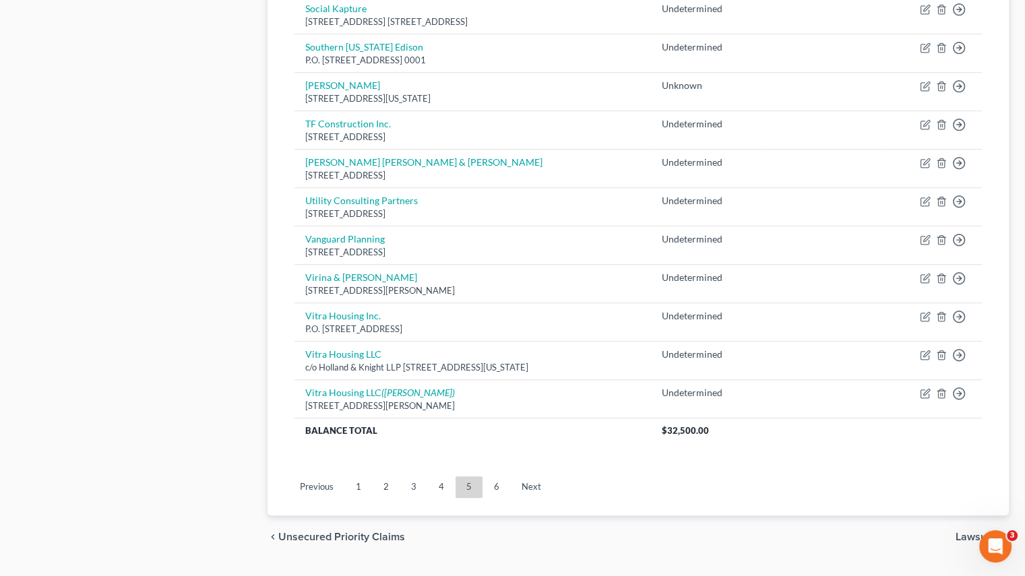
drag, startPoint x: 489, startPoint y: 482, endPoint x: 497, endPoint y: 489, distance: 10.5
click at [489, 482] on link "6" at bounding box center [496, 487] width 27 height 22
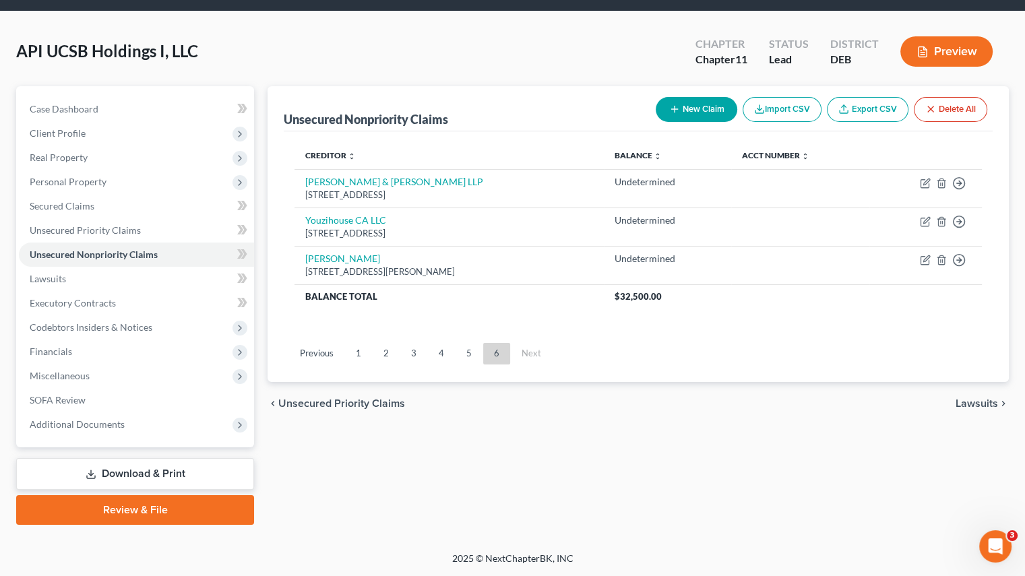
scroll to position [42, 0]
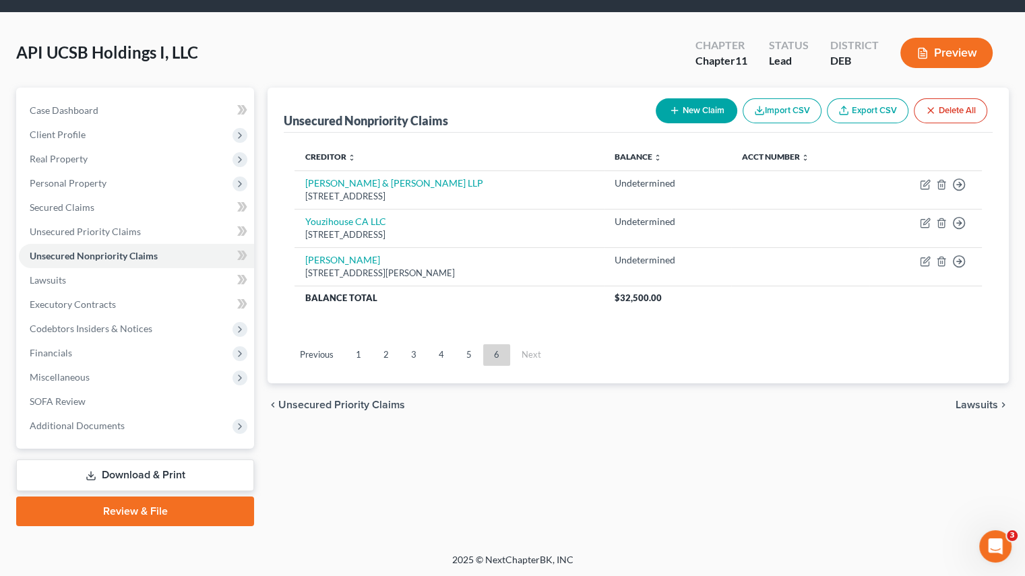
click at [382, 352] on link "2" at bounding box center [386, 355] width 27 height 22
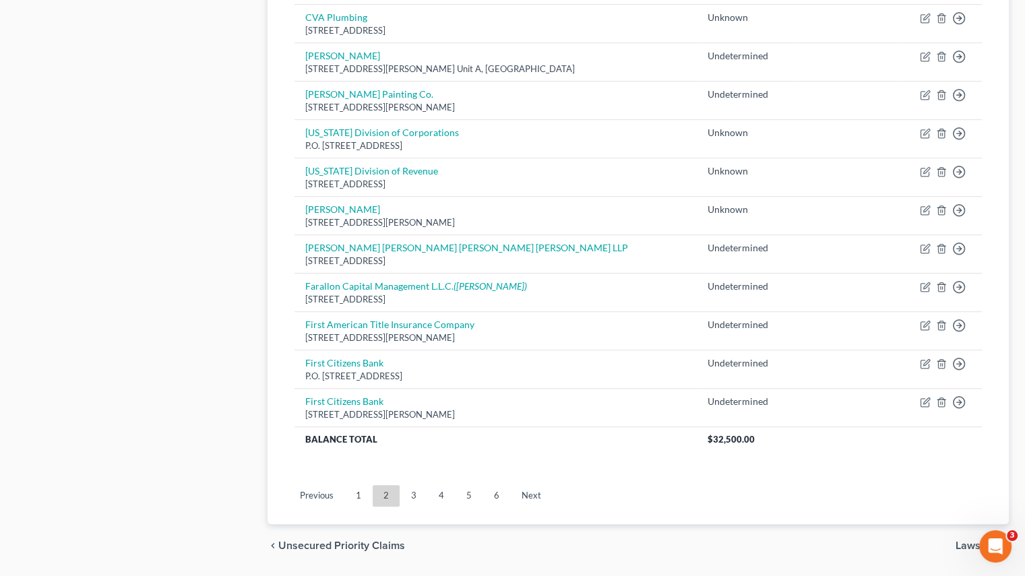
scroll to position [975, 0]
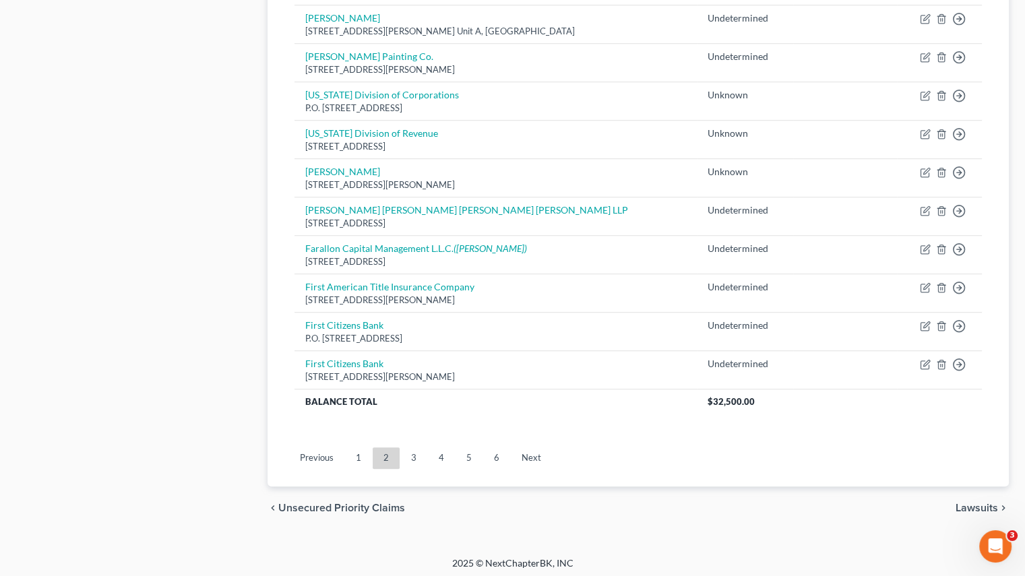
click at [416, 455] on link "3" at bounding box center [413, 458] width 27 height 22
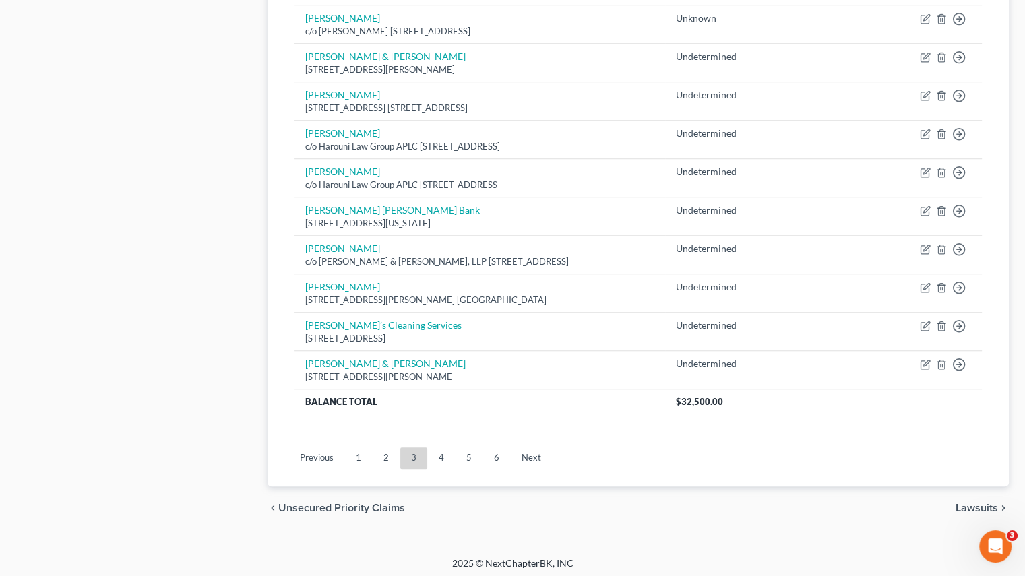
drag, startPoint x: 390, startPoint y: 454, endPoint x: 415, endPoint y: 458, distance: 25.2
click at [390, 454] on link "2" at bounding box center [386, 458] width 27 height 22
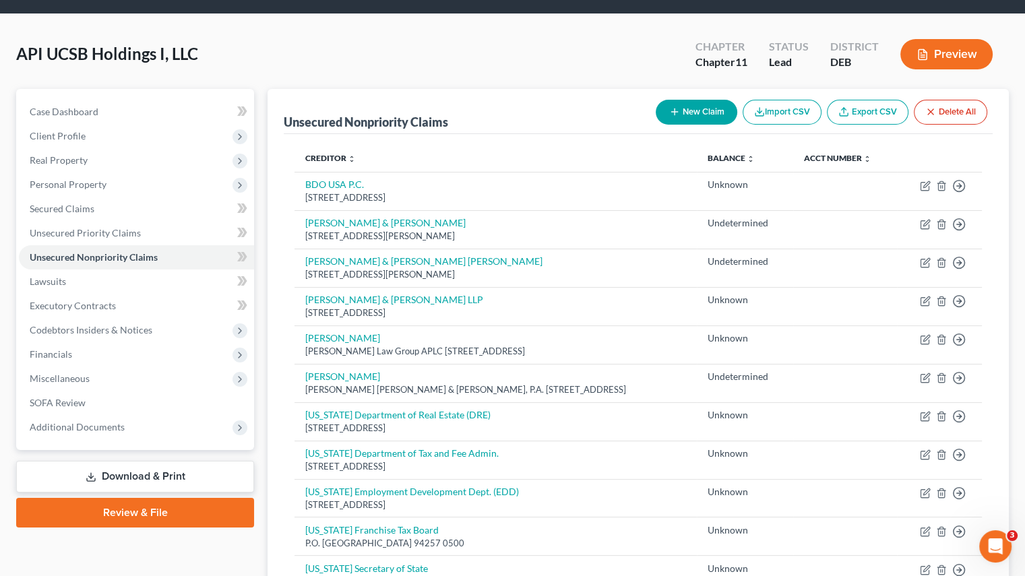
scroll to position [0, 0]
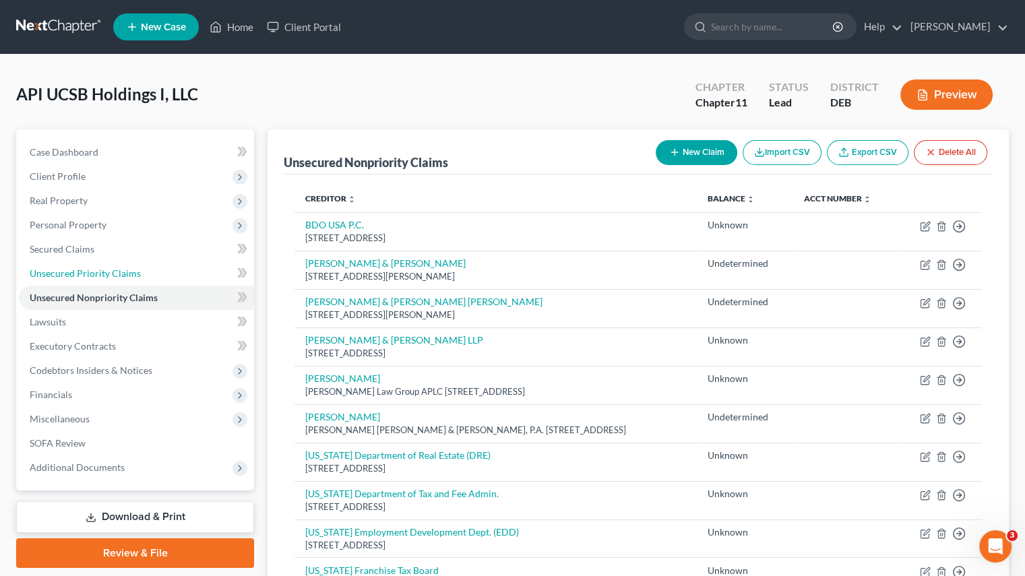
drag, startPoint x: 65, startPoint y: 267, endPoint x: 183, endPoint y: 268, distance: 118.6
click at [65, 267] on span "Unsecured Priority Claims" at bounding box center [85, 272] width 111 height 11
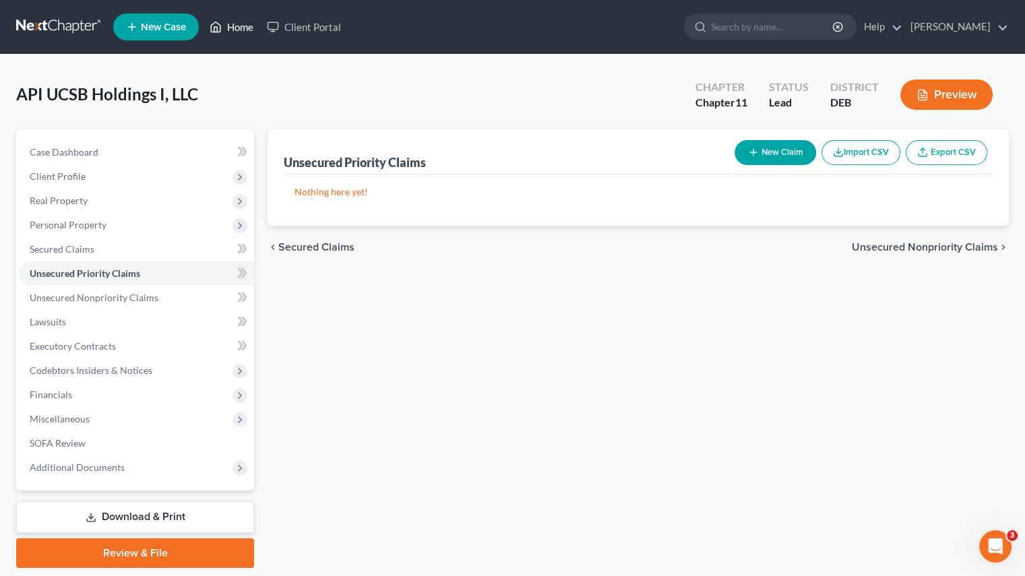
click at [230, 26] on link "Home" at bounding box center [231, 27] width 57 height 24
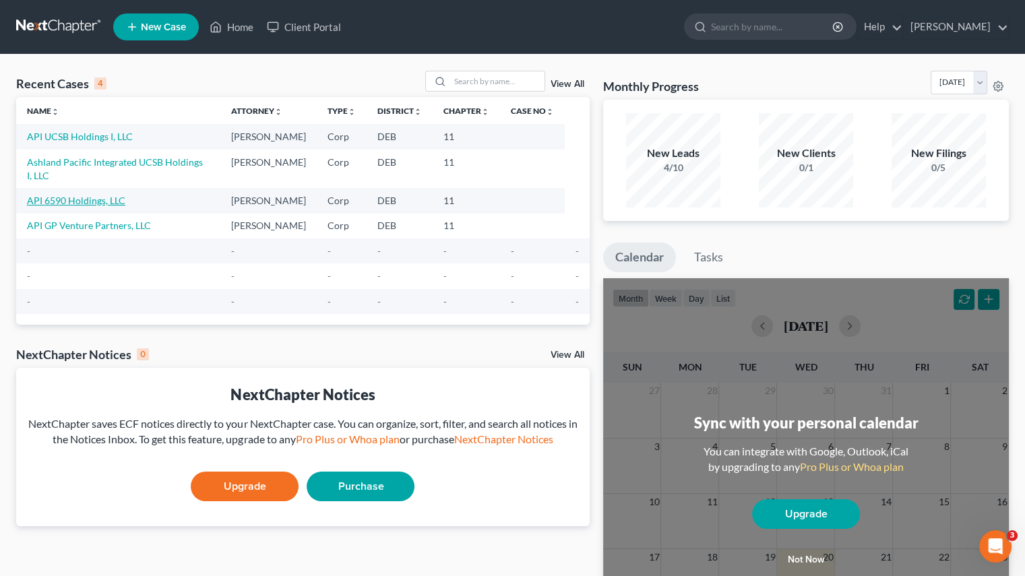
click at [61, 195] on link "API 6590 Holdings, LLC" at bounding box center [76, 200] width 98 height 11
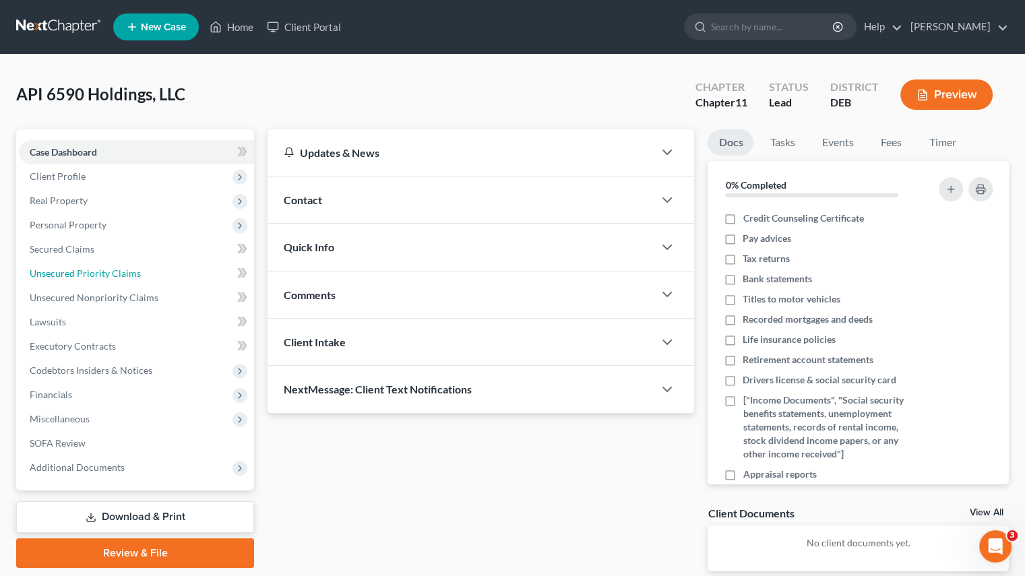
click at [68, 277] on span "Unsecured Priority Claims" at bounding box center [85, 272] width 111 height 11
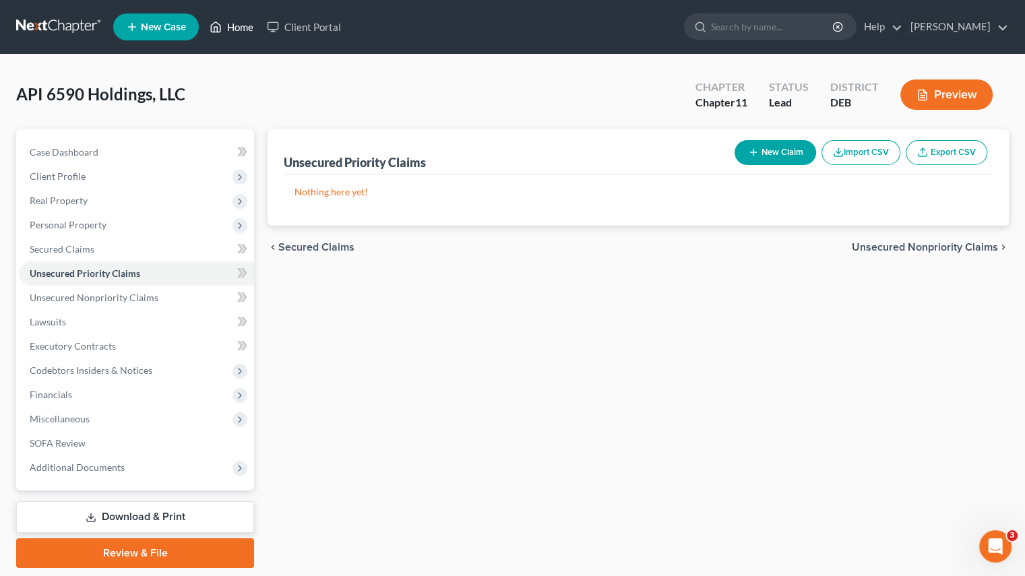
click at [222, 31] on icon at bounding box center [216, 27] width 12 height 16
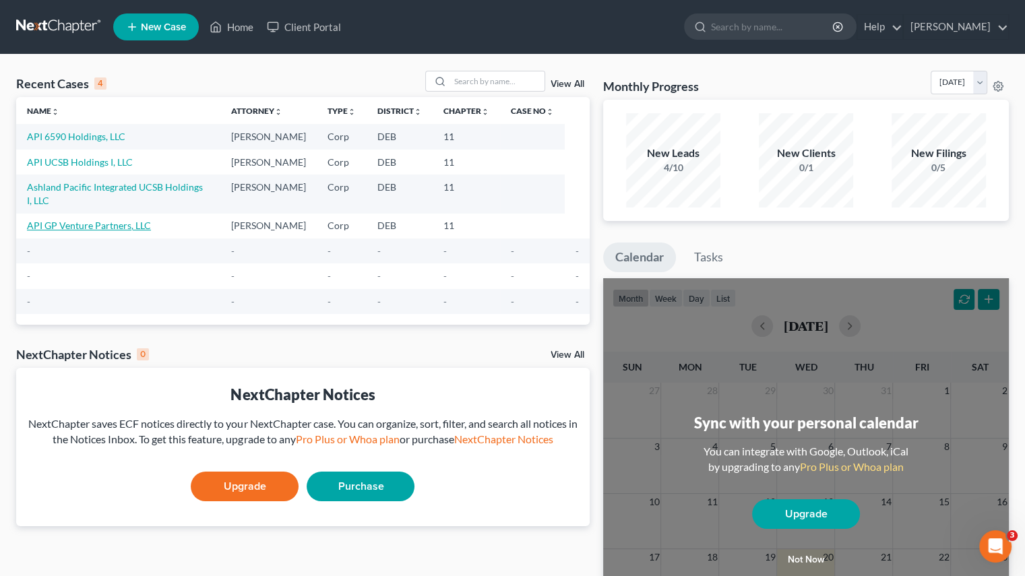
click at [78, 220] on link "API GP Venture Partners, LLC" at bounding box center [89, 225] width 124 height 11
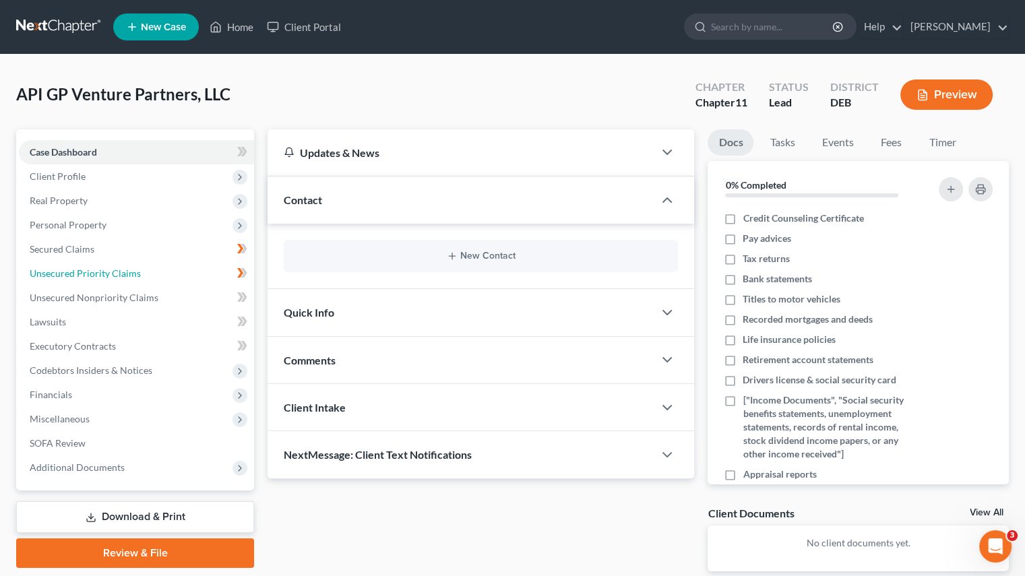
click at [59, 277] on span "Unsecured Priority Claims" at bounding box center [85, 272] width 111 height 11
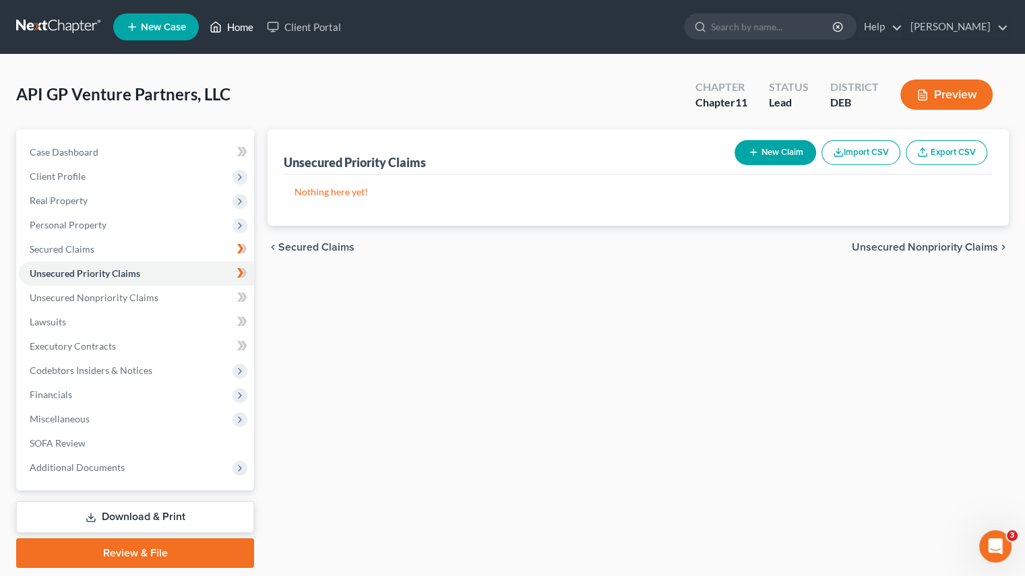
click at [234, 29] on link "Home" at bounding box center [231, 27] width 57 height 24
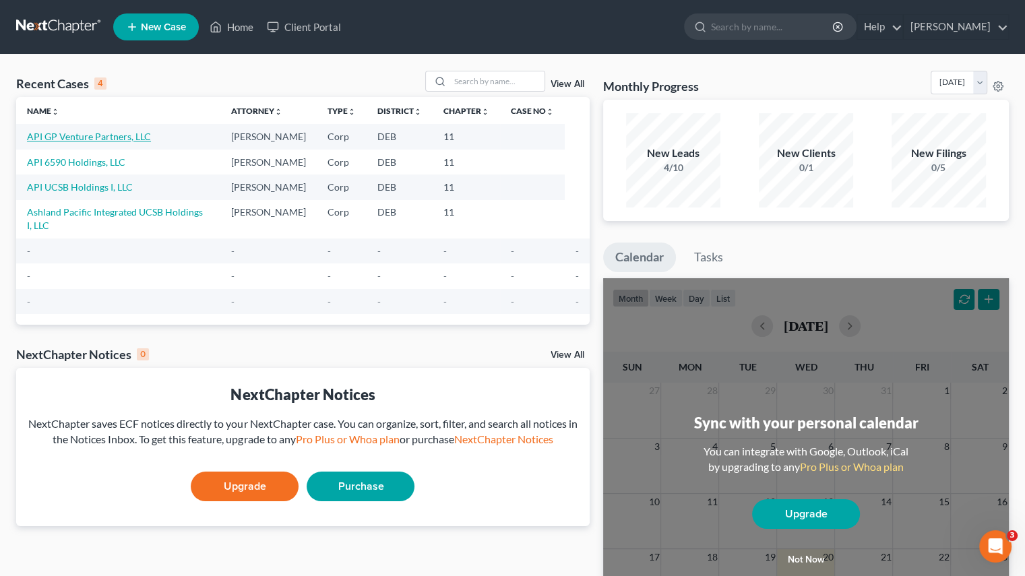
click at [94, 132] on link "API GP Venture Partners, LLC" at bounding box center [89, 136] width 124 height 11
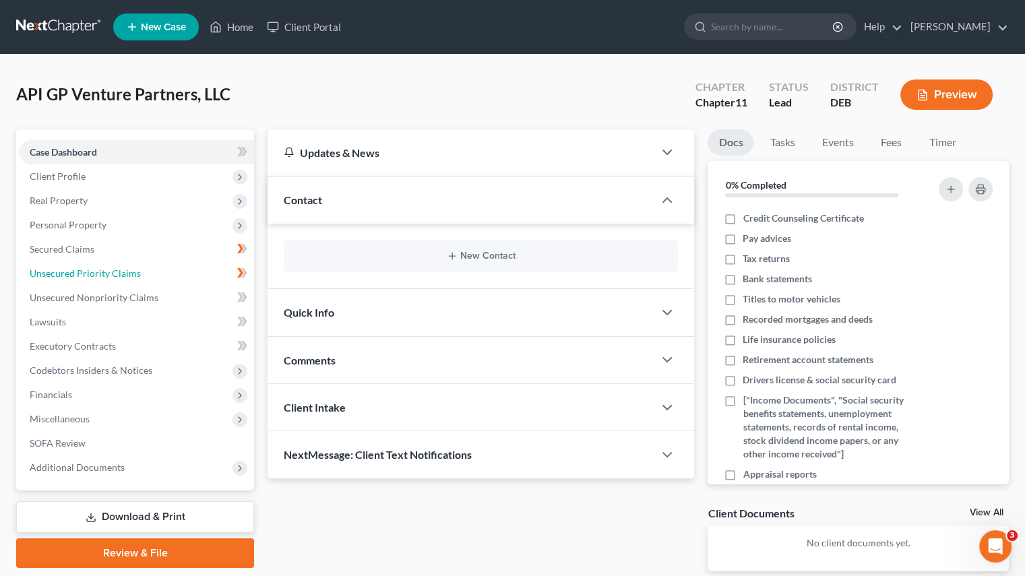
click at [110, 269] on span "Unsecured Priority Claims" at bounding box center [85, 272] width 111 height 11
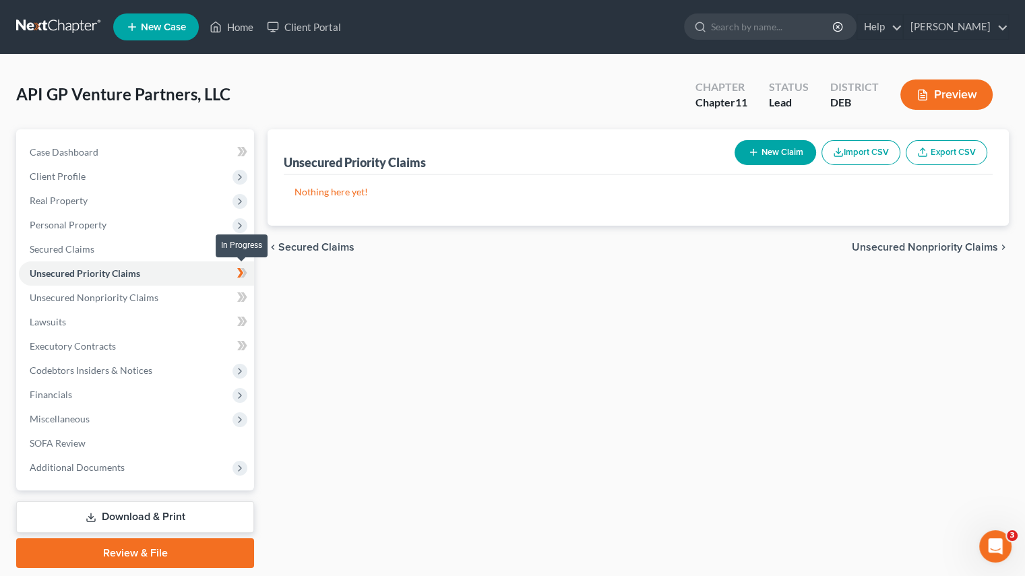
click at [237, 277] on icon at bounding box center [242, 273] width 10 height 17
click at [239, 244] on icon at bounding box center [240, 248] width 6 height 9
click at [239, 247] on icon at bounding box center [242, 249] width 10 height 17
click at [224, 28] on link "Home" at bounding box center [231, 27] width 57 height 24
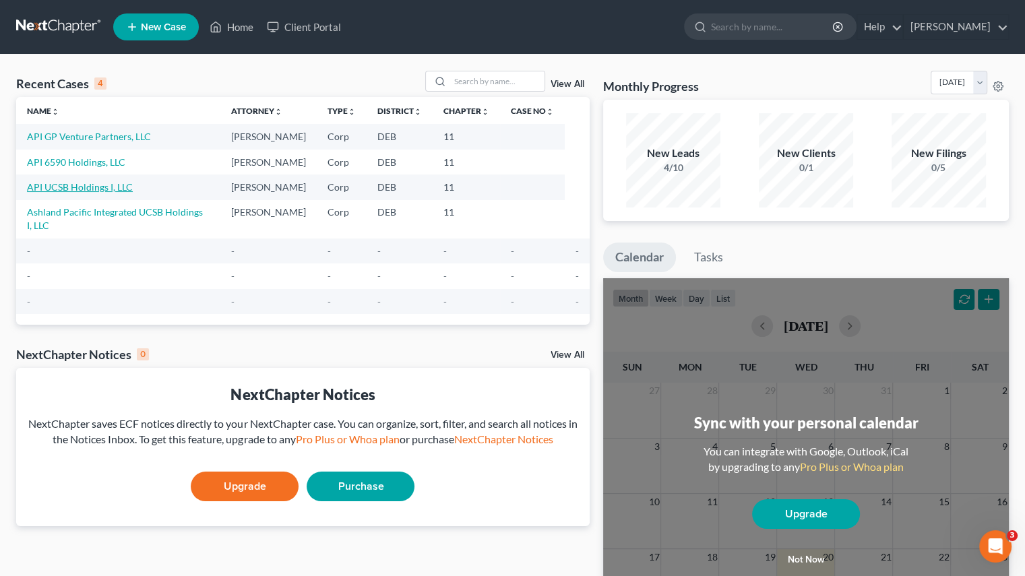
click at [69, 188] on link "API UCSB Holdings I, LLC" at bounding box center [80, 186] width 106 height 11
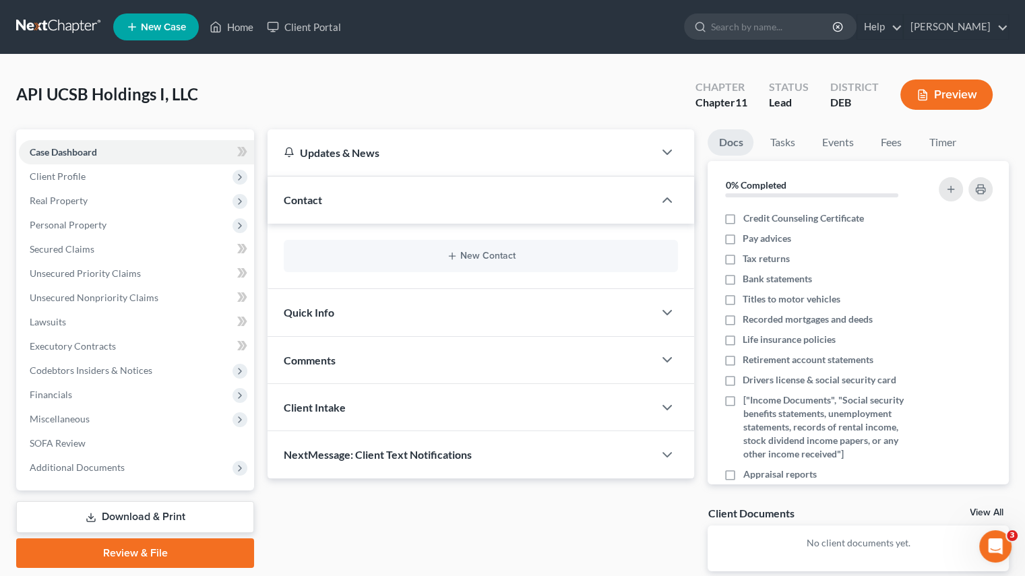
scroll to position [67, 0]
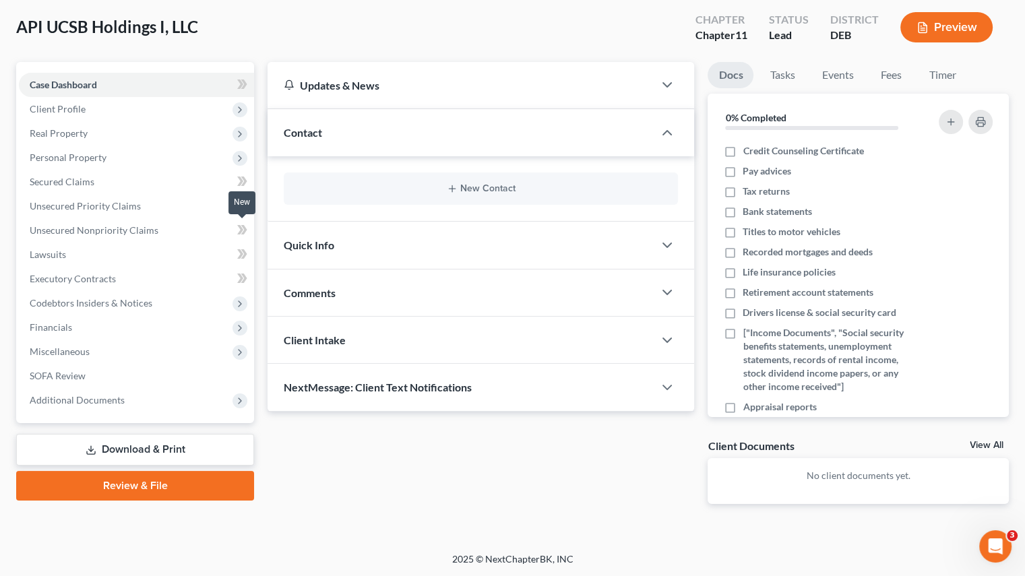
click at [241, 230] on icon at bounding box center [240, 229] width 6 height 9
click at [82, 200] on span "Unsecured Priority Claims" at bounding box center [85, 205] width 111 height 11
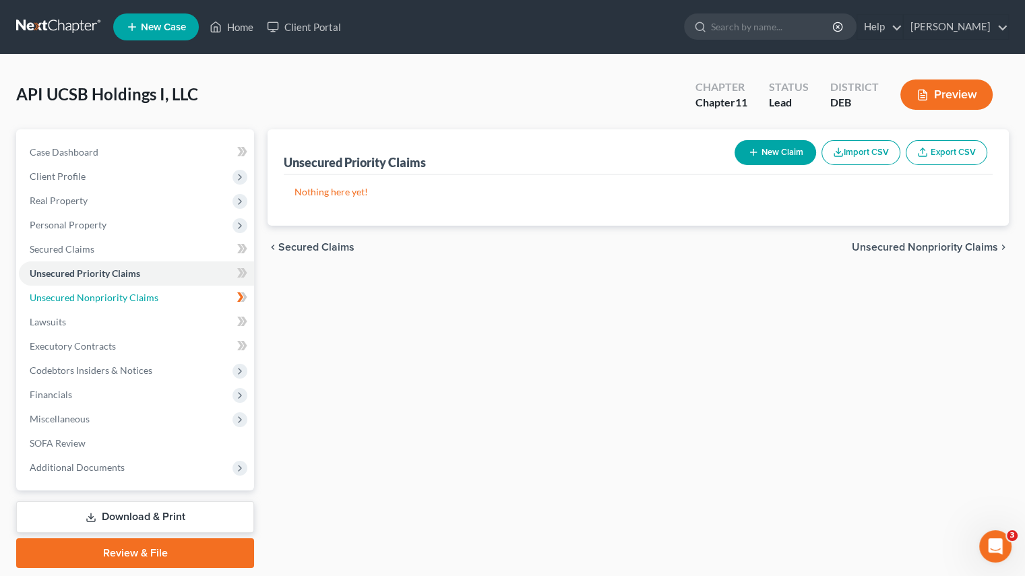
click at [111, 299] on span "Unsecured Nonpriority Claims" at bounding box center [94, 297] width 129 height 11
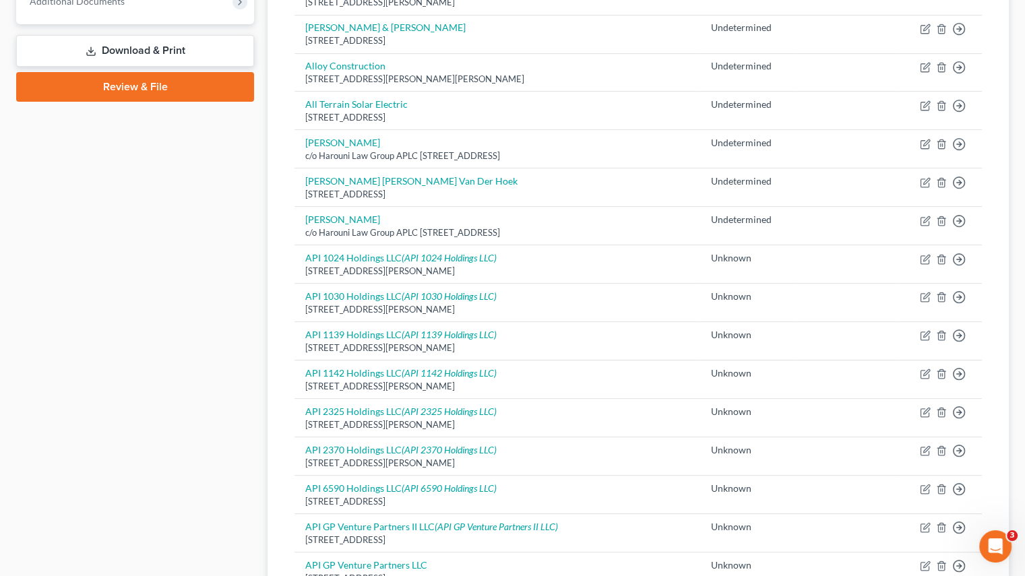
scroll to position [539, 0]
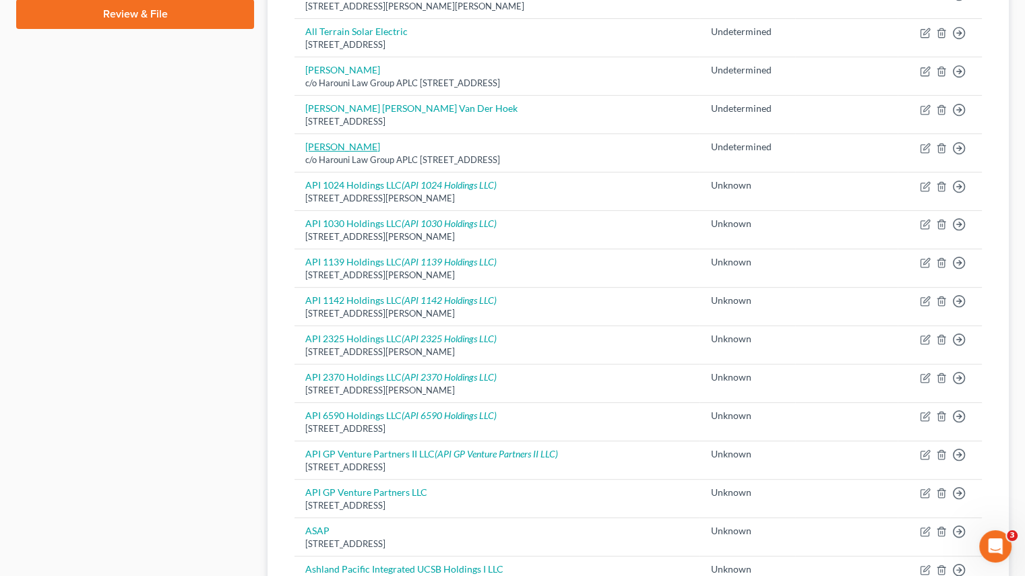
click at [345, 142] on link "[PERSON_NAME]" at bounding box center [342, 146] width 75 height 11
select select "4"
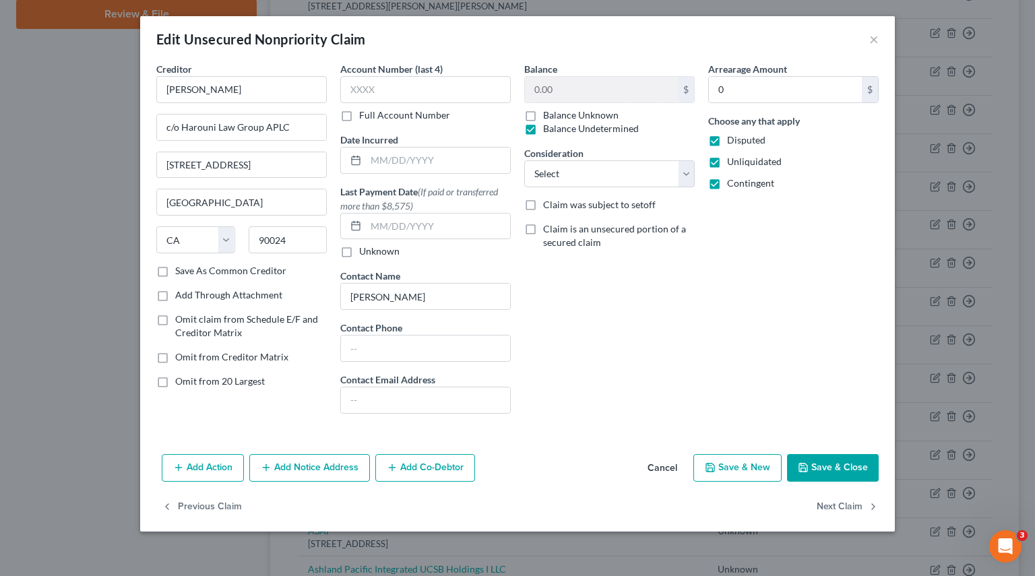
click at [543, 115] on label "Balance Unknown" at bounding box center [580, 114] width 75 height 13
click at [548, 115] on input "Balance Unknown" at bounding box center [552, 112] width 9 height 9
checkbox input "true"
click at [543, 129] on label "Balance Undetermined" at bounding box center [591, 128] width 96 height 13
click at [548, 129] on input "Balance Undetermined" at bounding box center [552, 126] width 9 height 9
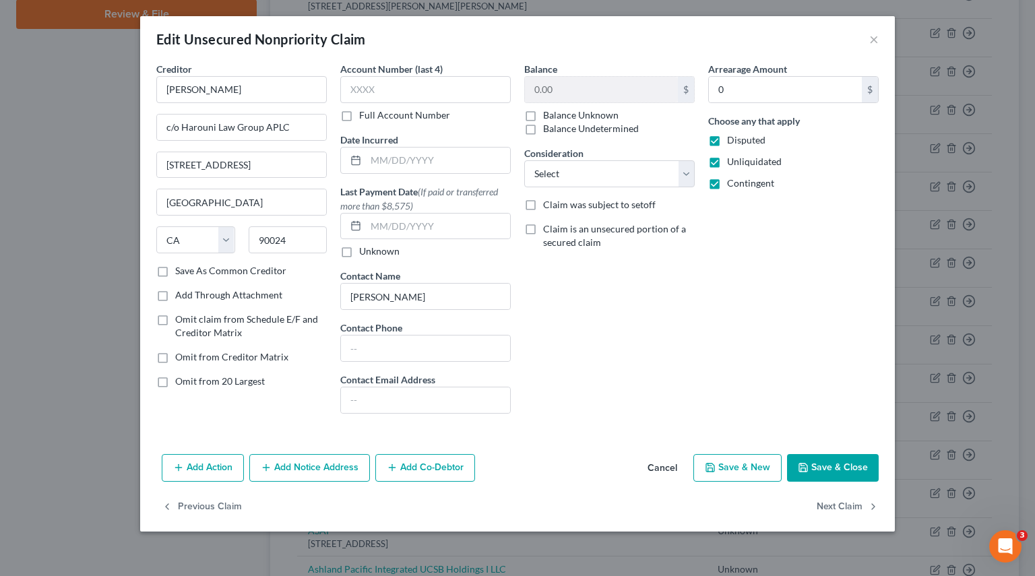
checkbox input "true"
click at [543, 113] on label "Balance Unknown" at bounding box center [580, 114] width 75 height 13
click at [548, 113] on input "Balance Unknown" at bounding box center [552, 112] width 9 height 9
checkbox input "true"
checkbox input "false"
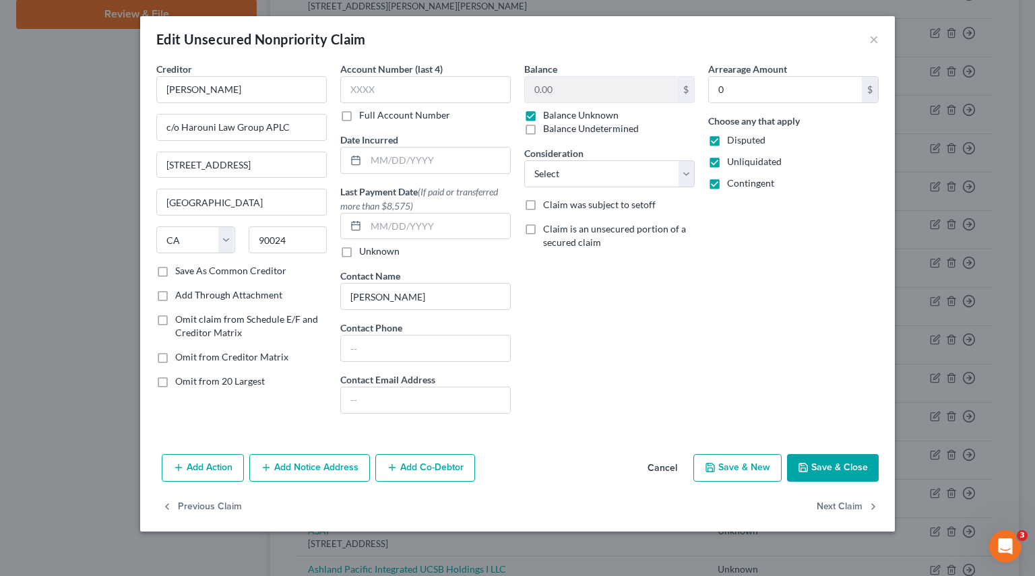
click at [841, 472] on button "Save & Close" at bounding box center [833, 468] width 92 height 28
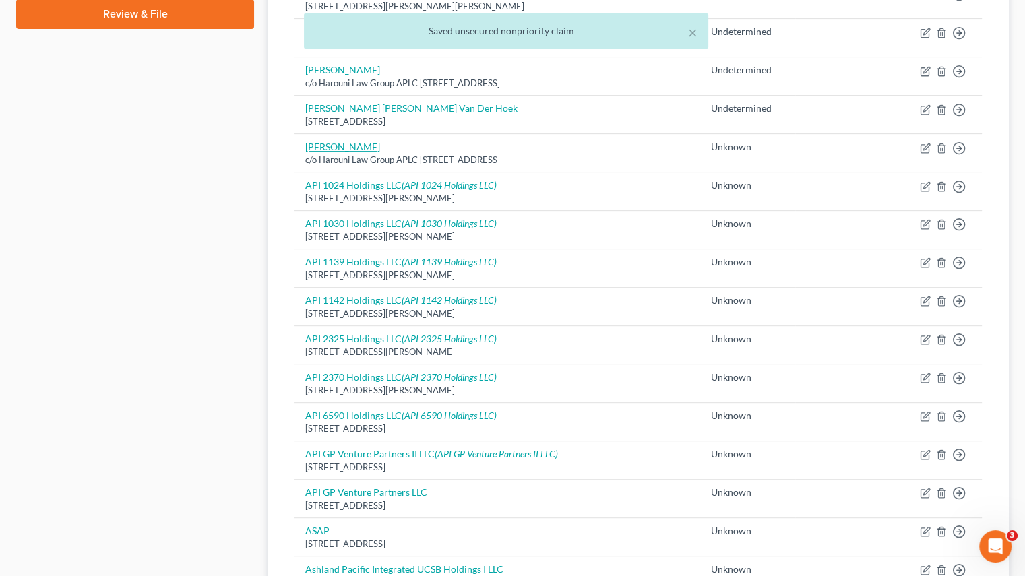
click at [341, 142] on link "[PERSON_NAME]" at bounding box center [342, 146] width 75 height 11
select select "4"
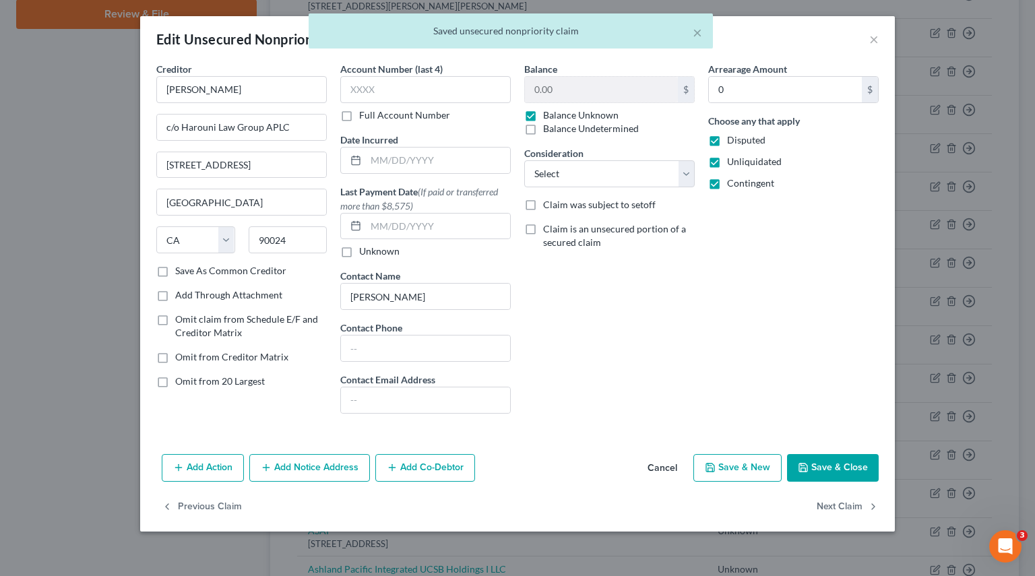
click at [555, 129] on label "Balance Undetermined" at bounding box center [591, 128] width 96 height 13
click at [555, 129] on input "Balance Undetermined" at bounding box center [552, 126] width 9 height 9
checkbox input "true"
checkbox input "false"
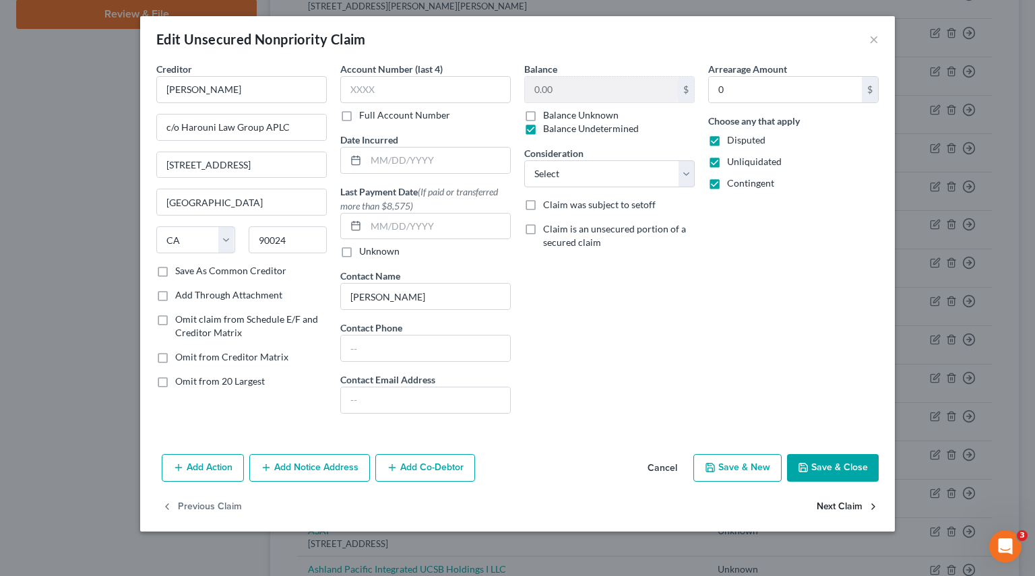
click at [852, 506] on button "Next Claim" at bounding box center [848, 507] width 62 height 28
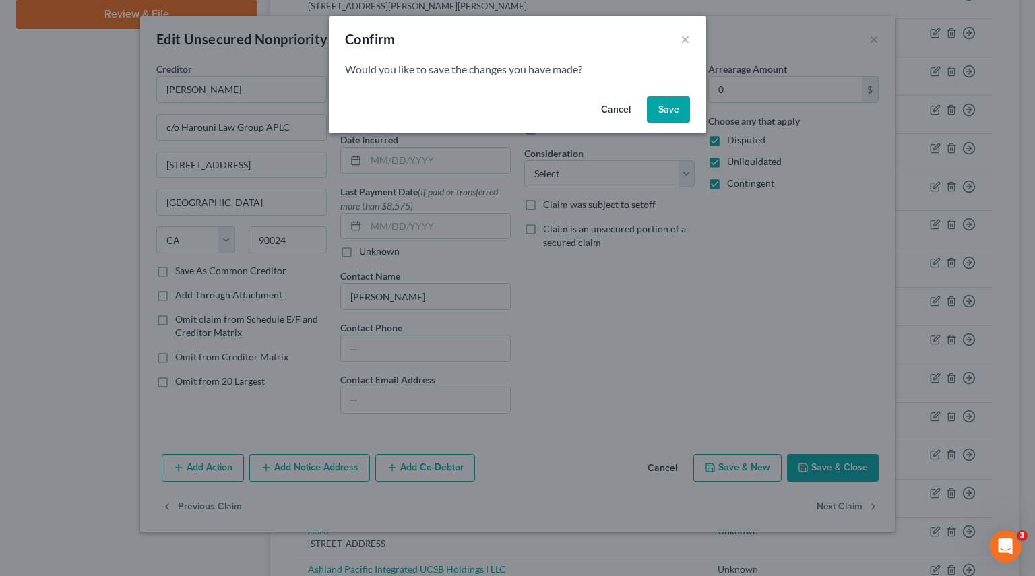
click at [665, 107] on button "Save" at bounding box center [668, 109] width 43 height 27
select select "4"
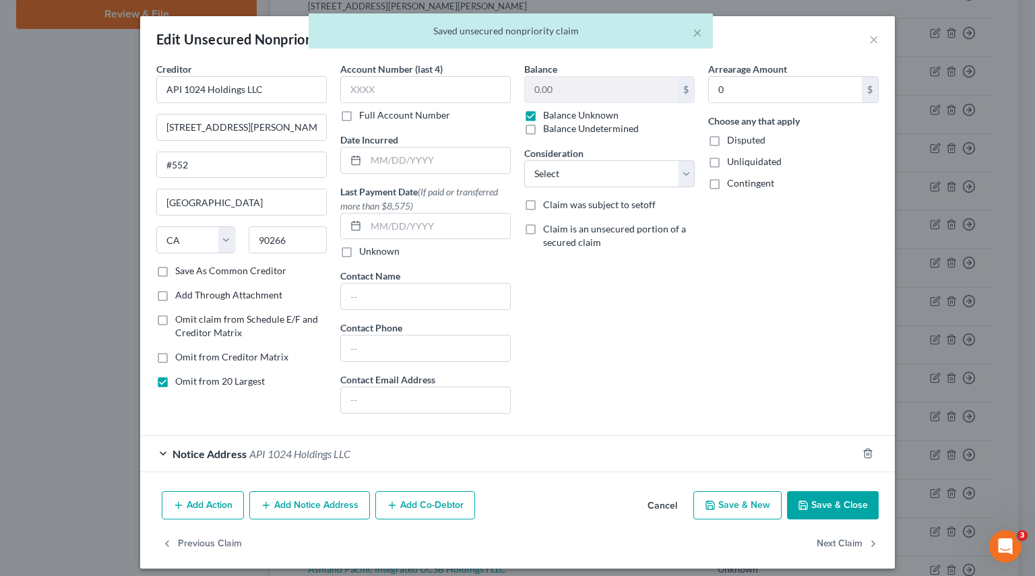
click at [589, 125] on label "Balance Undetermined" at bounding box center [591, 128] width 96 height 13
click at [557, 125] on input "Balance Undetermined" at bounding box center [552, 126] width 9 height 9
checkbox input "true"
checkbox input "false"
click at [818, 547] on button "Next Claim" at bounding box center [848, 544] width 62 height 28
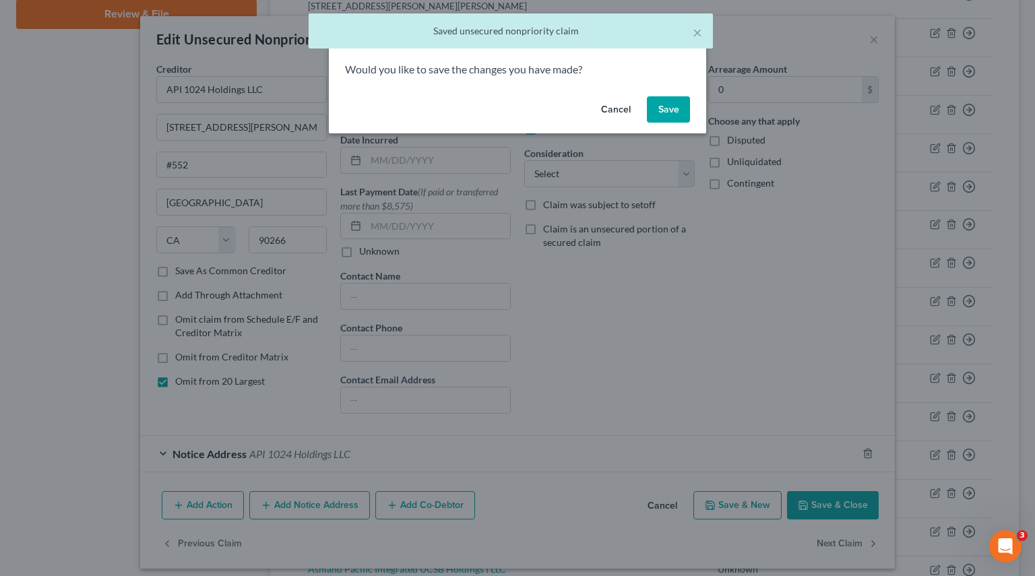
click at [674, 96] on button "Save" at bounding box center [668, 109] width 43 height 27
select select "4"
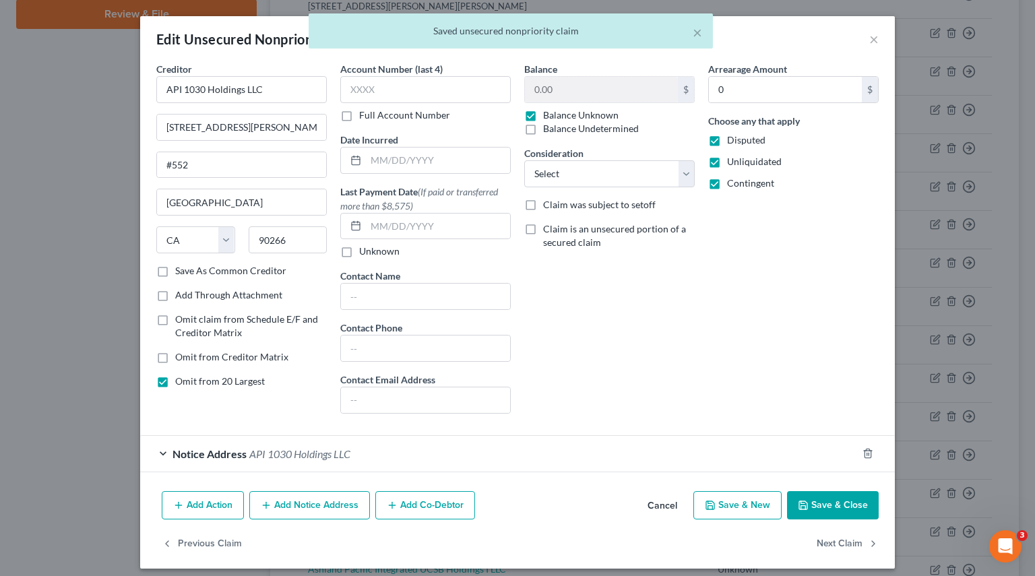
click at [617, 133] on label "Balance Undetermined" at bounding box center [591, 128] width 96 height 13
click at [557, 131] on input "Balance Undetermined" at bounding box center [552, 126] width 9 height 9
checkbox input "true"
checkbox input "false"
click at [829, 538] on button "Next Claim" at bounding box center [848, 544] width 62 height 28
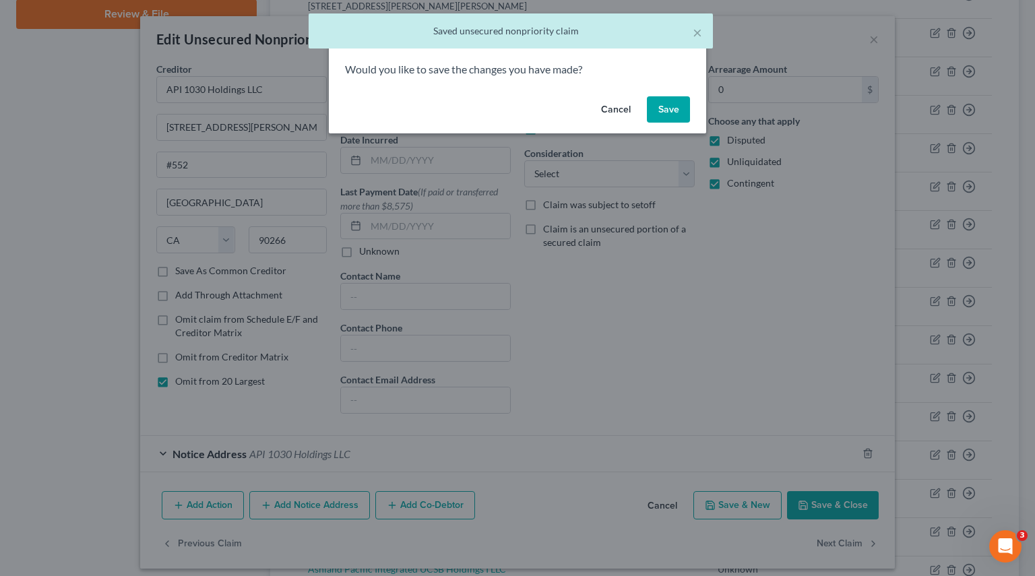
click at [674, 96] on button "Save" at bounding box center [668, 109] width 43 height 27
select select "4"
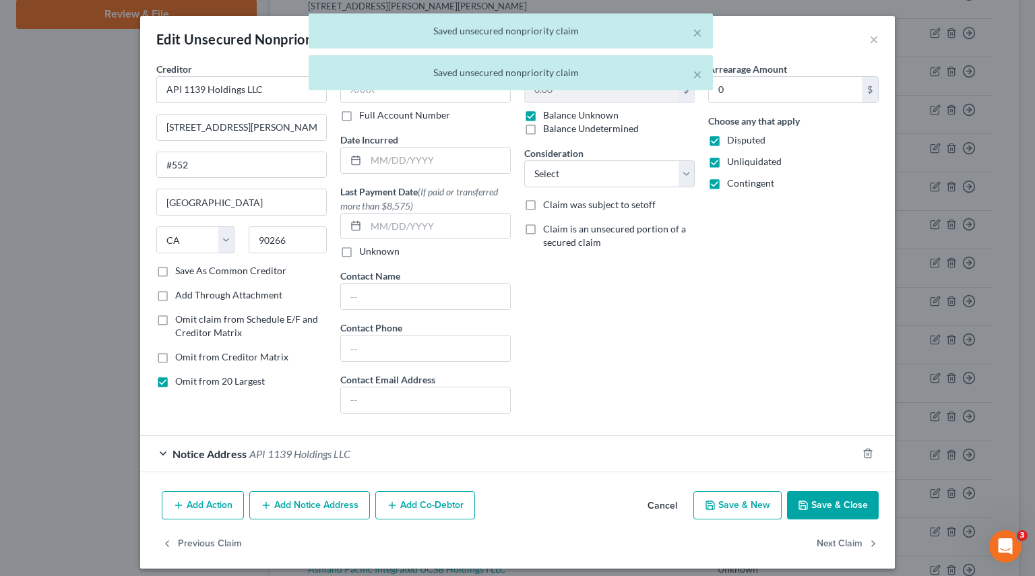
click at [612, 128] on label "Balance Undetermined" at bounding box center [591, 128] width 96 height 13
click at [557, 128] on input "Balance Undetermined" at bounding box center [552, 126] width 9 height 9
checkbox input "true"
checkbox input "false"
click at [854, 542] on button "Next Claim" at bounding box center [848, 544] width 62 height 28
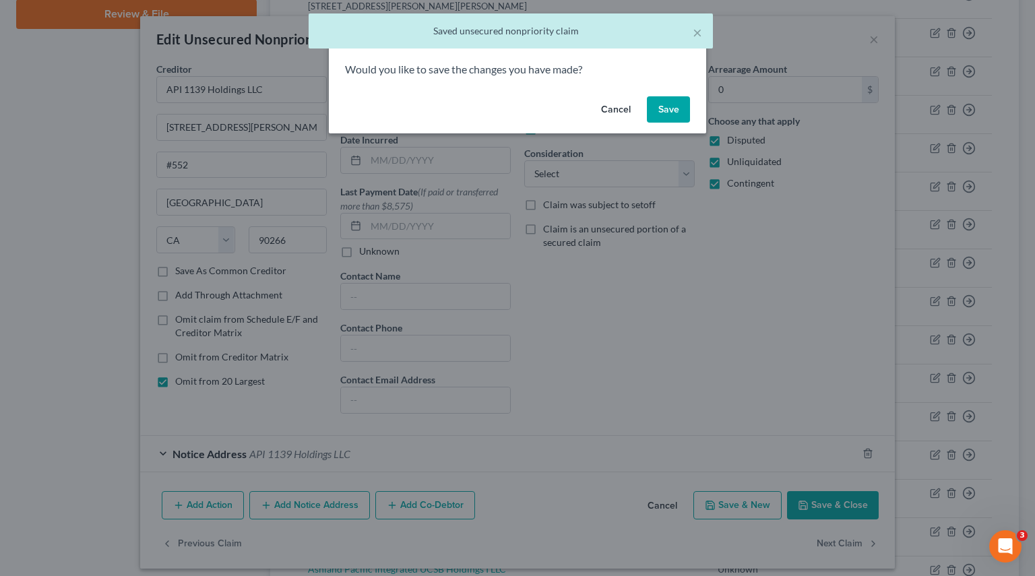
click at [668, 106] on button "Save" at bounding box center [668, 109] width 43 height 27
select select "4"
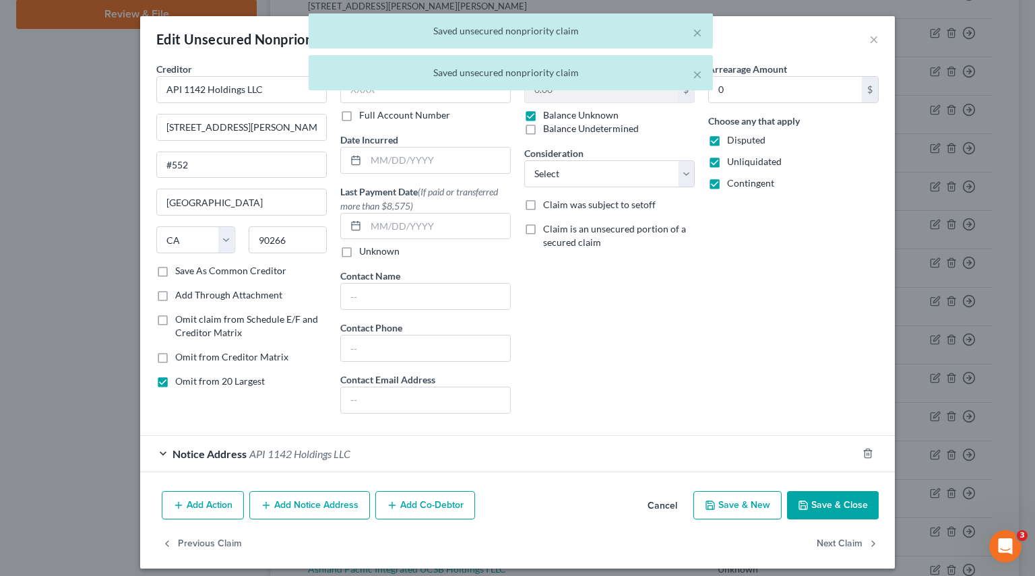
click at [588, 129] on label "Balance Undetermined" at bounding box center [591, 128] width 96 height 13
click at [557, 129] on input "Balance Undetermined" at bounding box center [552, 126] width 9 height 9
checkbox input "true"
checkbox input "false"
click at [838, 551] on button "Next Claim" at bounding box center [848, 544] width 62 height 28
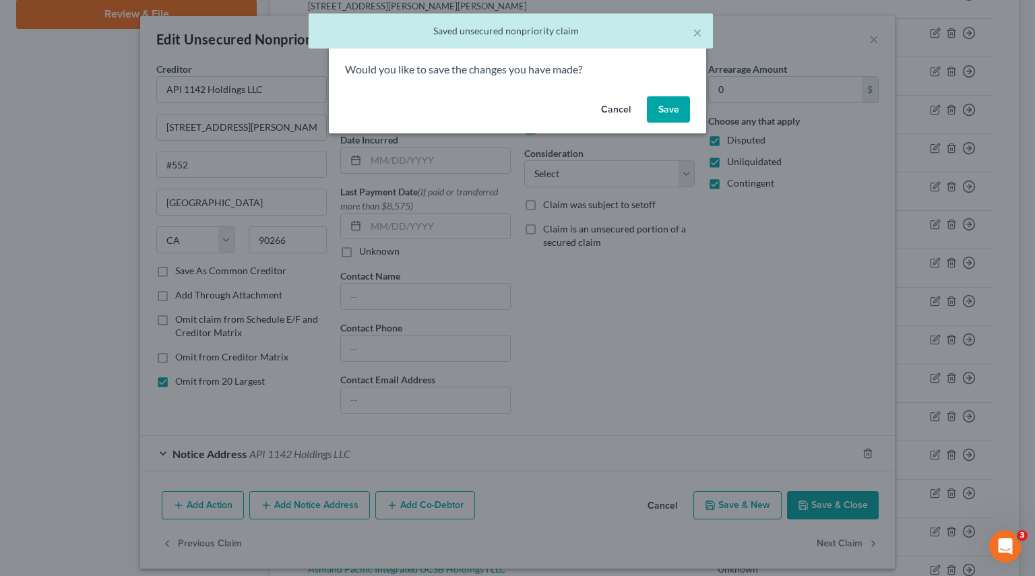
click at [670, 113] on button "Save" at bounding box center [668, 109] width 43 height 27
select select "4"
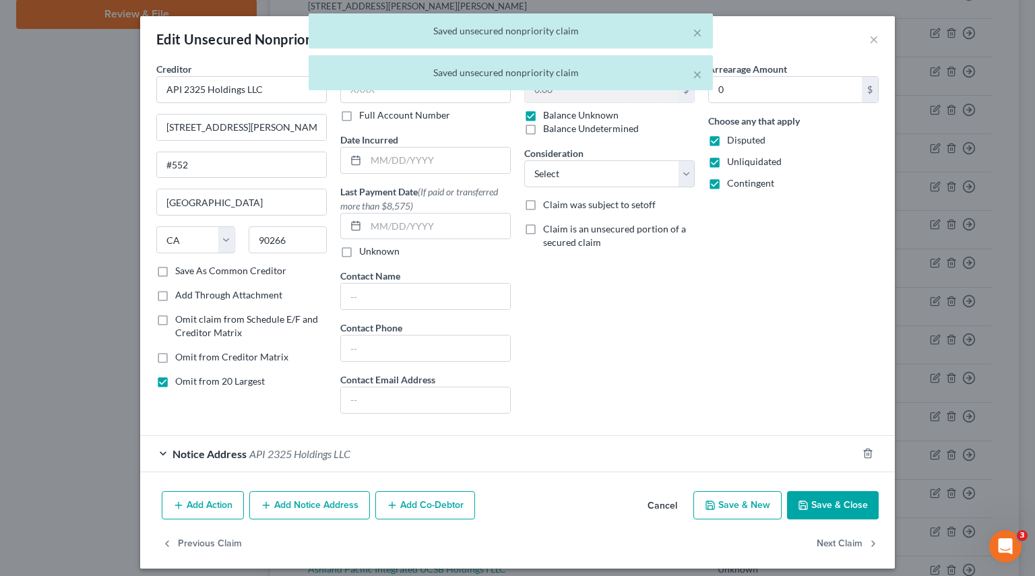
click at [612, 125] on label "Balance Undetermined" at bounding box center [591, 128] width 96 height 13
click at [557, 125] on input "Balance Undetermined" at bounding box center [552, 126] width 9 height 9
checkbox input "true"
checkbox input "false"
click at [858, 546] on button "Next Claim" at bounding box center [848, 544] width 62 height 28
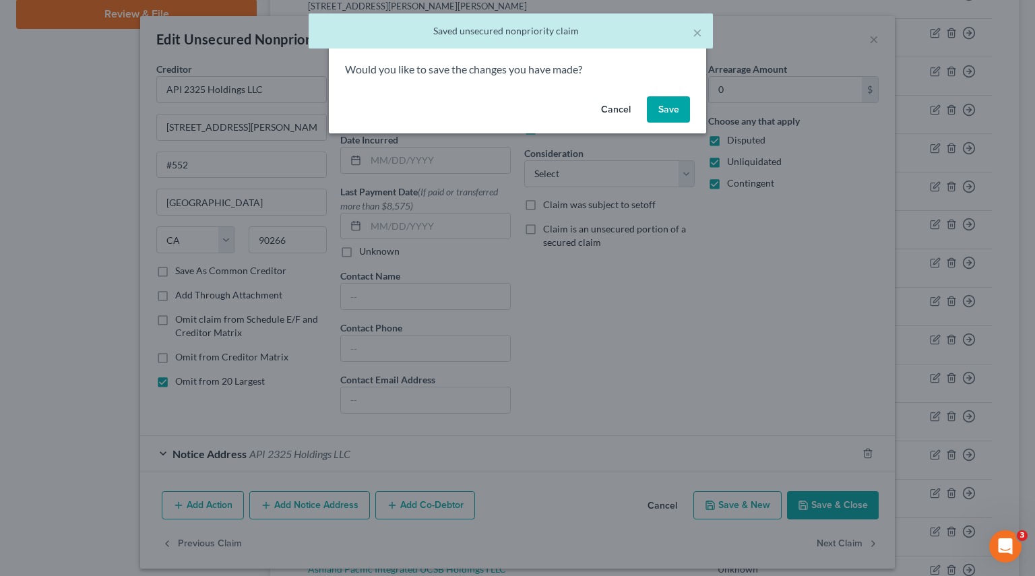
click at [660, 108] on button "Save" at bounding box center [668, 109] width 43 height 27
select select "4"
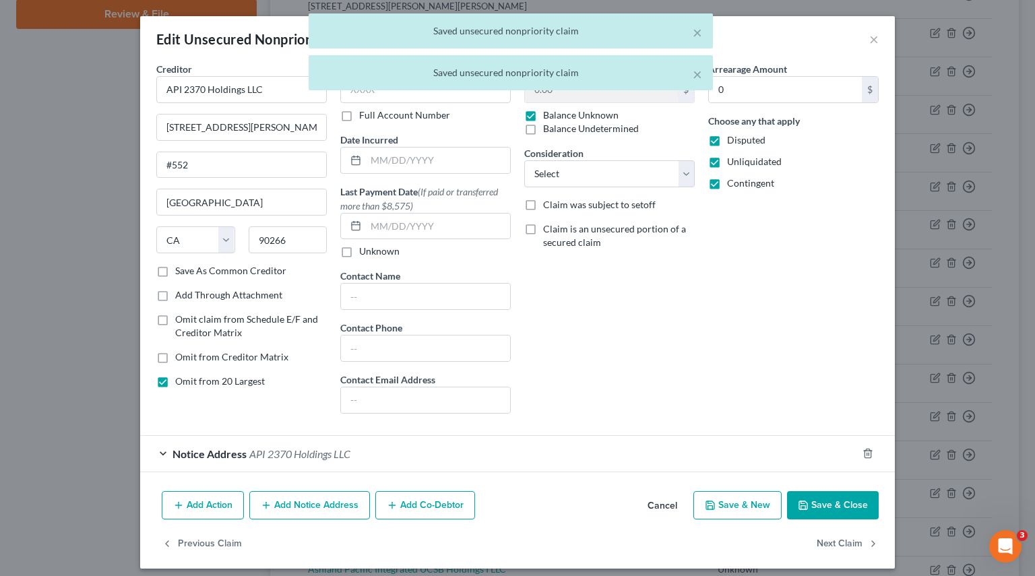
click at [596, 127] on label "Balance Undetermined" at bounding box center [591, 128] width 96 height 13
click at [557, 127] on input "Balance Undetermined" at bounding box center [552, 126] width 9 height 9
checkbox input "true"
checkbox input "false"
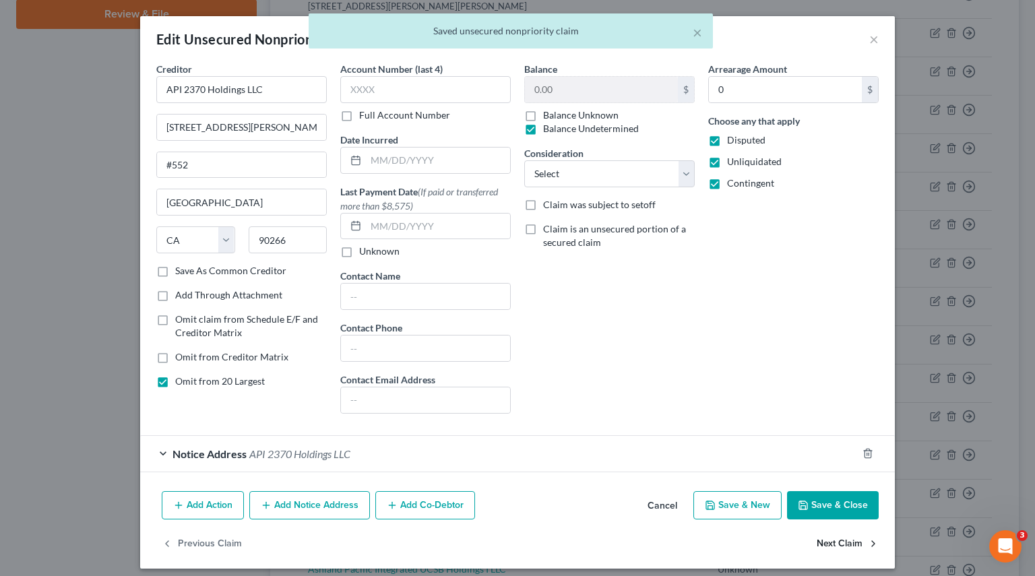
click at [847, 548] on button "Next Claim" at bounding box center [848, 544] width 62 height 28
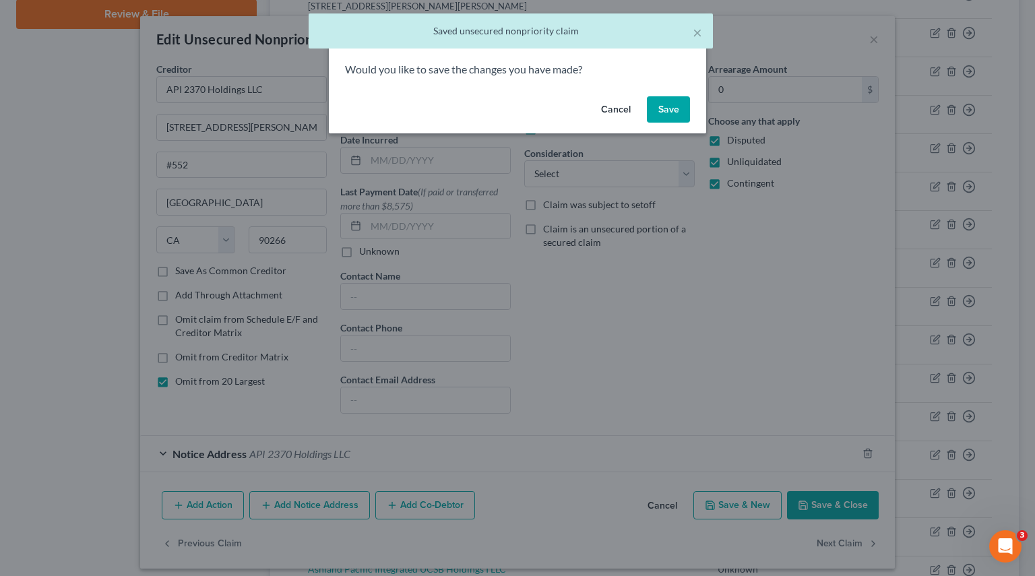
click at [674, 115] on button "Save" at bounding box center [668, 109] width 43 height 27
select select "4"
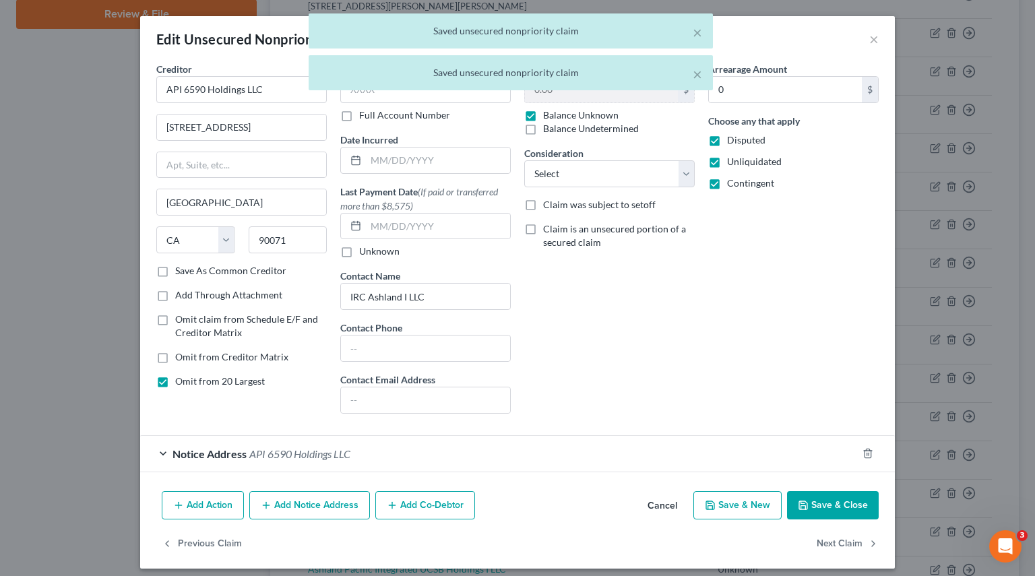
click at [606, 133] on label "Balance Undetermined" at bounding box center [591, 128] width 96 height 13
click at [557, 131] on input "Balance Undetermined" at bounding box center [552, 126] width 9 height 9
checkbox input "true"
checkbox input "false"
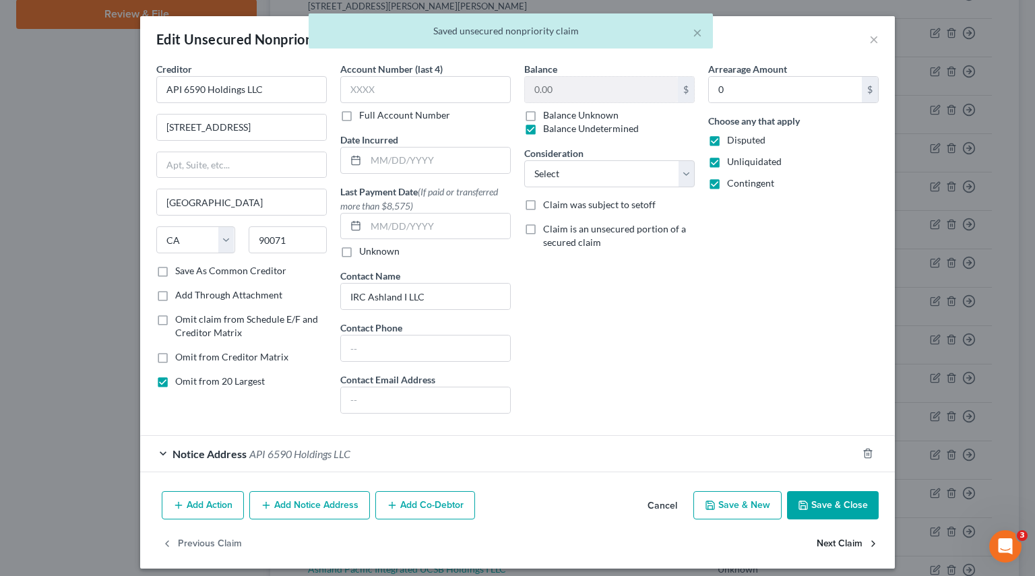
click at [829, 537] on button "Next Claim" at bounding box center [848, 544] width 62 height 28
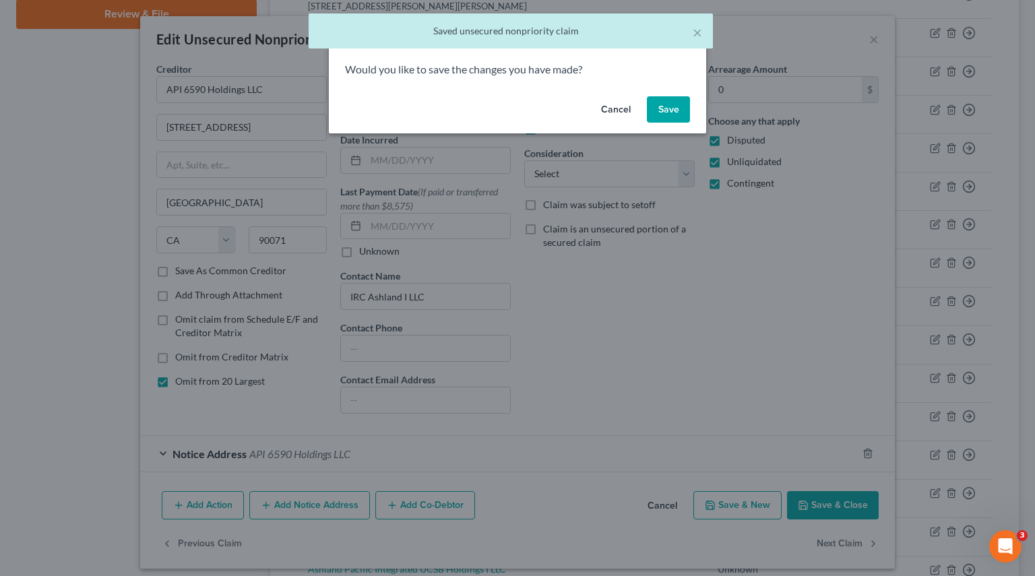
click at [663, 111] on button "Save" at bounding box center [668, 109] width 43 height 27
select select "4"
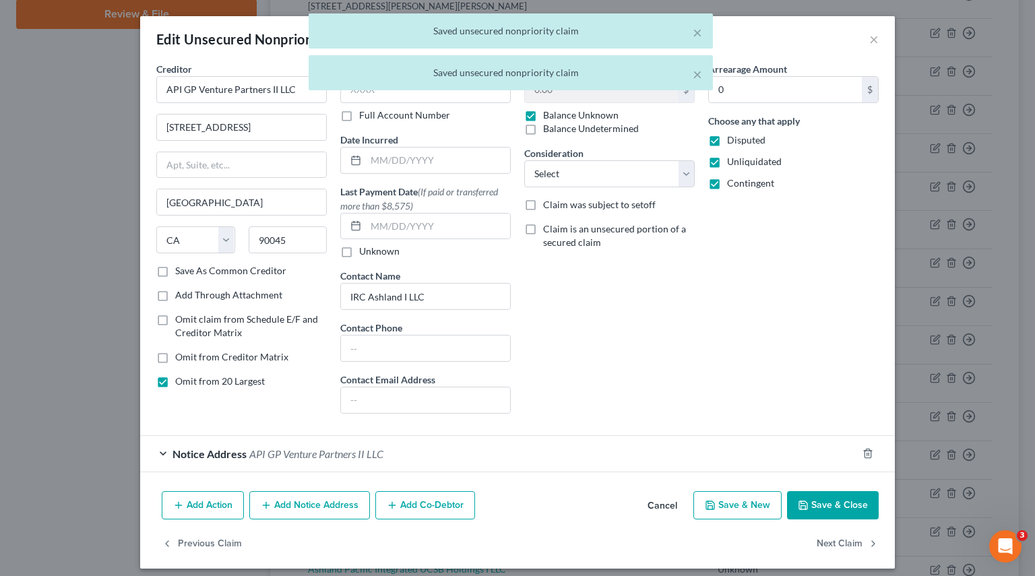
click at [864, 44] on div "× Saved unsecured nonpriority claim × Saved unsecured nonpriority claim" at bounding box center [510, 55] width 1035 height 84
click at [865, 43] on div "× Saved unsecured nonpriority claim × Saved unsecured nonpriority claim" at bounding box center [510, 55] width 1035 height 84
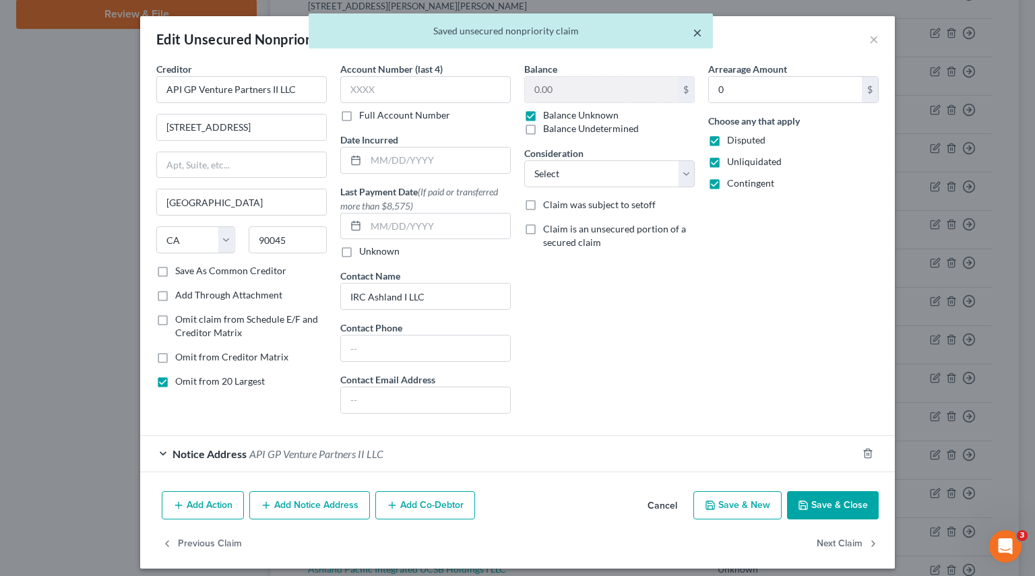
click at [695, 31] on button "×" at bounding box center [697, 32] width 9 height 16
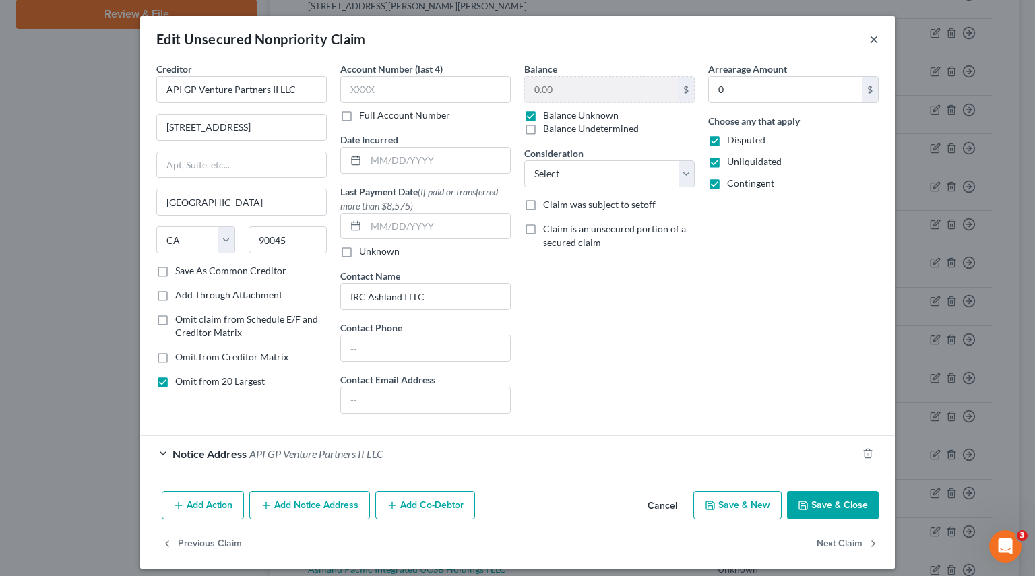
click at [869, 40] on button "×" at bounding box center [873, 39] width 9 height 16
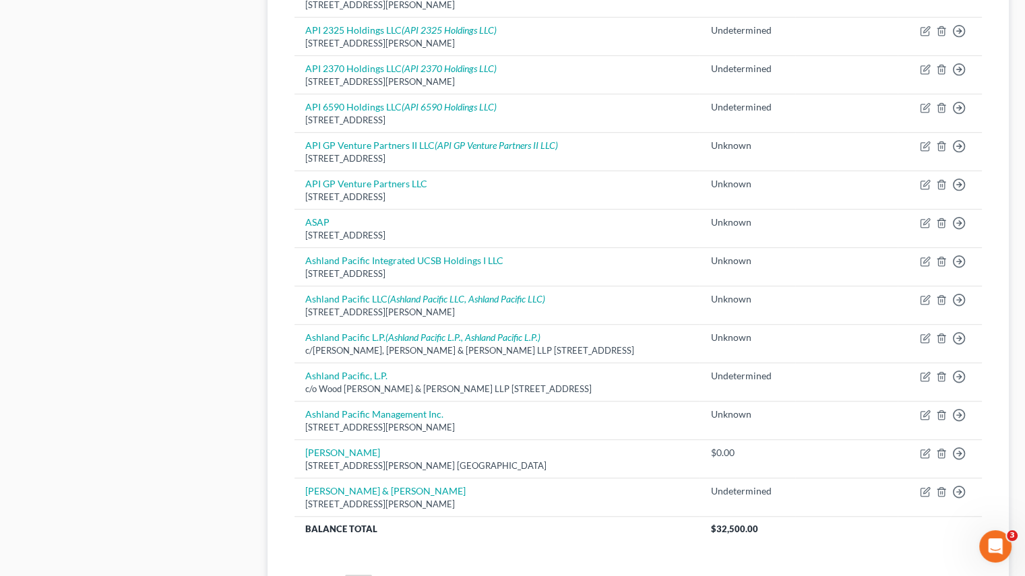
scroll to position [876, 0]
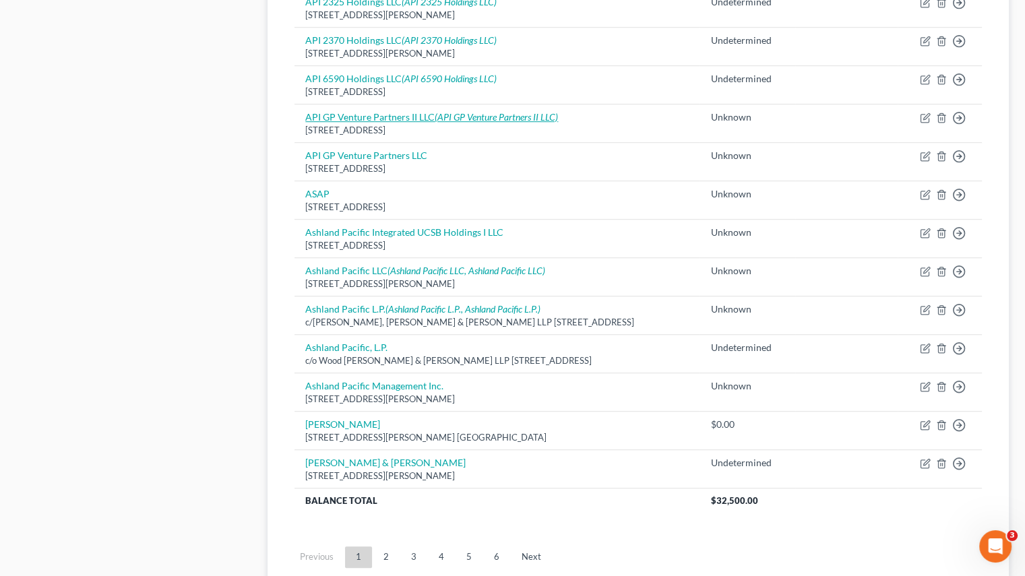
click at [433, 115] on link "API GP Venture Partners II LLC (API GP Venture Partners II LLC)" at bounding box center [431, 116] width 253 height 11
select select "4"
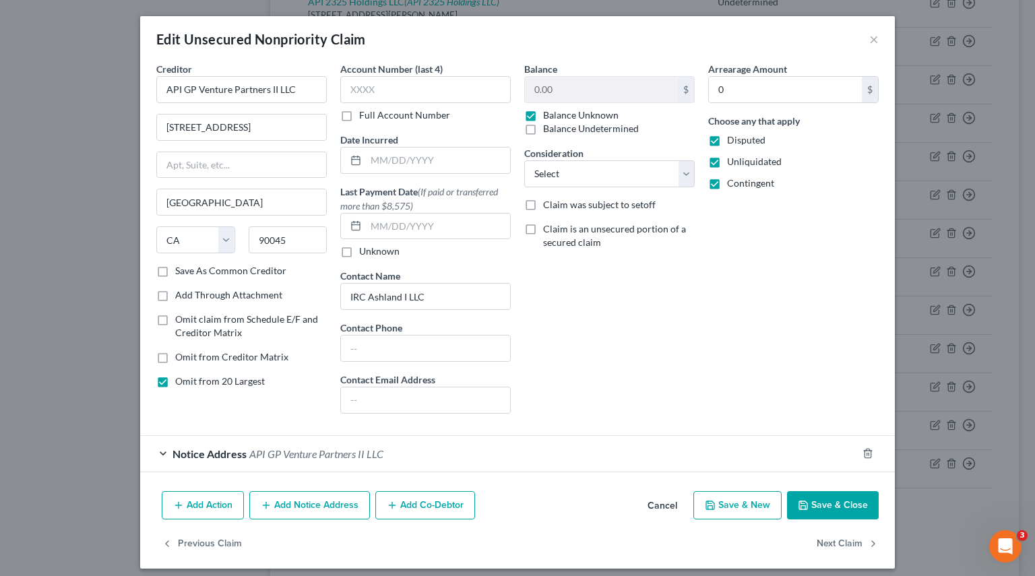
click at [584, 134] on label "Balance Undetermined" at bounding box center [591, 128] width 96 height 13
click at [557, 131] on input "Balance Undetermined" at bounding box center [552, 126] width 9 height 9
checkbox input "true"
checkbox input "false"
click at [850, 544] on button "Next Claim" at bounding box center [848, 544] width 62 height 28
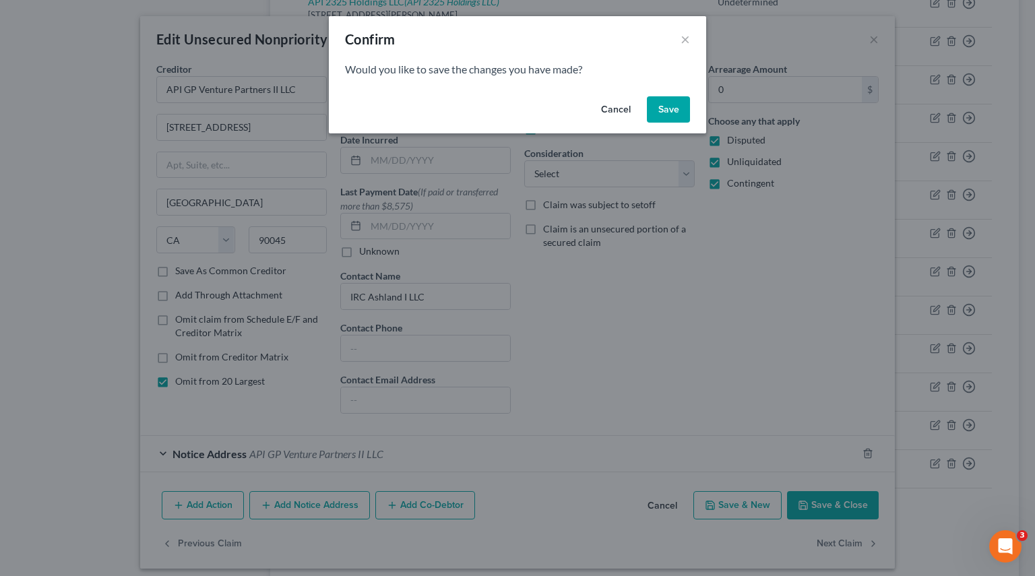
click at [668, 117] on button "Save" at bounding box center [668, 109] width 43 height 27
select select "4"
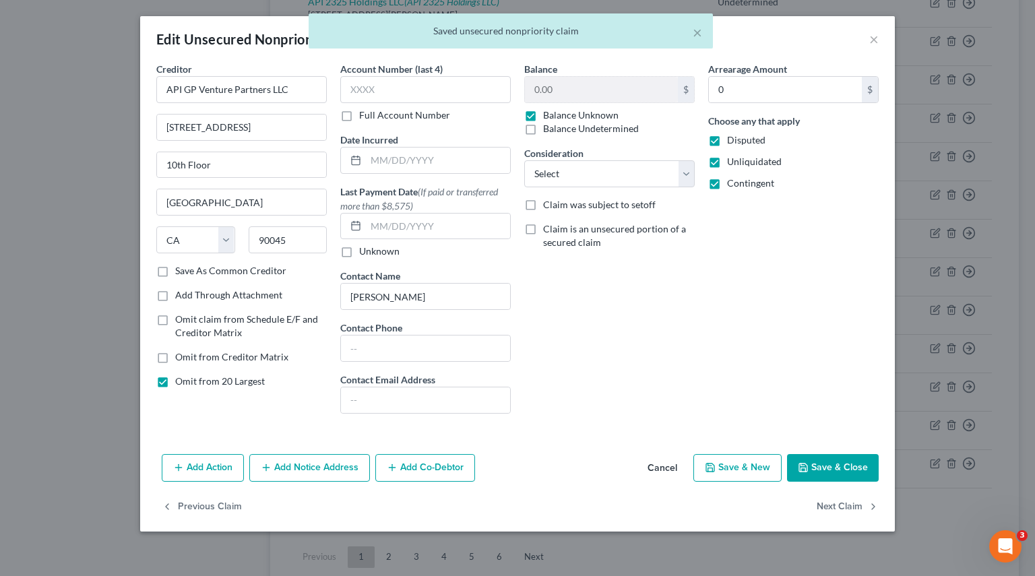
click at [621, 131] on label "Balance Undetermined" at bounding box center [591, 128] width 96 height 13
click at [557, 131] on input "Balance Undetermined" at bounding box center [552, 126] width 9 height 9
checkbox input "true"
checkbox input "false"
click at [856, 513] on button "Next Claim" at bounding box center [848, 507] width 62 height 28
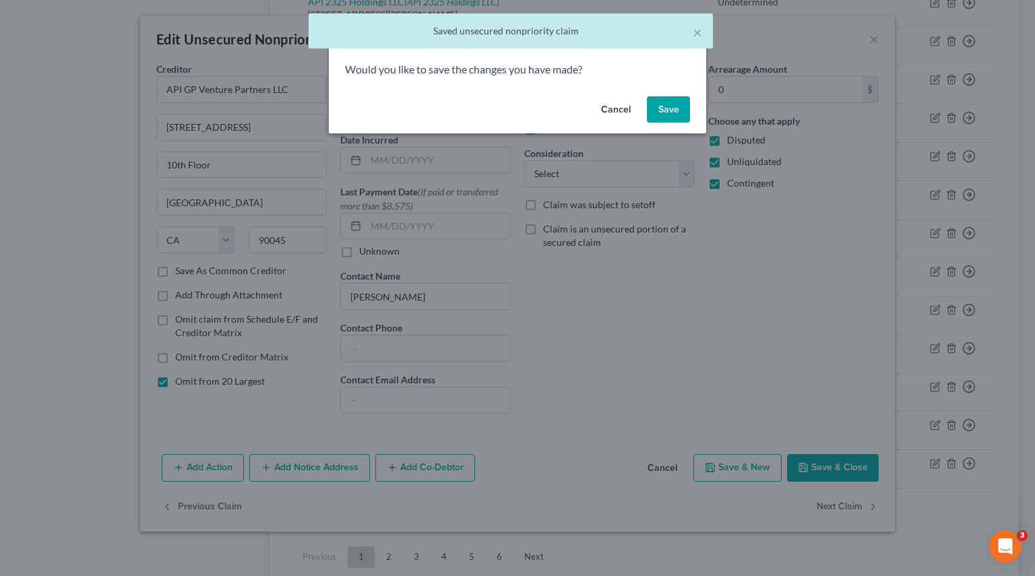
click at [681, 116] on button "Save" at bounding box center [668, 109] width 43 height 27
select select "4"
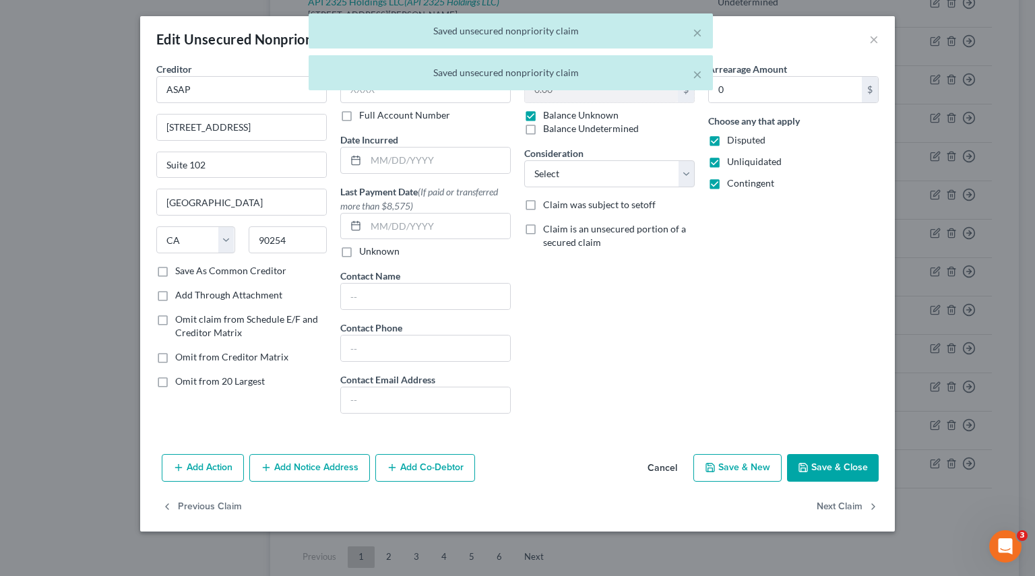
click at [625, 133] on label "Balance Undetermined" at bounding box center [591, 128] width 96 height 13
click at [557, 131] on input "Balance Undetermined" at bounding box center [552, 126] width 9 height 9
checkbox input "true"
checkbox input "false"
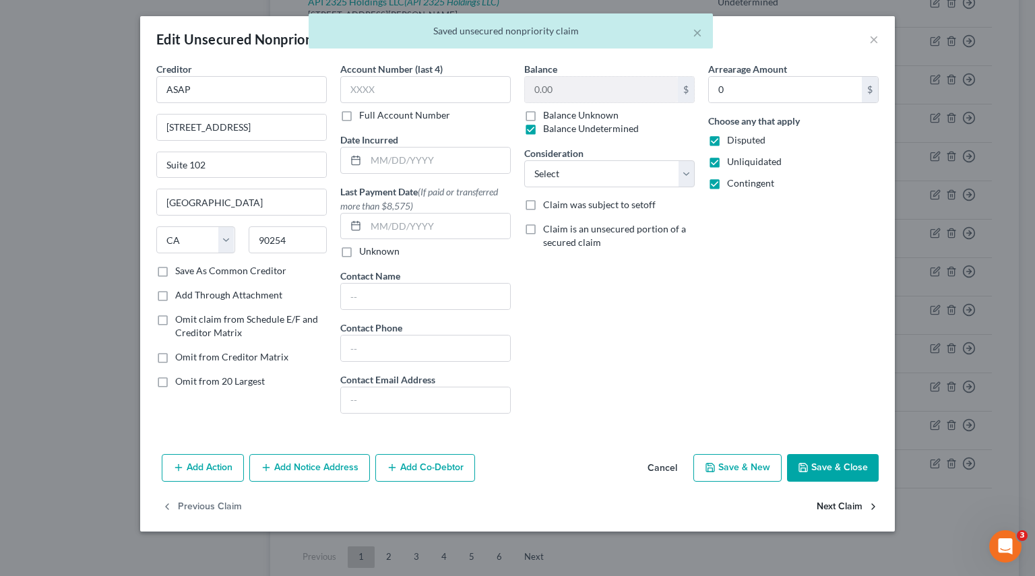
click at [844, 501] on button "Next Claim" at bounding box center [848, 507] width 62 height 28
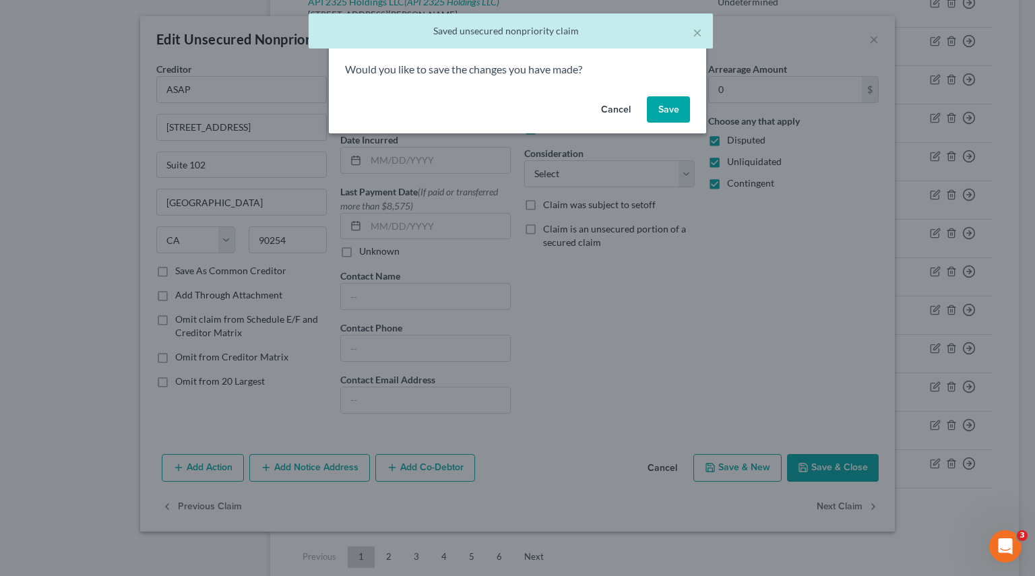
click at [666, 111] on button "Save" at bounding box center [668, 109] width 43 height 27
select select "4"
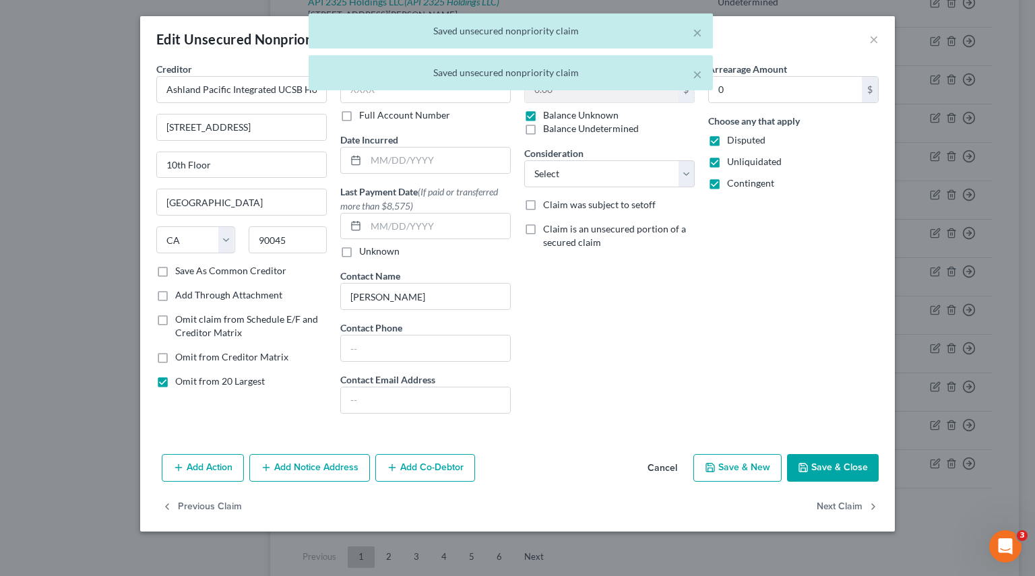
click at [614, 126] on label "Balance Undetermined" at bounding box center [591, 128] width 96 height 13
click at [557, 126] on input "Balance Undetermined" at bounding box center [552, 126] width 9 height 9
checkbox input "true"
checkbox input "false"
click at [860, 505] on button "Next Claim" at bounding box center [848, 507] width 62 height 28
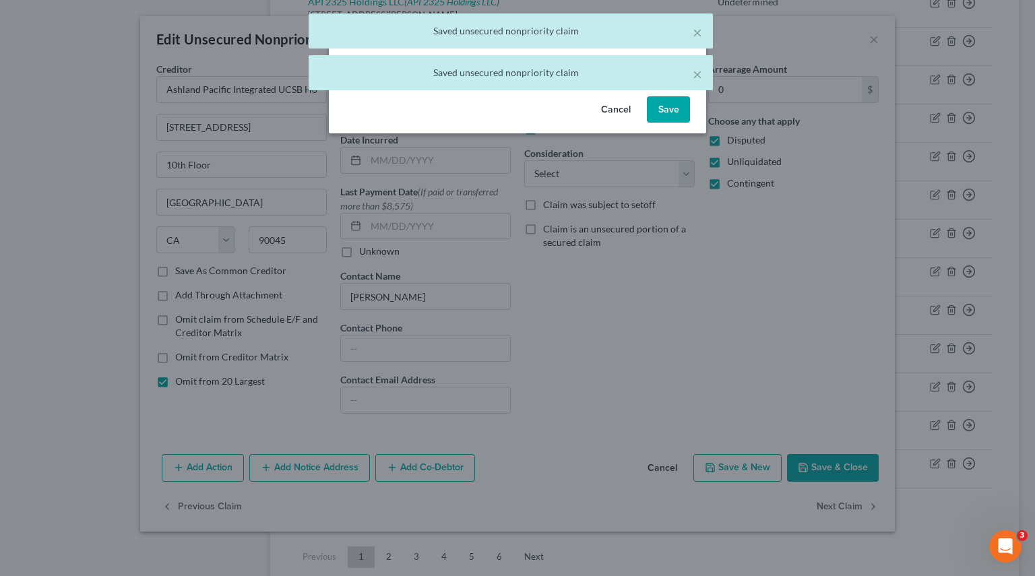
click at [668, 106] on button "Save" at bounding box center [668, 109] width 43 height 27
select select "4"
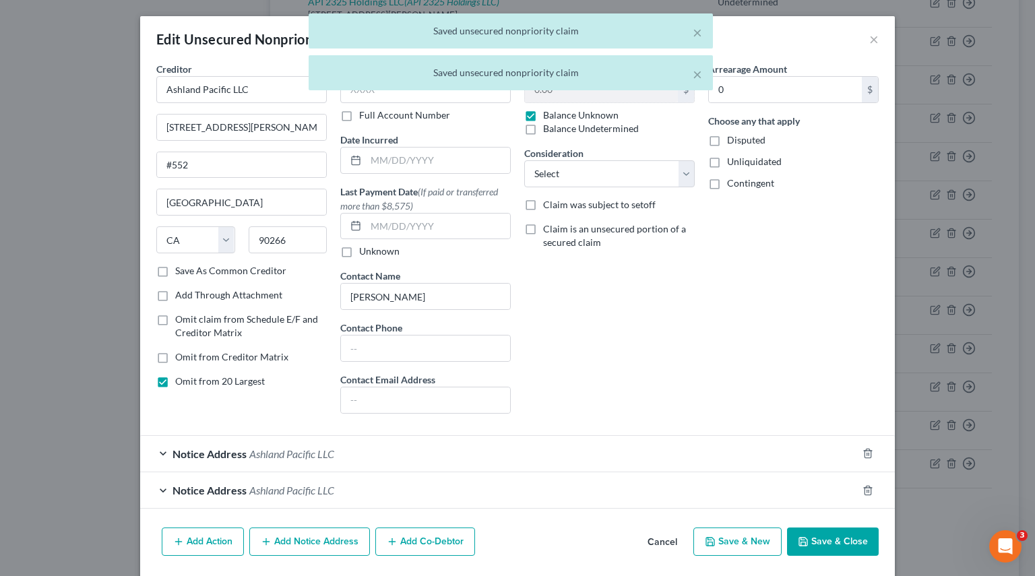
click at [621, 130] on label "Balance Undetermined" at bounding box center [591, 128] width 96 height 13
click at [557, 130] on input "Balance Undetermined" at bounding box center [552, 126] width 9 height 9
checkbox input "true"
checkbox input "false"
click at [814, 541] on button "Save & Close" at bounding box center [833, 542] width 92 height 28
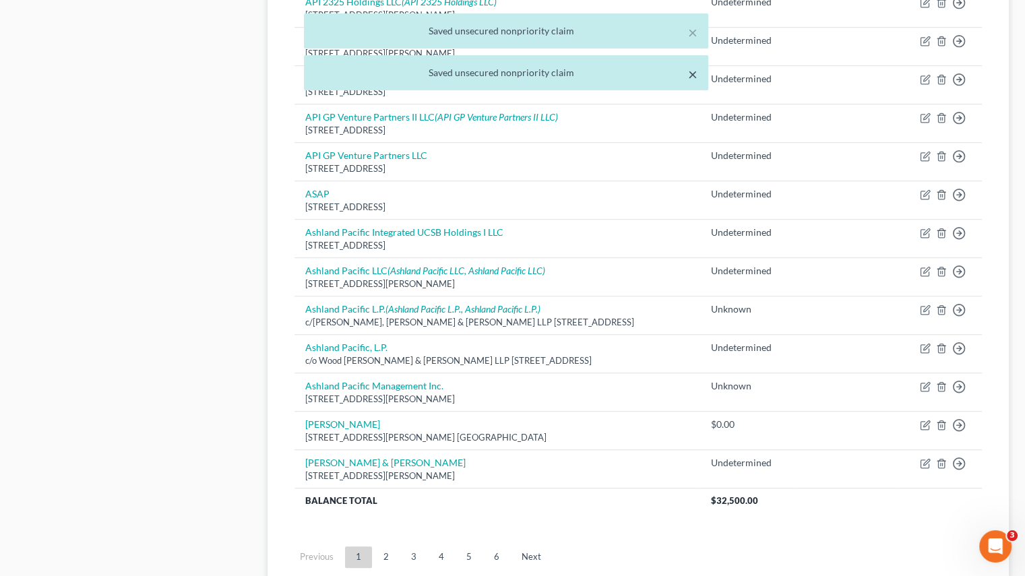
click at [692, 67] on button "×" at bounding box center [692, 74] width 9 height 16
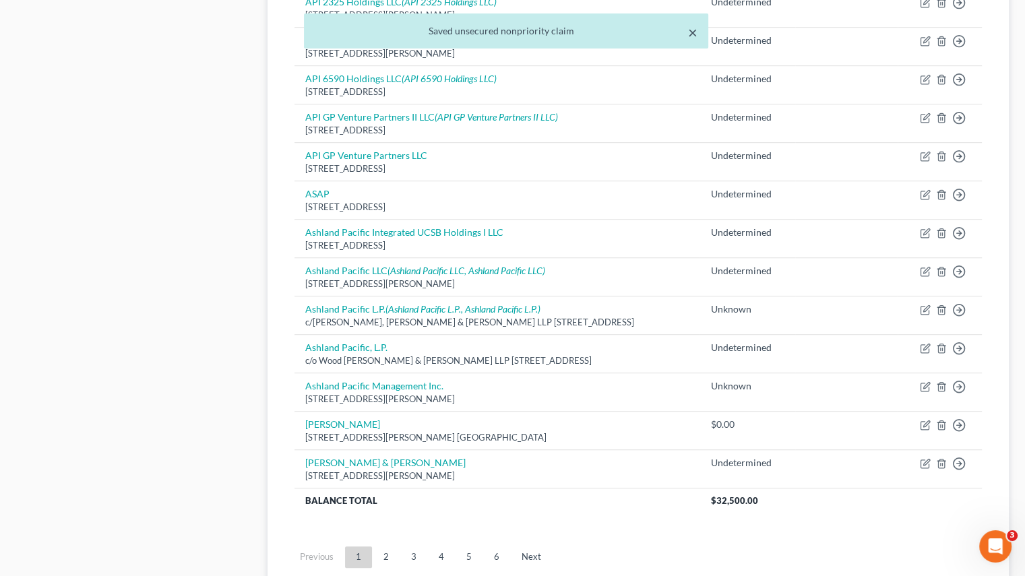
click at [688, 34] on button "×" at bounding box center [692, 32] width 9 height 16
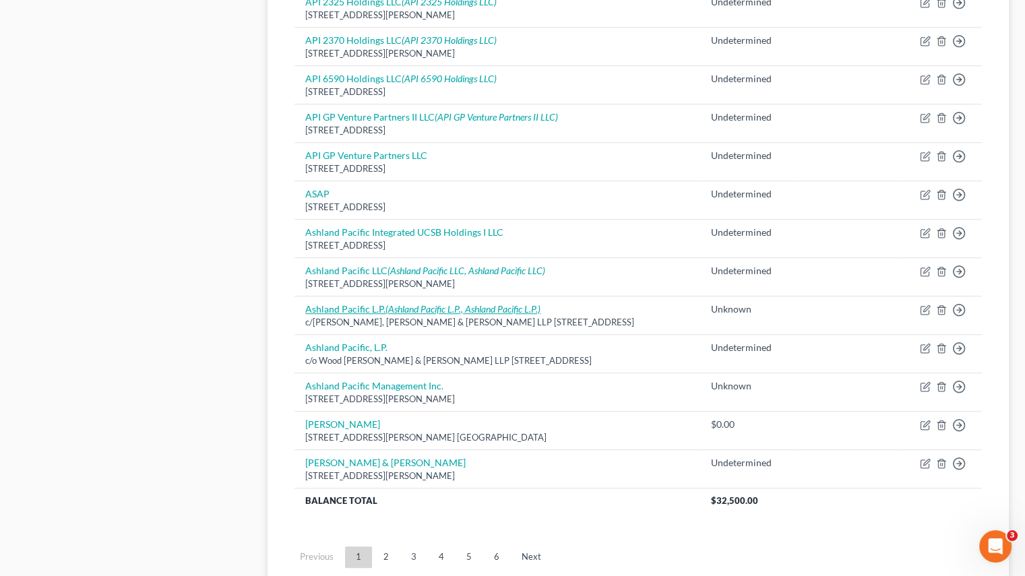
click at [502, 303] on icon "(Ashland Pacific L.P., Ashland Pacific L.P.)" at bounding box center [462, 308] width 155 height 11
select select "7"
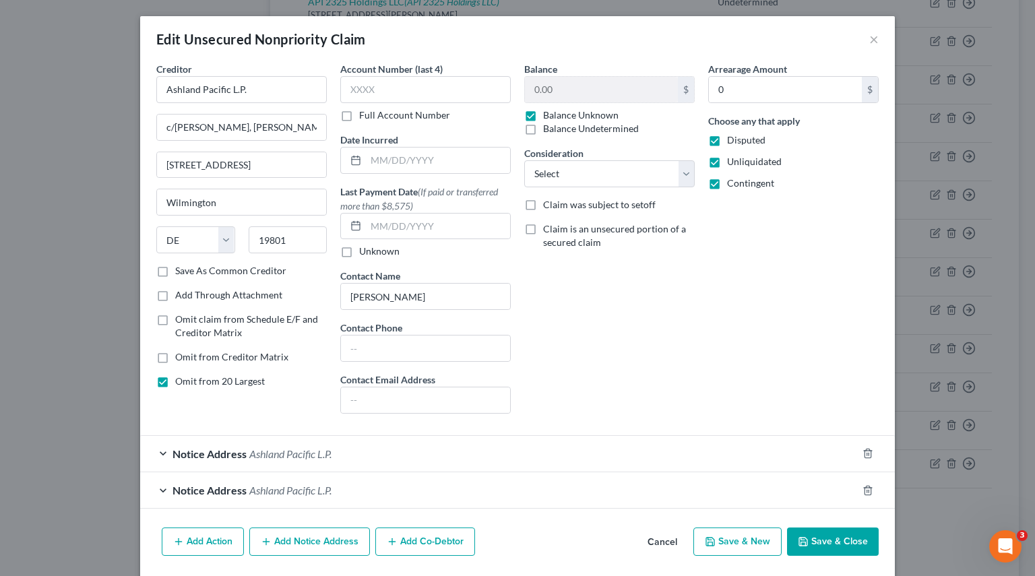
click at [591, 134] on label "Balance Undetermined" at bounding box center [591, 128] width 96 height 13
click at [557, 131] on input "Balance Undetermined" at bounding box center [552, 126] width 9 height 9
checkbox input "true"
checkbox input "false"
click at [837, 551] on button "Save & Close" at bounding box center [833, 542] width 92 height 28
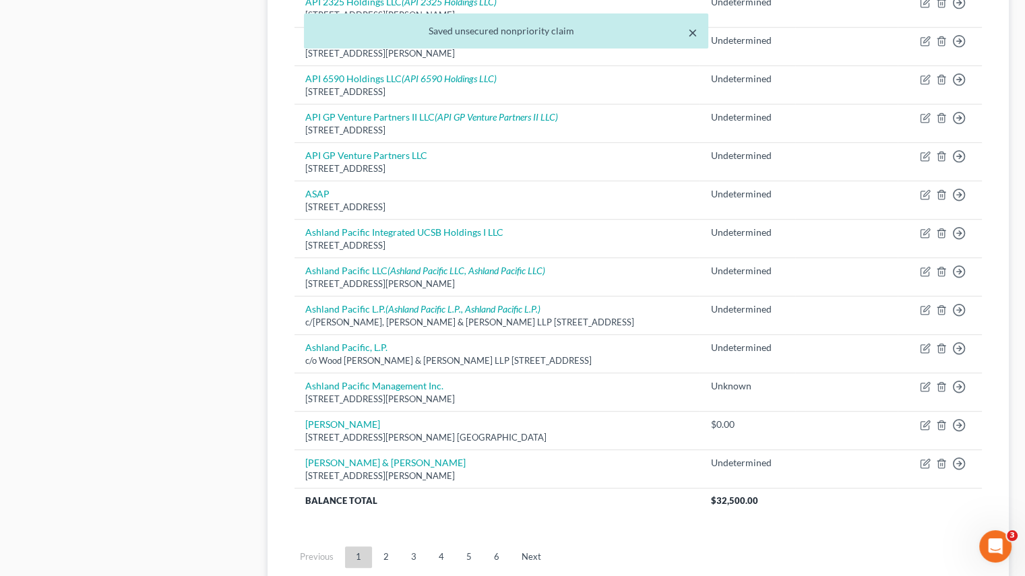
click at [690, 38] on button "×" at bounding box center [692, 32] width 9 height 16
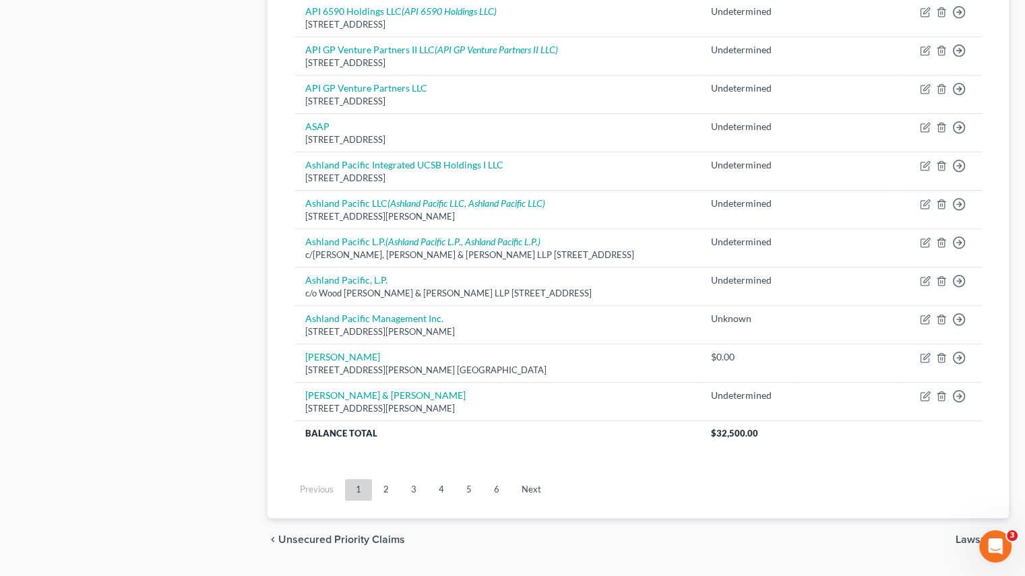
scroll to position [975, 0]
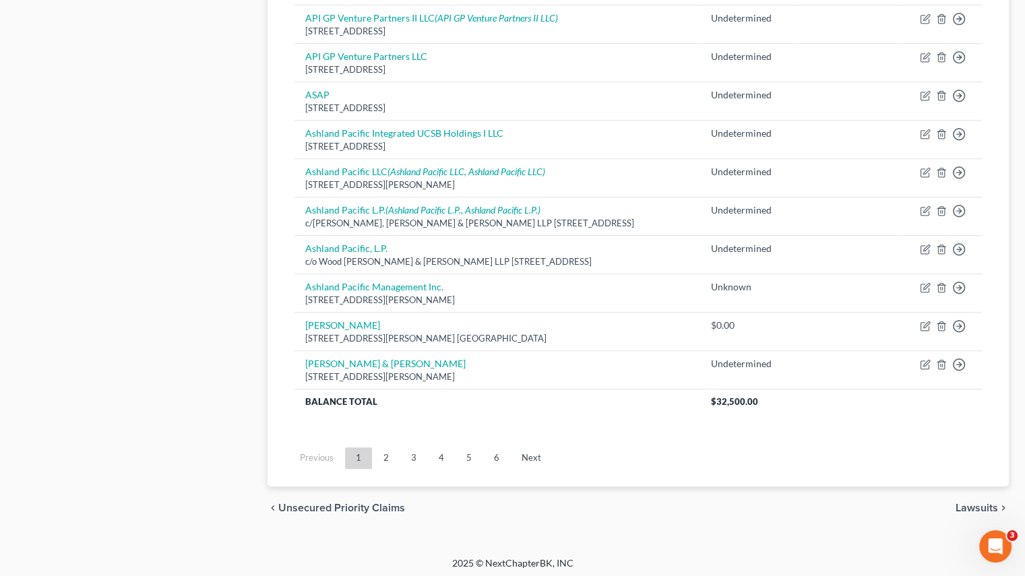
click at [388, 451] on link "2" at bounding box center [386, 458] width 27 height 22
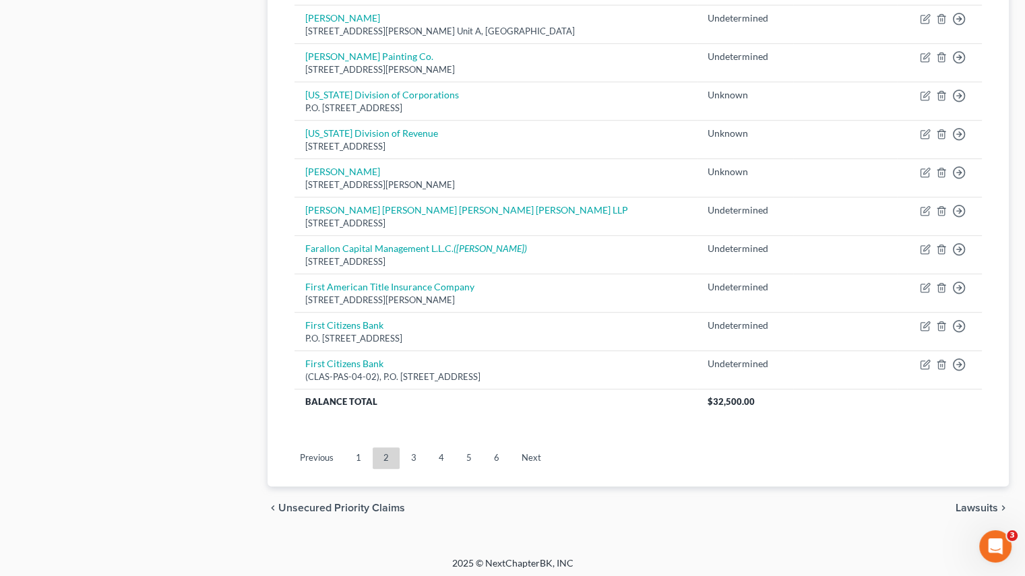
click at [404, 453] on link "3" at bounding box center [413, 458] width 27 height 22
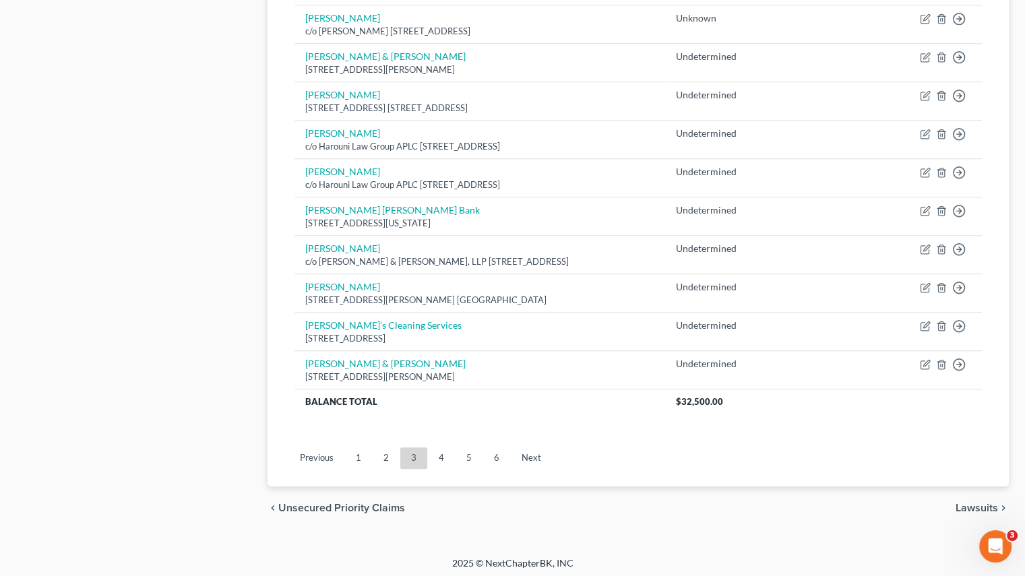
click at [358, 452] on link "1" at bounding box center [358, 458] width 27 height 22
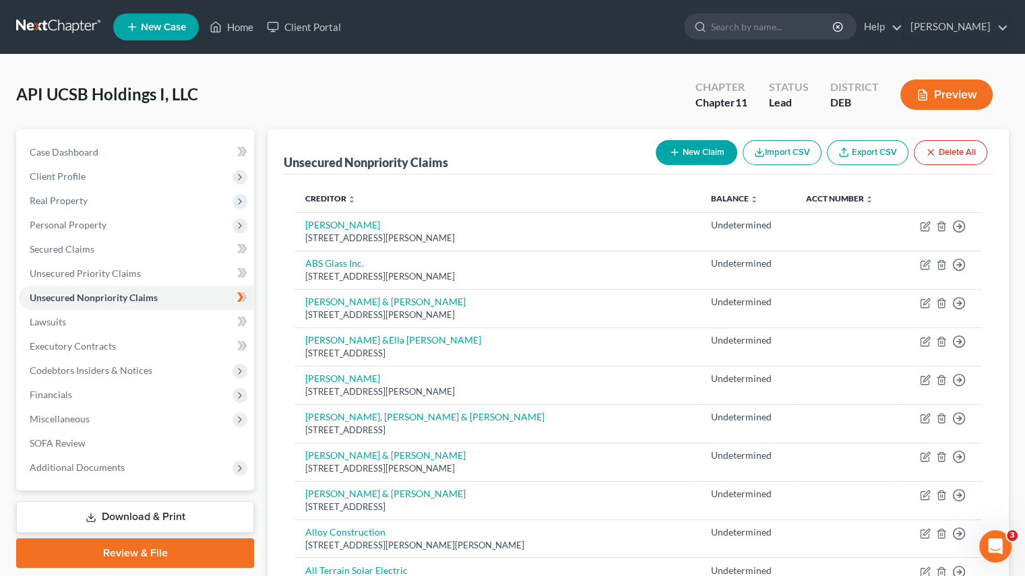
scroll to position [135, 0]
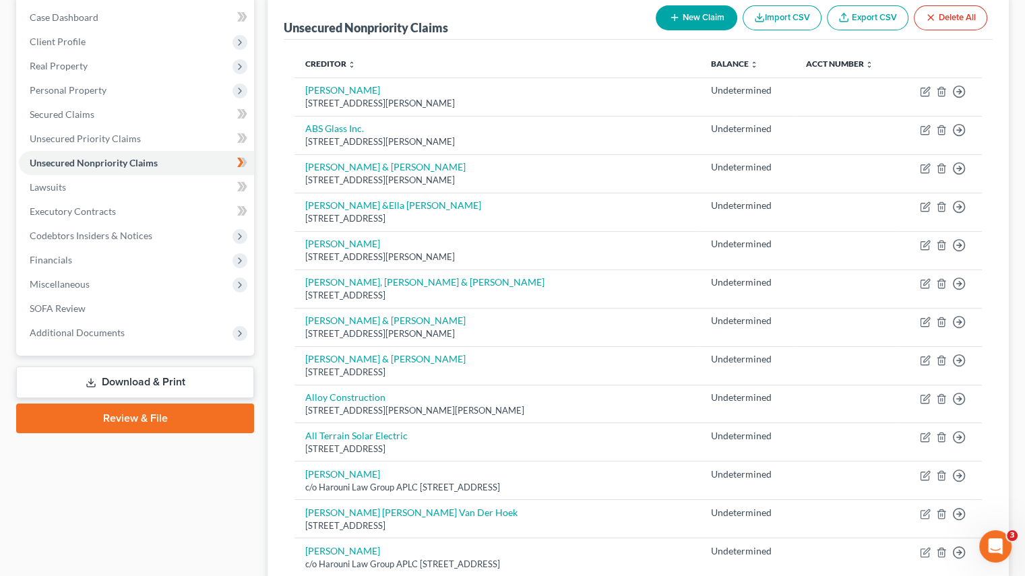
drag, startPoint x: 140, startPoint y: 382, endPoint x: 181, endPoint y: 339, distance: 59.1
click at [140, 382] on link "Download & Print" at bounding box center [135, 383] width 238 height 32
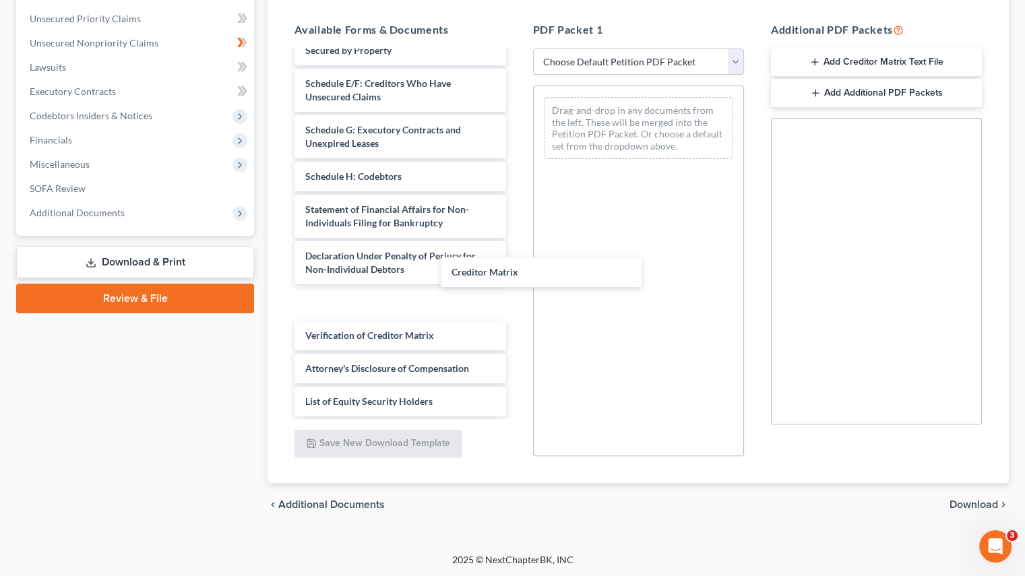
scroll to position [183, 0]
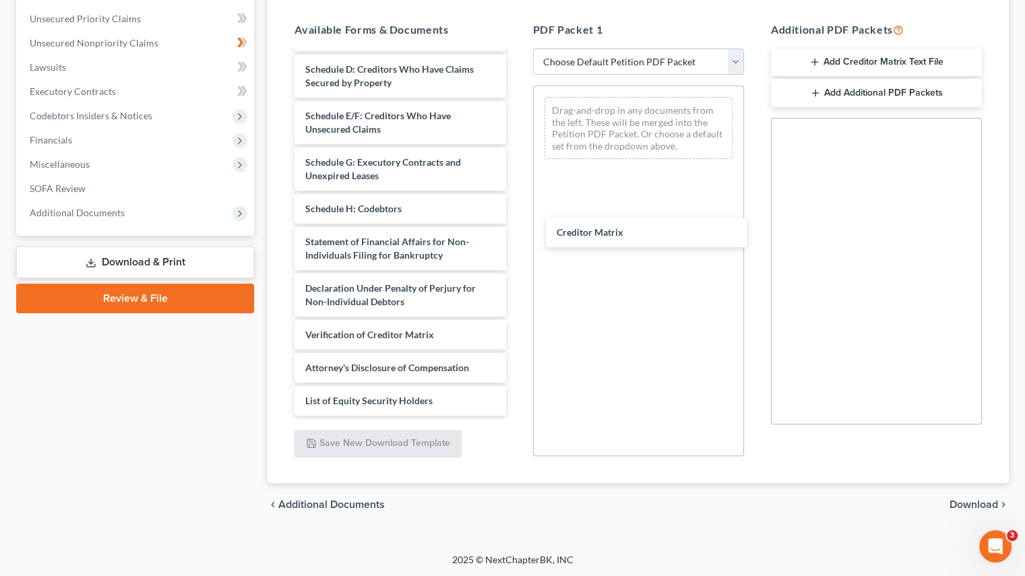
drag, startPoint x: 347, startPoint y: 301, endPoint x: 598, endPoint y: 233, distance: 260.4
click at [516, 233] on div "Creditor Matrix Voluntary Petition for Non-Individuals Filing for Bankruptcy Su…" at bounding box center [400, 142] width 232 height 547
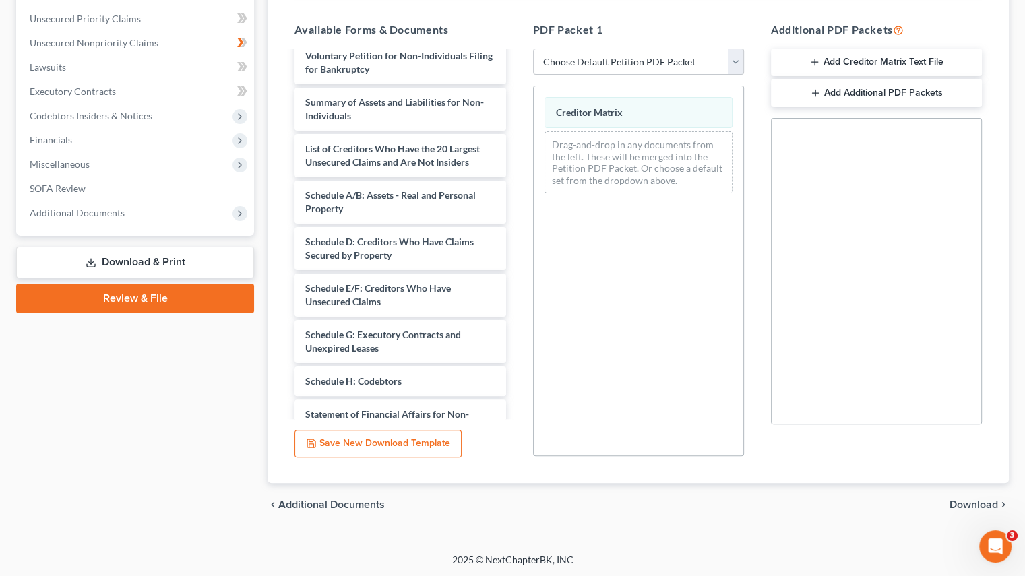
scroll to position [0, 0]
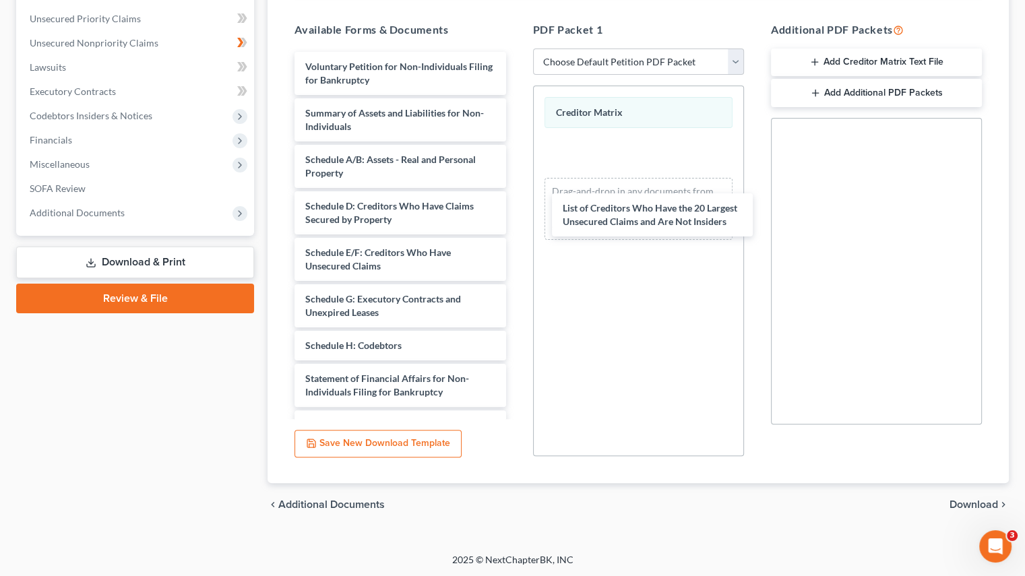
drag, startPoint x: 387, startPoint y: 162, endPoint x: 645, endPoint y: 212, distance: 262.2
click at [516, 212] on div "List of Creditors Who Have the 20 Largest Unsecured Claims and Are Not Insiders…" at bounding box center [400, 302] width 232 height 501
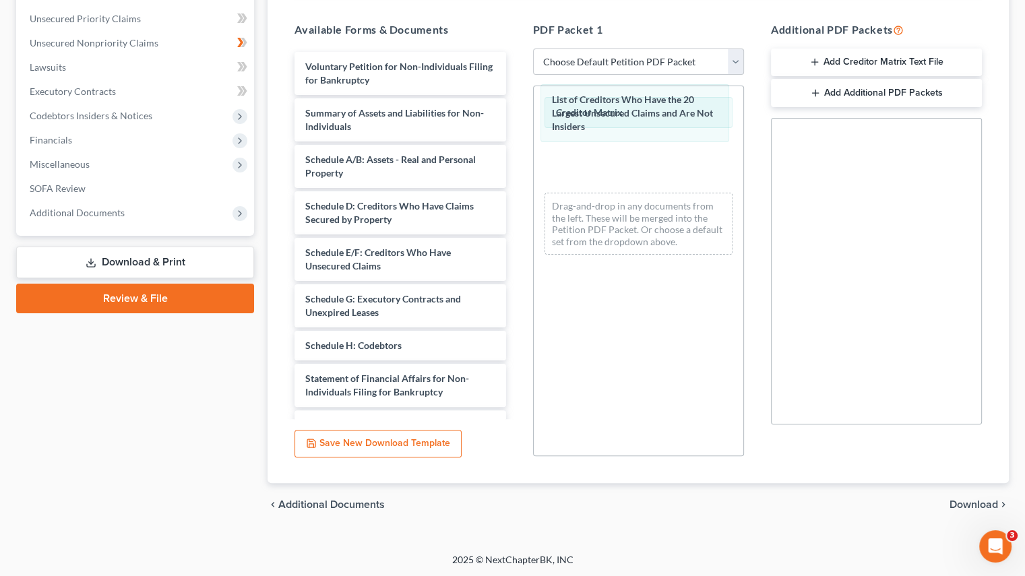
drag, startPoint x: 631, startPoint y: 159, endPoint x: 627, endPoint y: 110, distance: 49.3
click at [627, 110] on div "List of Creditors Who Have the 20 Largest Unsecured Claims and Are Not Insiders…" at bounding box center [639, 175] width 210 height 179
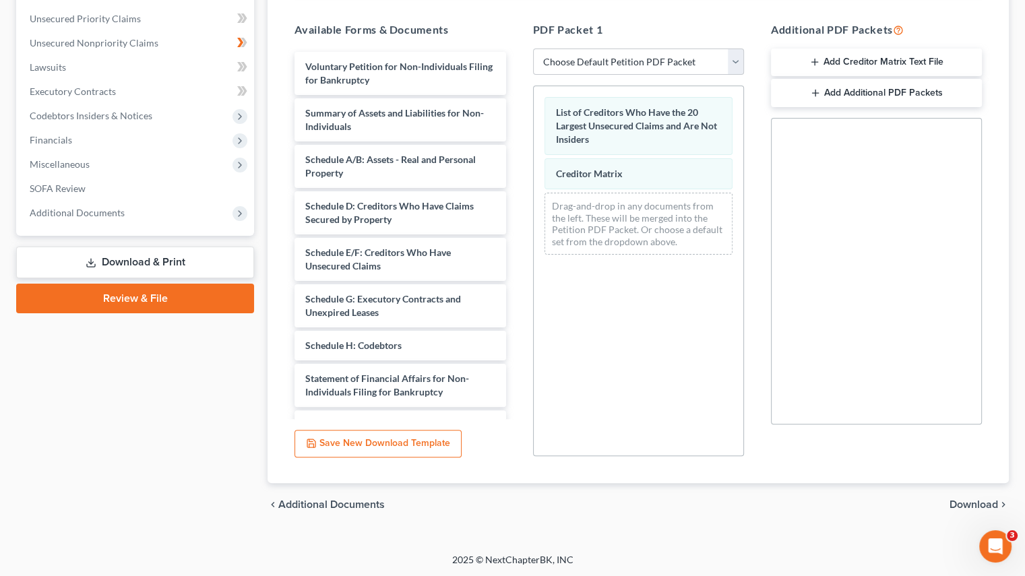
click at [980, 500] on span "Download" at bounding box center [973, 504] width 49 height 11
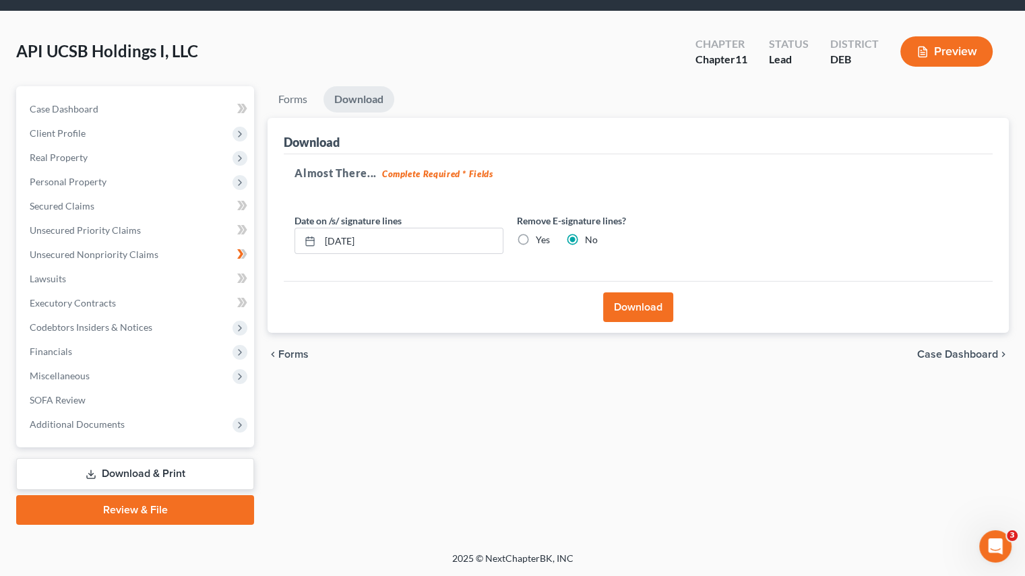
scroll to position [42, 0]
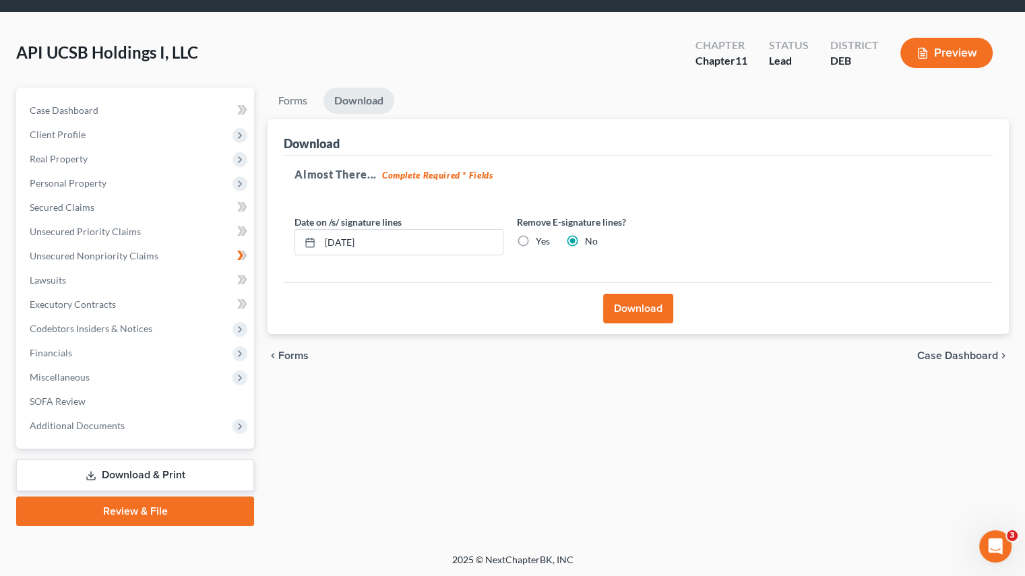
click at [644, 311] on button "Download" at bounding box center [638, 309] width 70 height 30
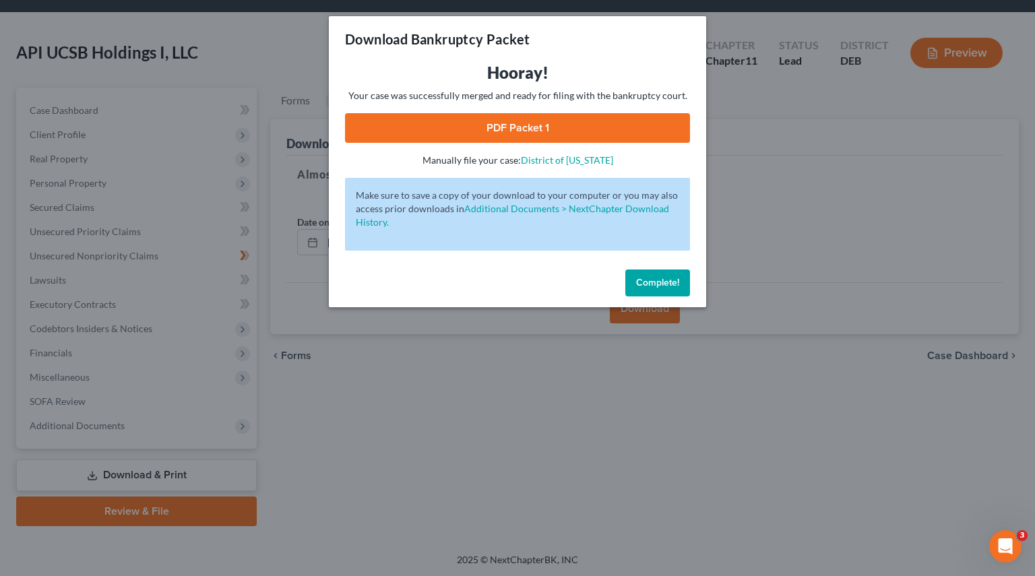
click at [544, 129] on link "PDF Packet 1" at bounding box center [517, 128] width 345 height 30
click at [665, 285] on span "Complete!" at bounding box center [657, 282] width 43 height 11
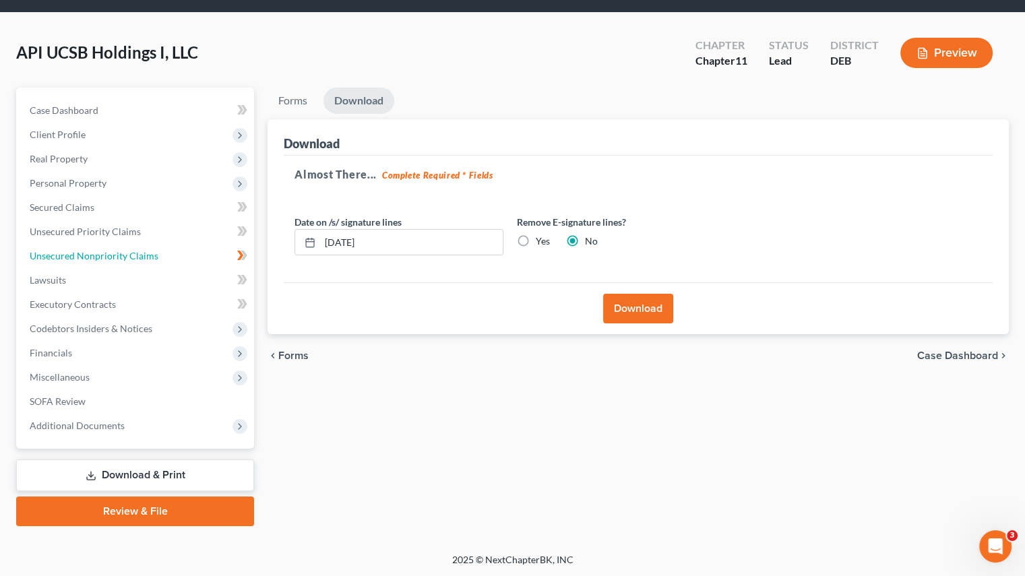
click at [108, 257] on span "Unsecured Nonpriority Claims" at bounding box center [94, 255] width 129 height 11
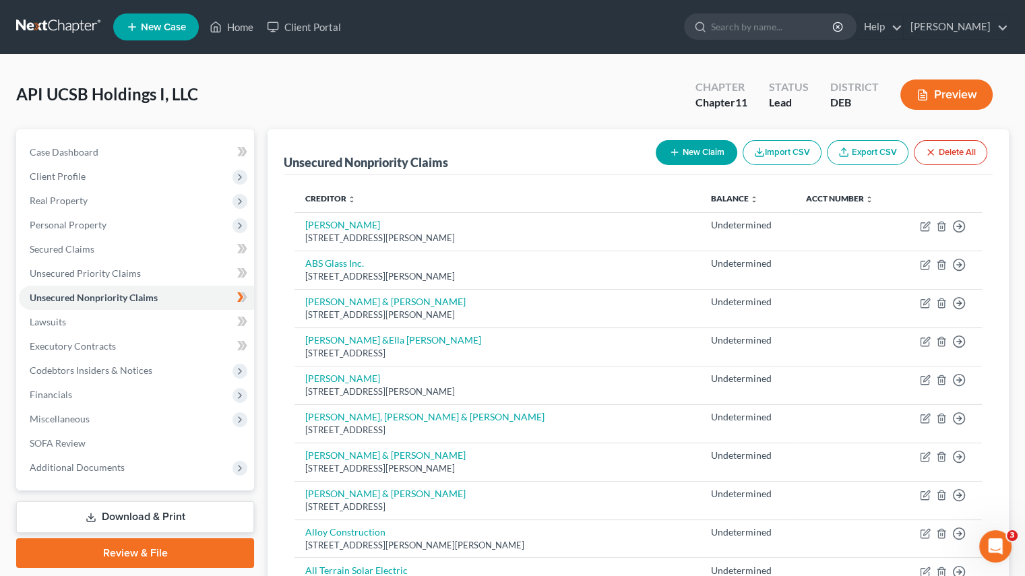
click at [874, 153] on link "Export CSV" at bounding box center [868, 152] width 82 height 25
